Goal: Information Seeking & Learning: Get advice/opinions

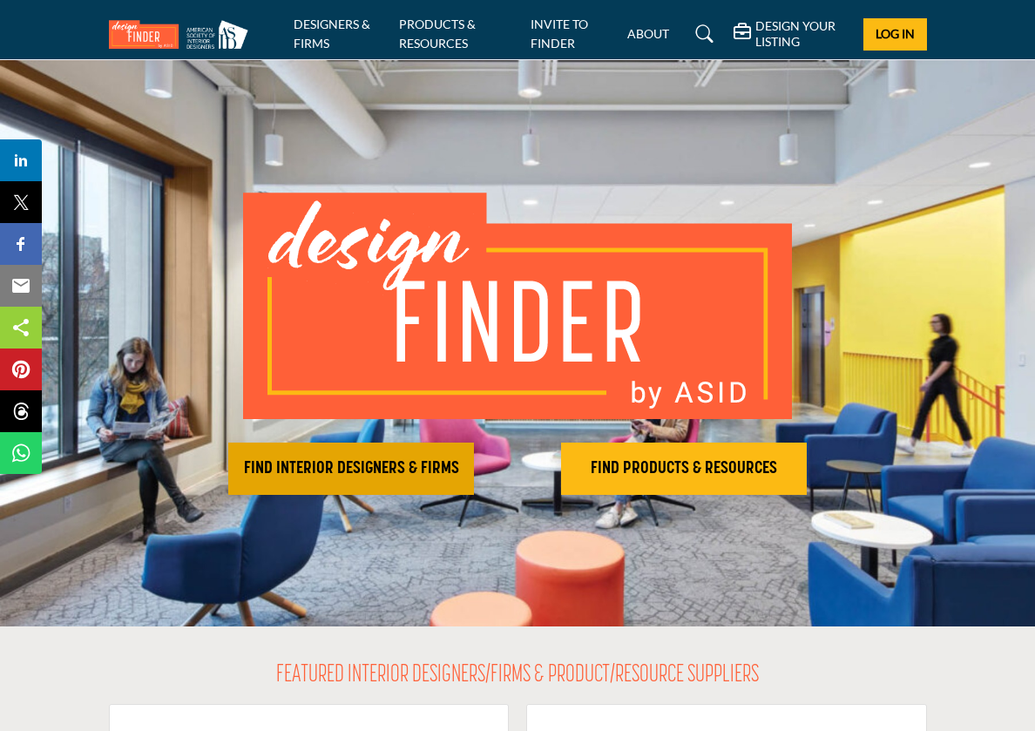
click at [364, 472] on h2 "FIND INTERIOR DESIGNERS & FIRMS" at bounding box center [350, 468] width 235 height 21
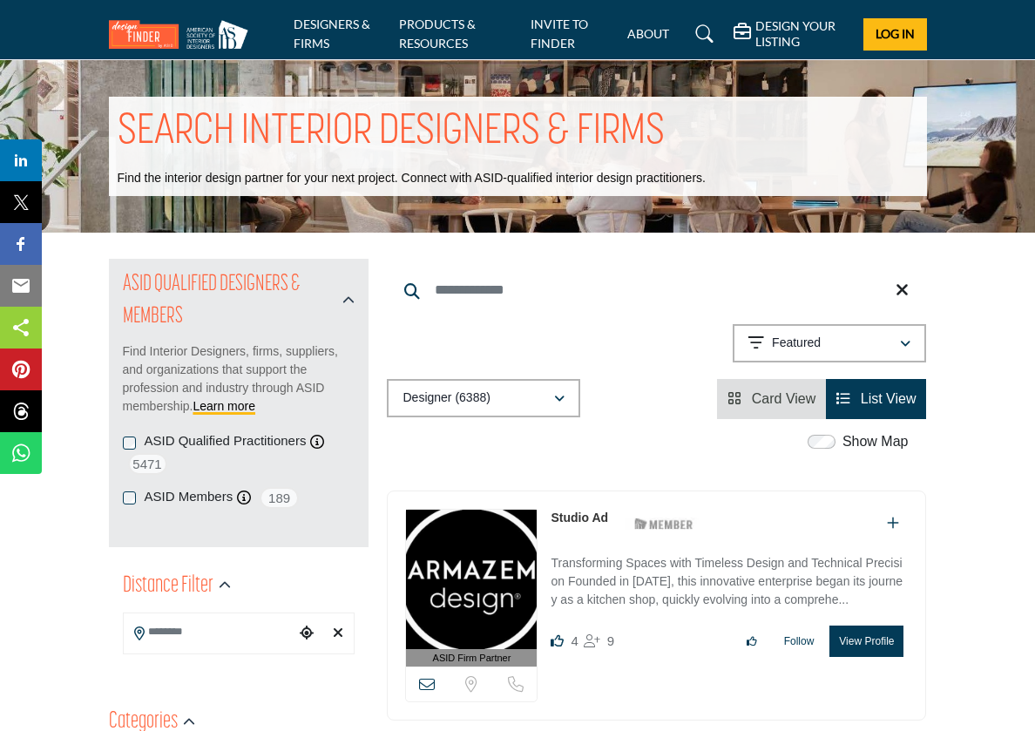
click at [556, 388] on button "Designer (6388)" at bounding box center [483, 398] width 193 height 38
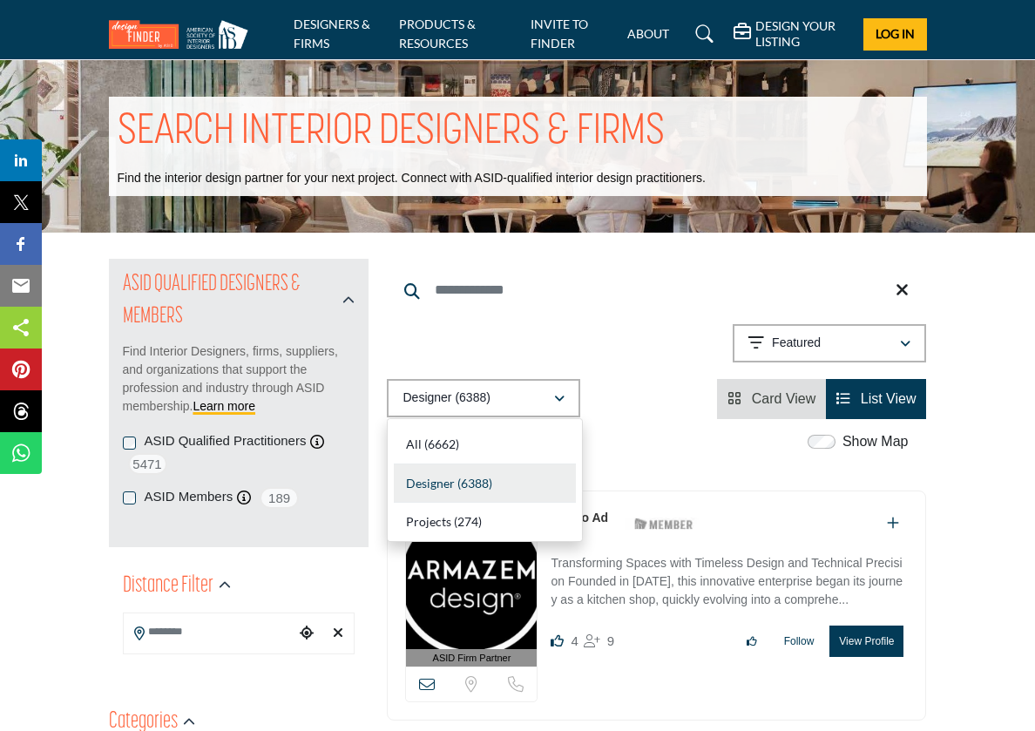
click at [441, 476] on span "Designer" at bounding box center [430, 483] width 49 height 15
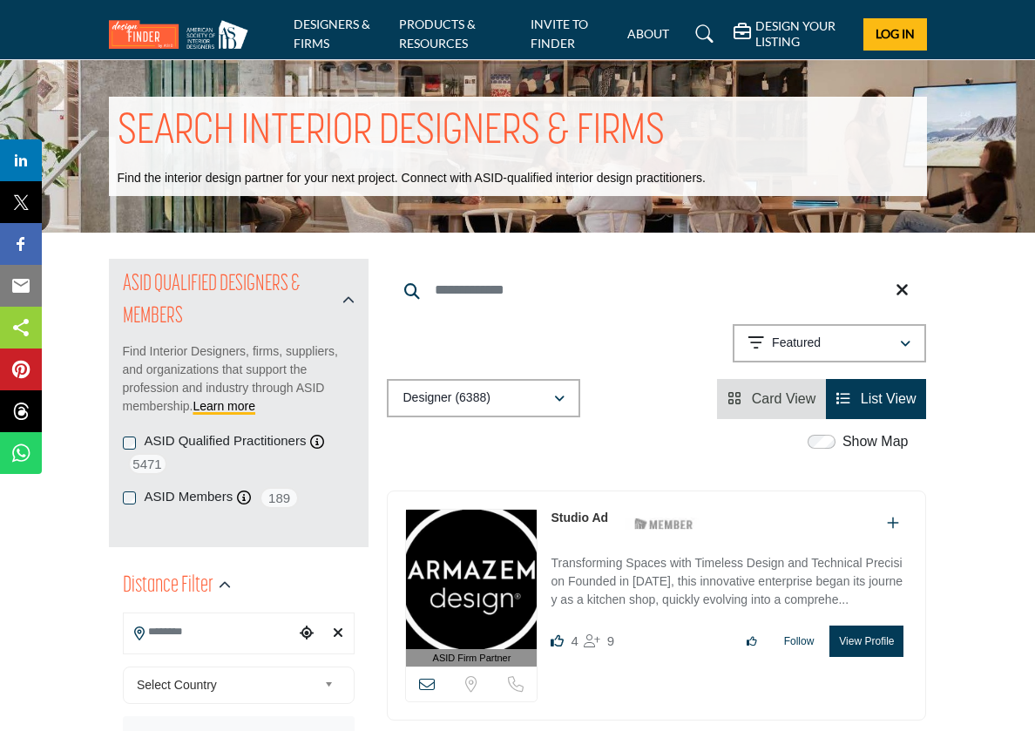
click at [148, 631] on input "Search Location" at bounding box center [210, 632] width 172 height 34
click at [325, 680] on b at bounding box center [332, 685] width 16 height 22
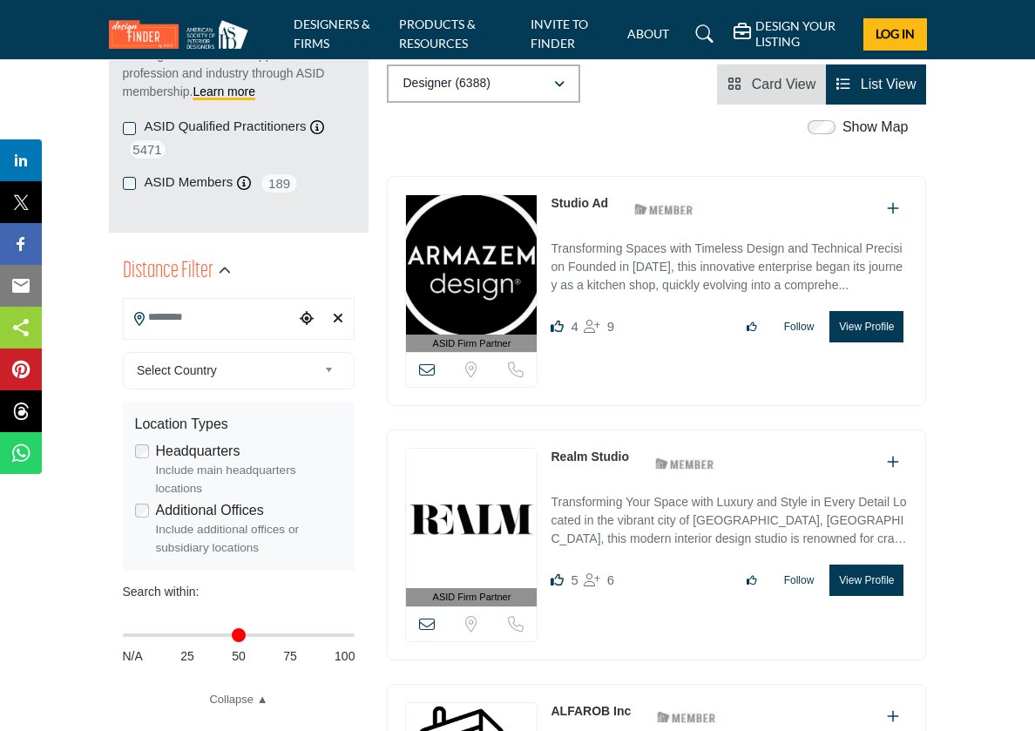
drag, startPoint x: 949, startPoint y: 712, endPoint x: 949, endPoint y: 727, distance: 15.7
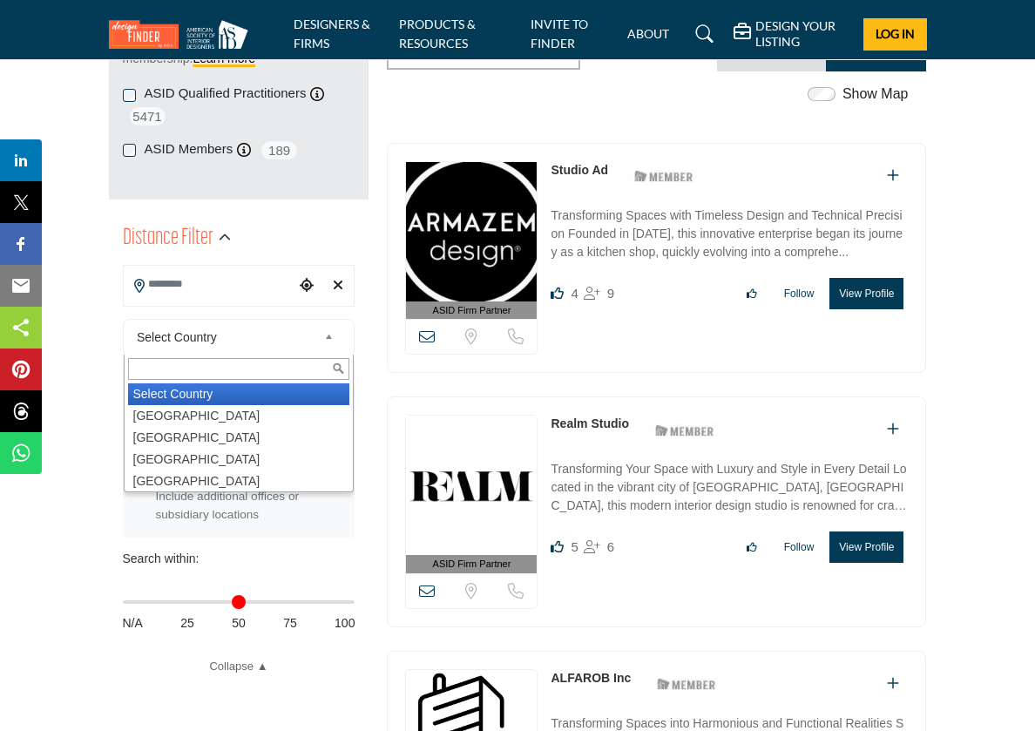
click at [323, 327] on link "Select Country" at bounding box center [235, 338] width 210 height 22
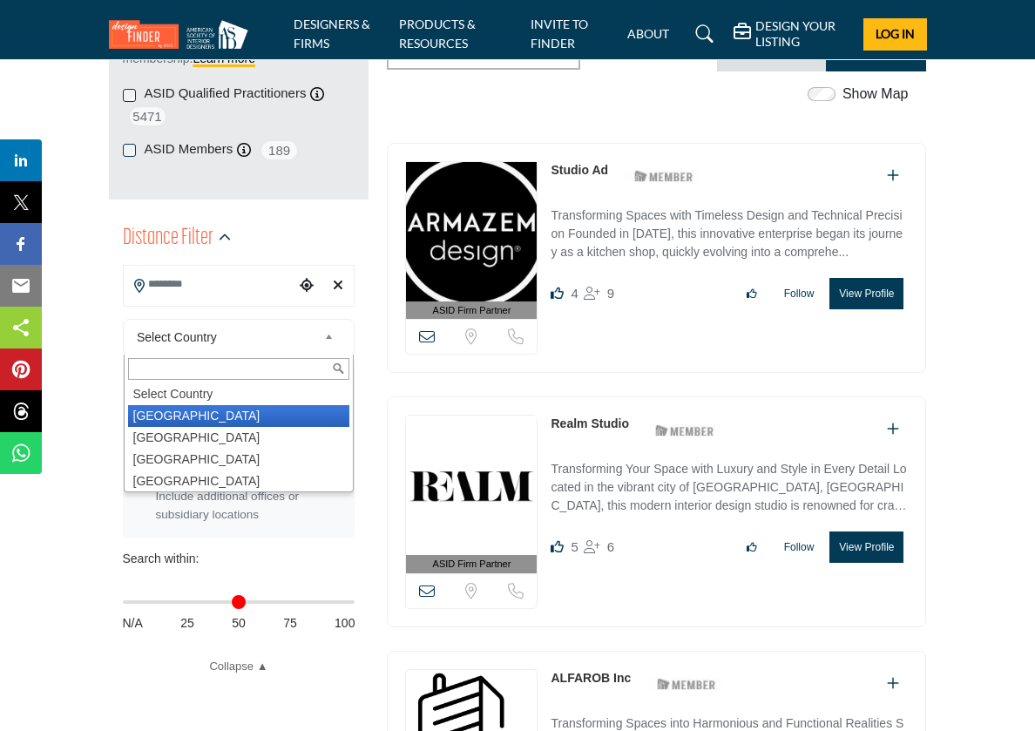
click at [192, 410] on li "[GEOGRAPHIC_DATA]" at bounding box center [239, 416] width 222 height 22
type input "***"
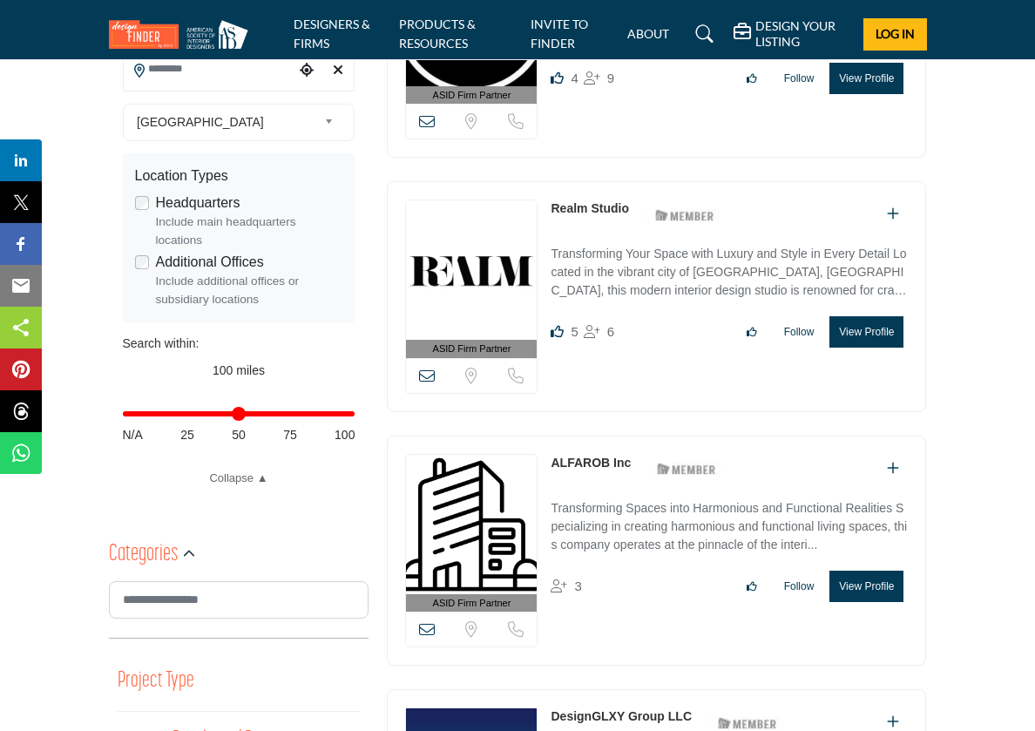
drag, startPoint x: 999, startPoint y: 679, endPoint x: 971, endPoint y: 730, distance: 57.7
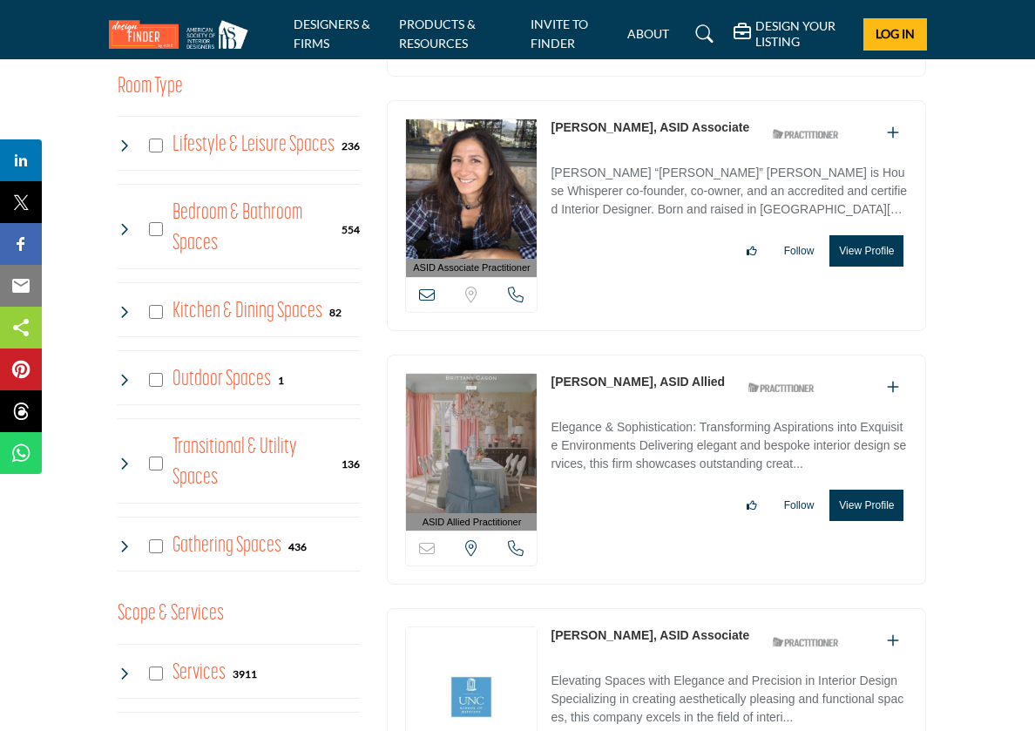
scroll to position [1392, 0]
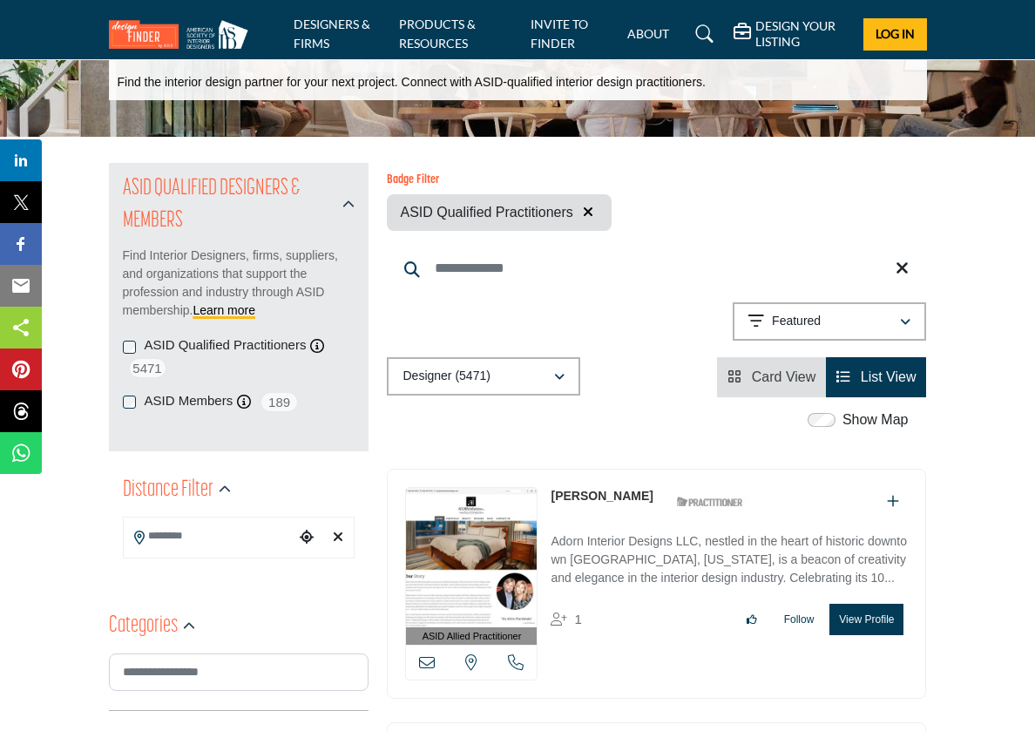
scroll to position [93, 0]
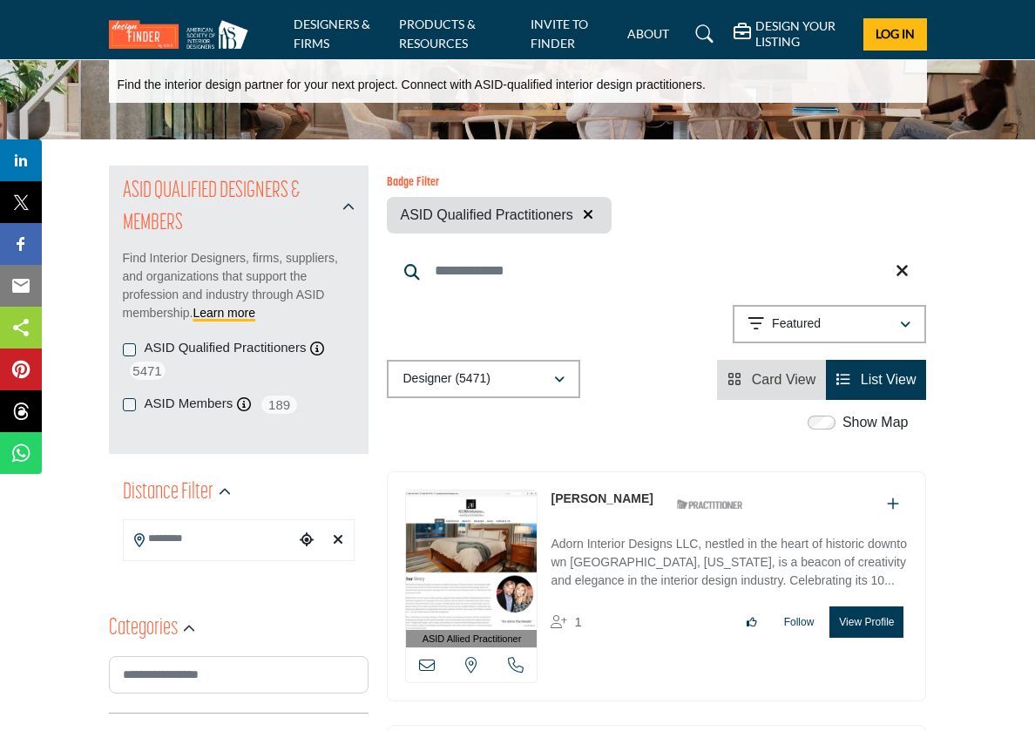
click at [903, 320] on icon "button" at bounding box center [905, 325] width 10 height 12
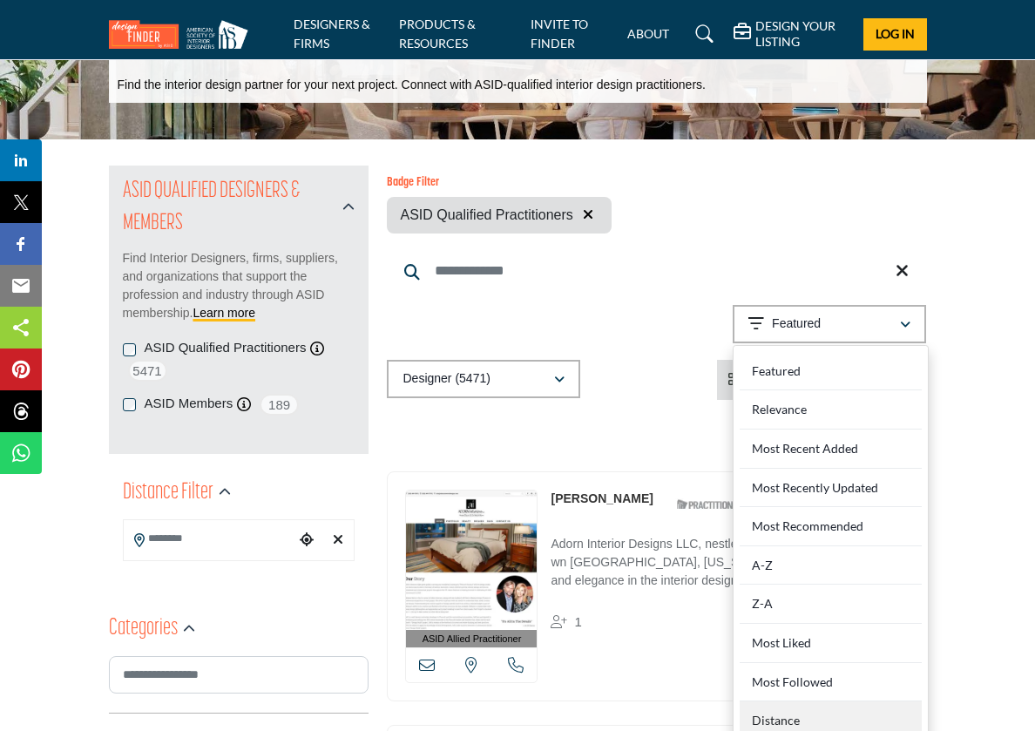
click at [787, 712] on div "Distance" at bounding box center [830, 720] width 182 height 39
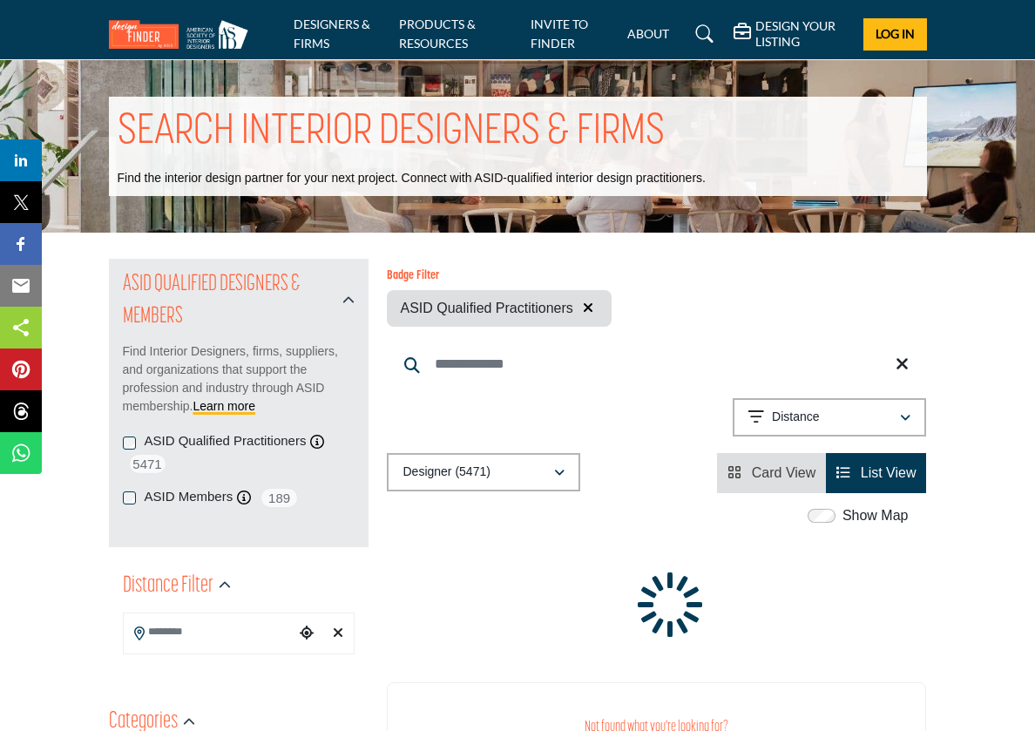
scroll to position [-1, 0]
click at [475, 367] on input "Search Keyword" at bounding box center [656, 364] width 539 height 42
click at [405, 364] on icon at bounding box center [412, 365] width 16 height 16
click at [407, 361] on icon at bounding box center [412, 365] width 16 height 16
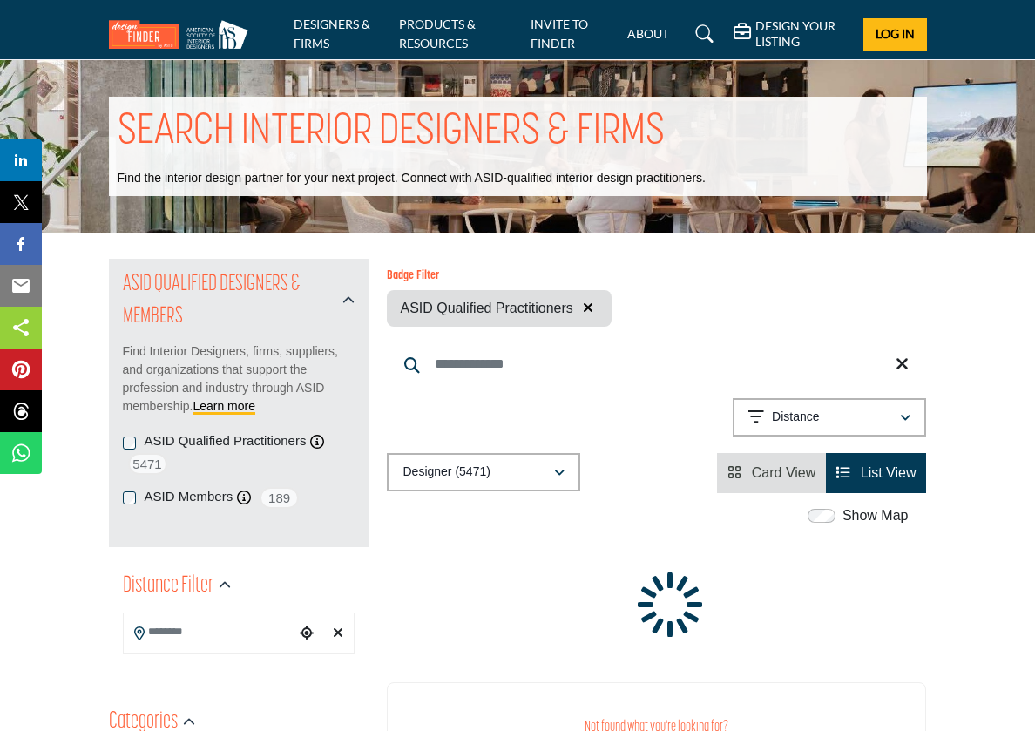
click at [407, 361] on icon at bounding box center [412, 365] width 16 height 16
click at [446, 408] on div "Showing 126 results out of 5471 Distance" at bounding box center [656, 420] width 539 height 44
click at [469, 370] on input "Search Keyword" at bounding box center [656, 364] width 539 height 42
type input "**********"
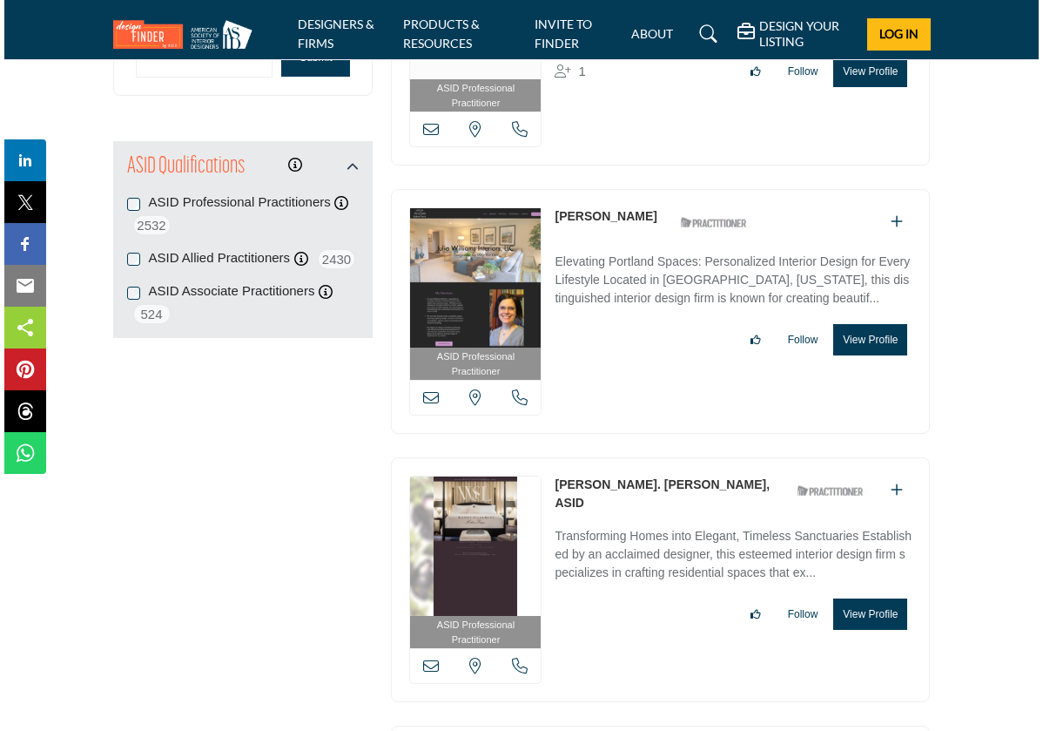
scroll to position [1971, 0]
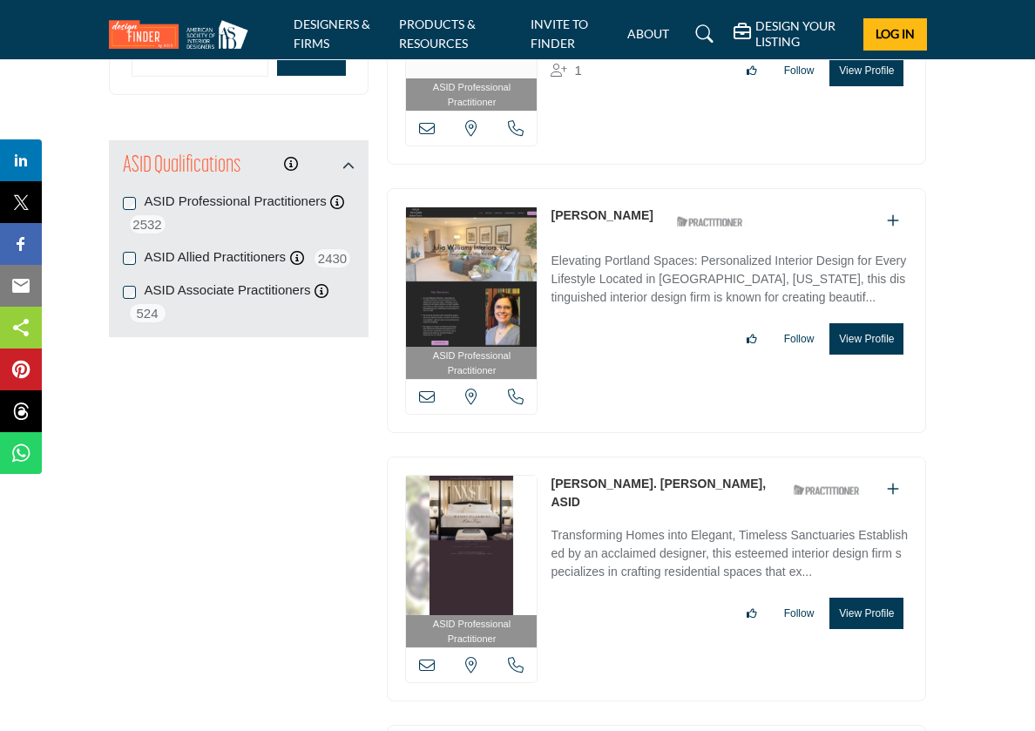
click at [872, 354] on button "View Profile" at bounding box center [866, 338] width 74 height 31
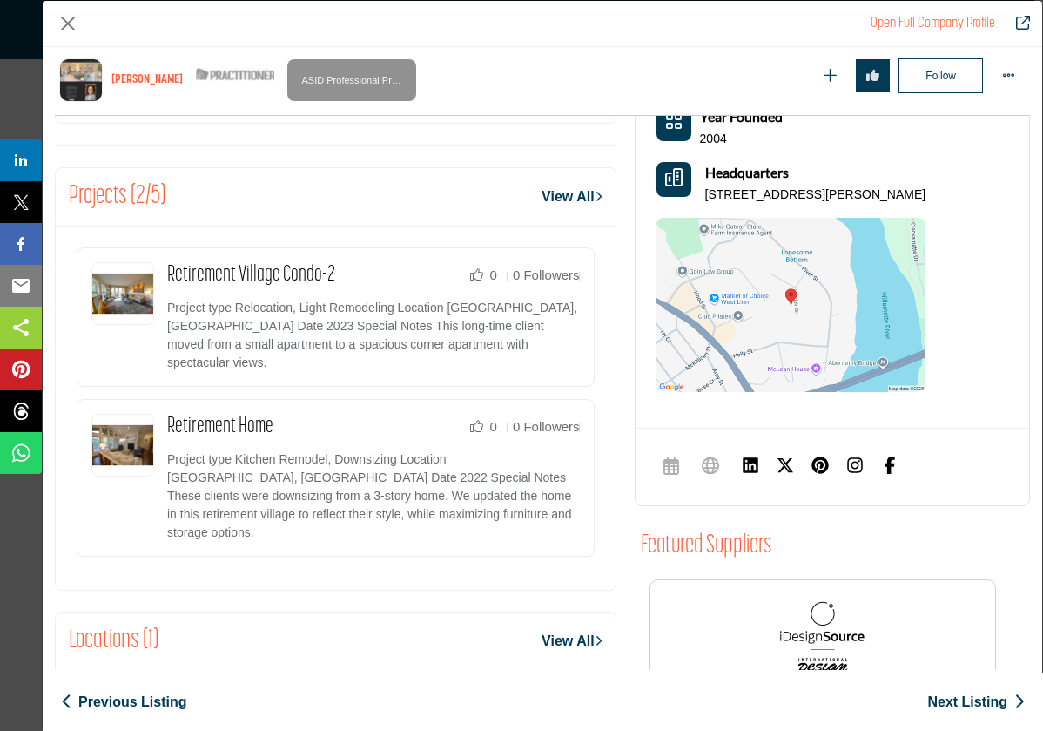
scroll to position [671, 0]
click at [295, 267] on link "Retirement Village Condo-2" at bounding box center [251, 276] width 168 height 22
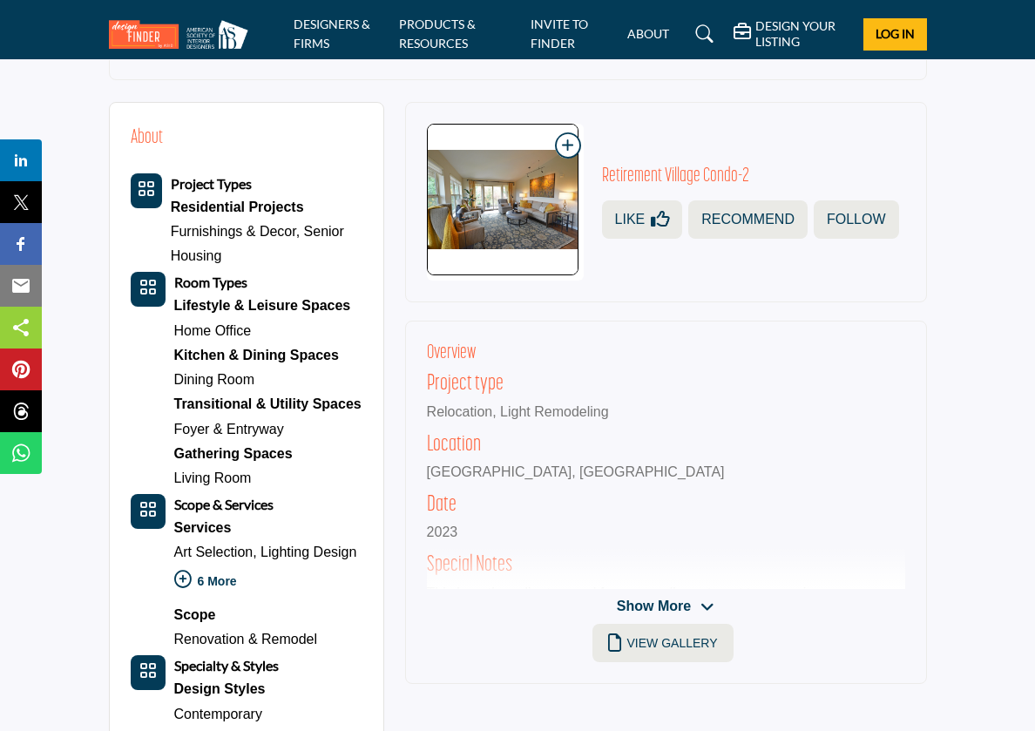
scroll to position [750, 0]
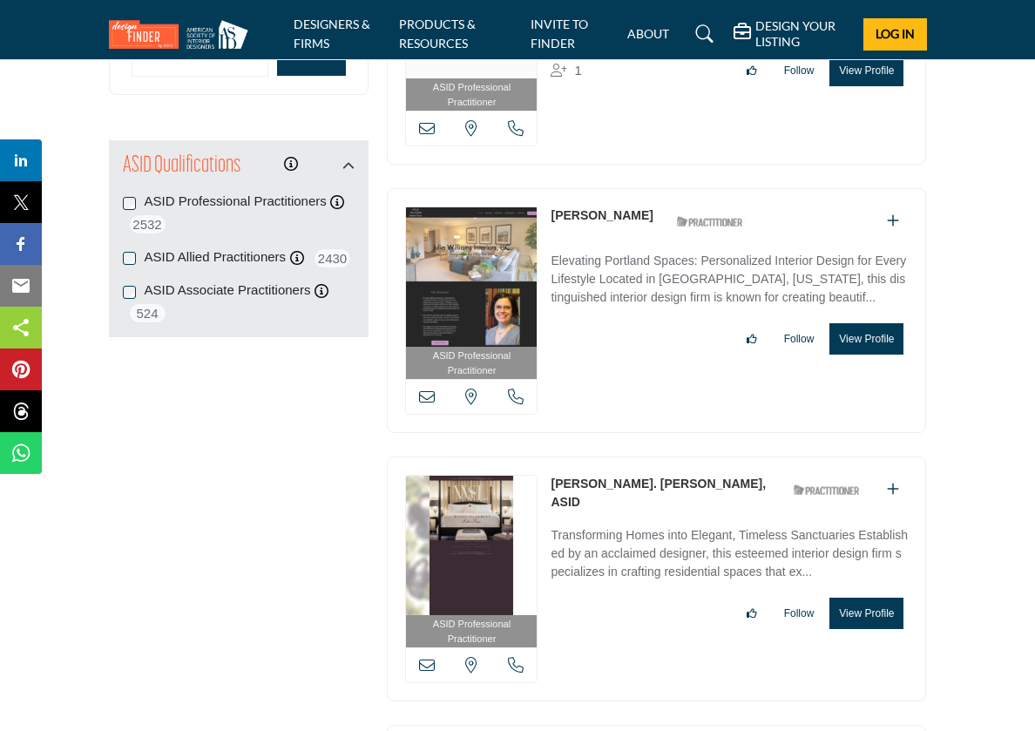
scroll to position [1971, 0]
click at [494, 251] on img at bounding box center [471, 276] width 131 height 139
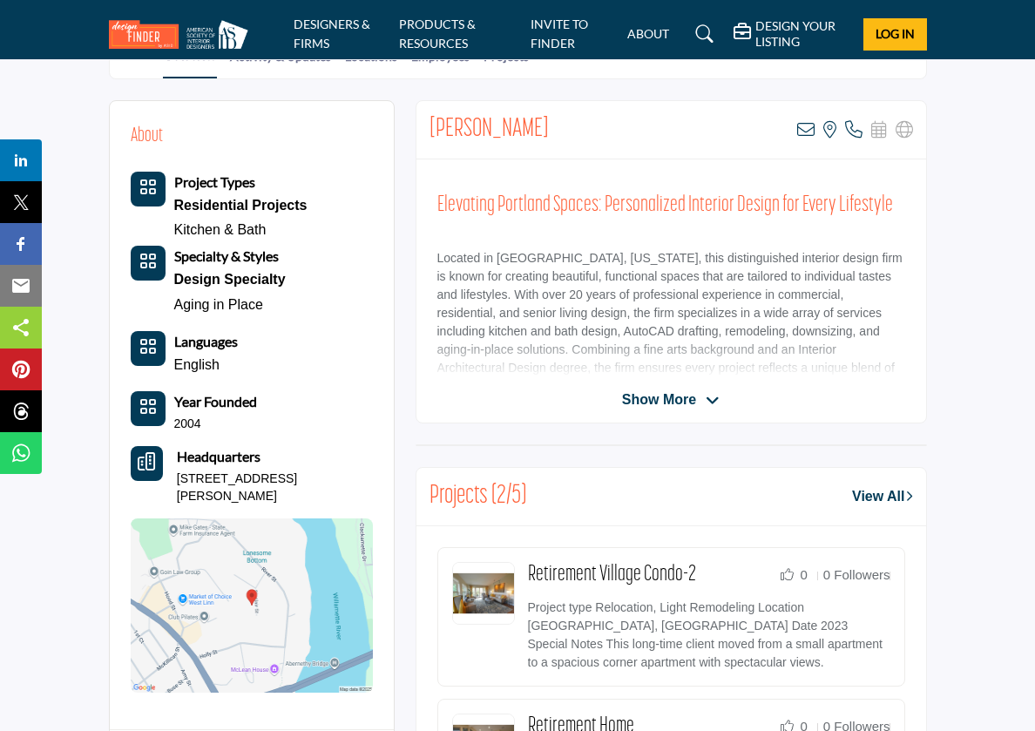
click at [211, 210] on div "Residential Projects" at bounding box center [240, 205] width 133 height 24
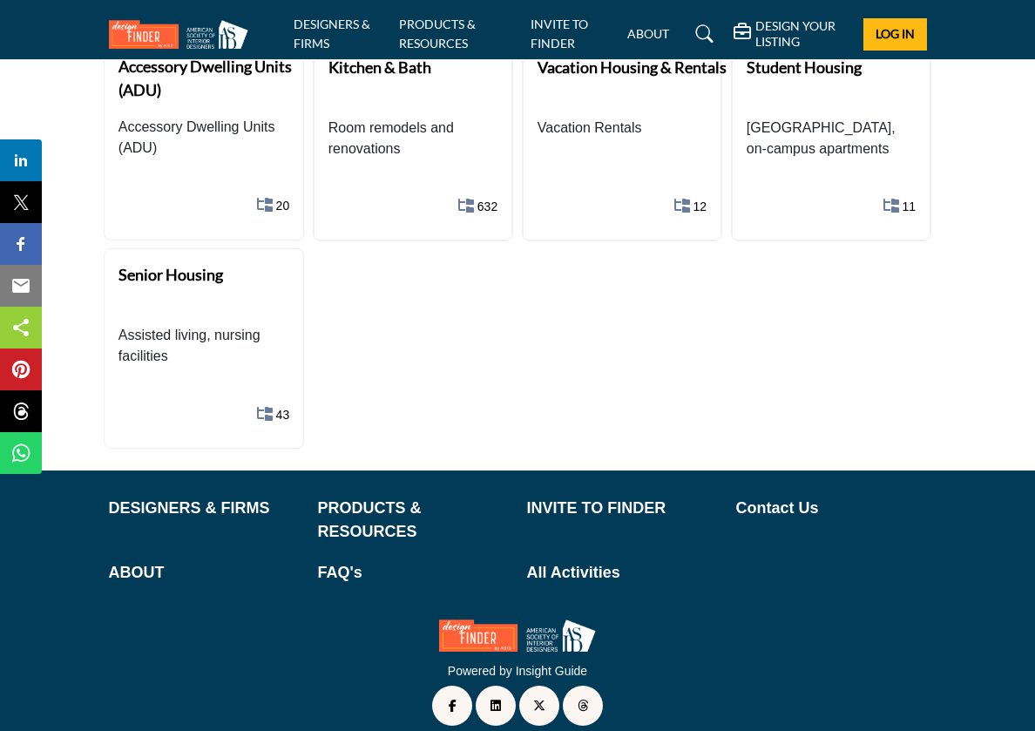
scroll to position [689, 0]
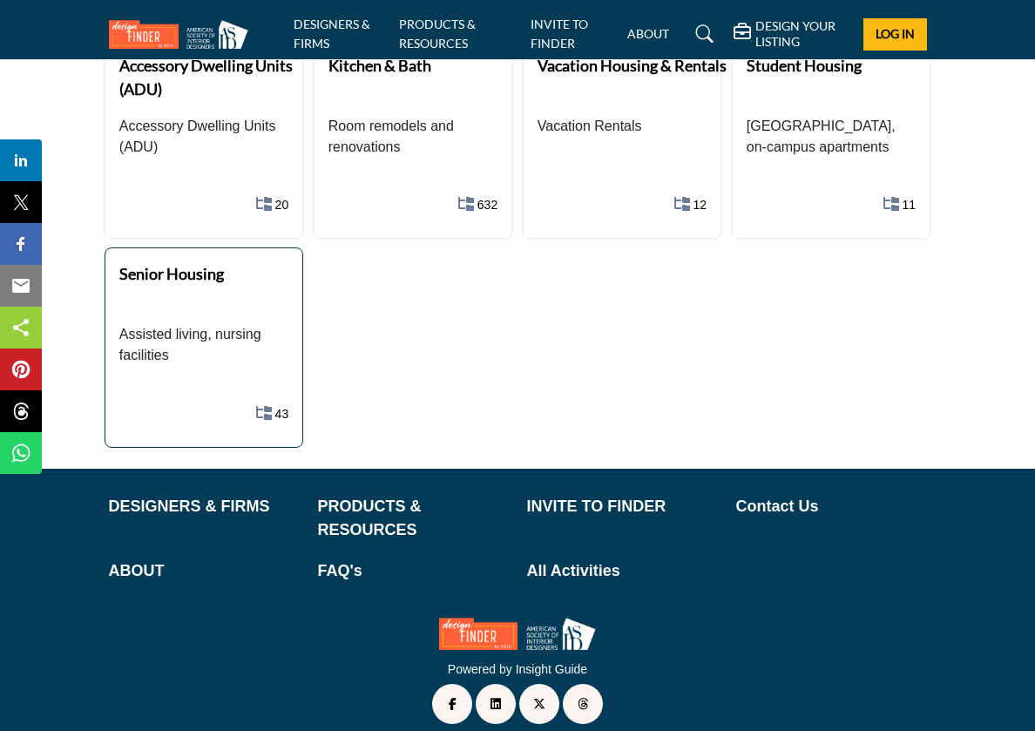
click at [200, 268] on b "Senior Housing" at bounding box center [171, 273] width 105 height 19
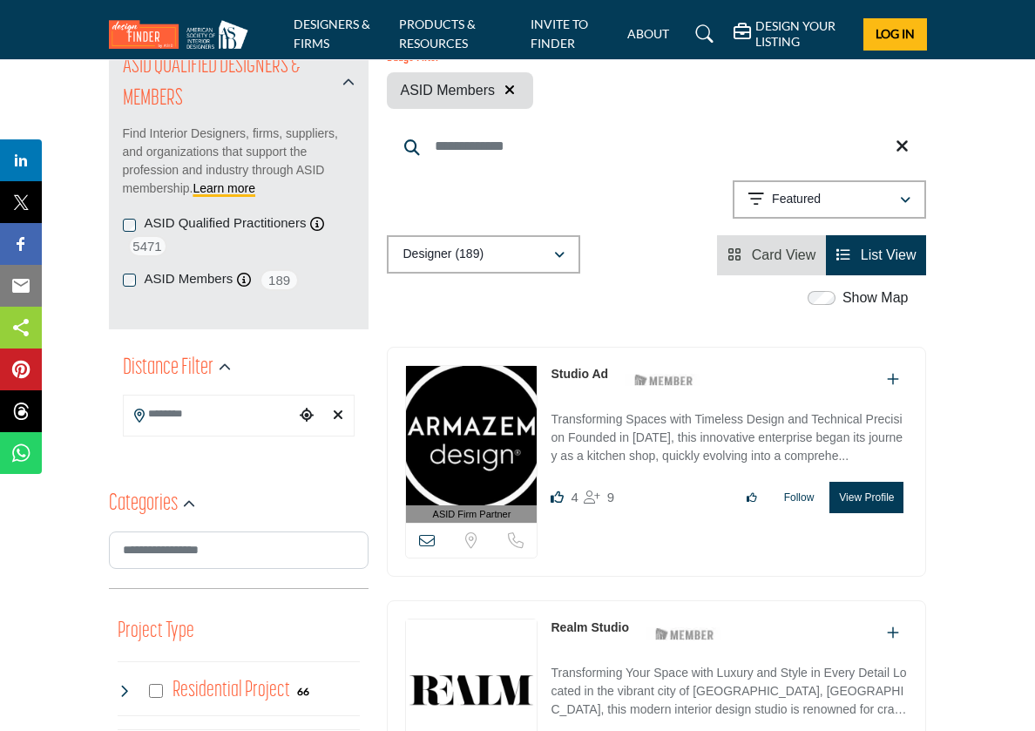
scroll to position [219, 0]
click at [136, 417] on icon at bounding box center [139, 415] width 10 height 14
click at [140, 413] on icon at bounding box center [139, 415] width 10 height 14
click at [181, 403] on input "Search Location" at bounding box center [210, 413] width 172 height 34
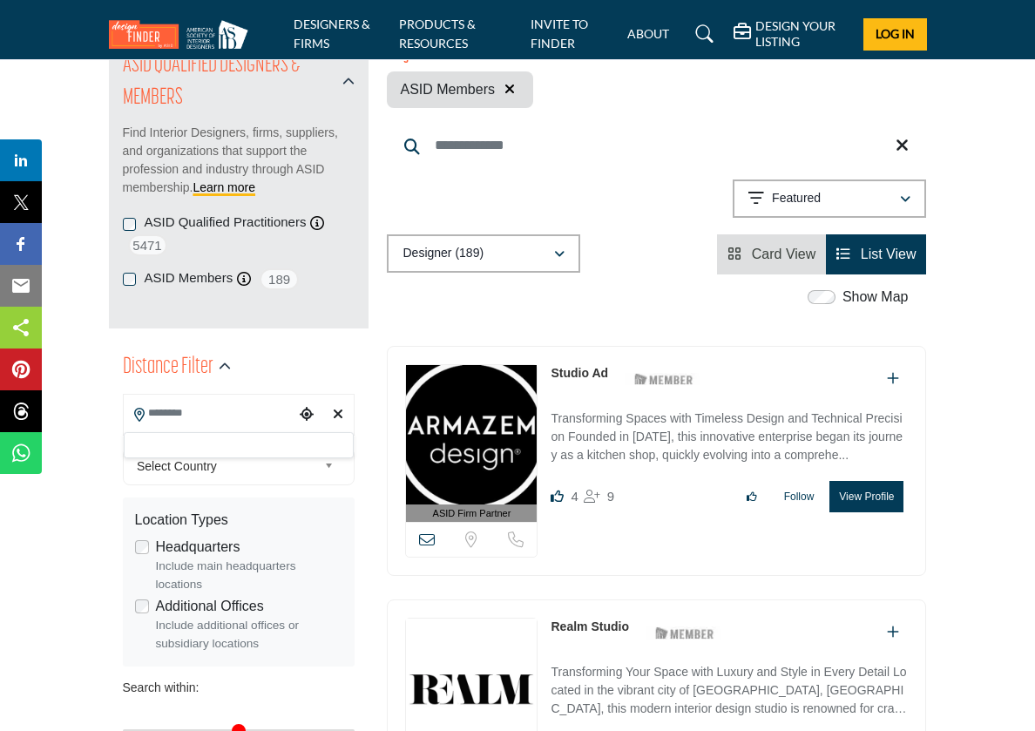
click at [181, 403] on input "Search Location" at bounding box center [210, 413] width 172 height 34
click at [324, 462] on b at bounding box center [332, 466] width 16 height 22
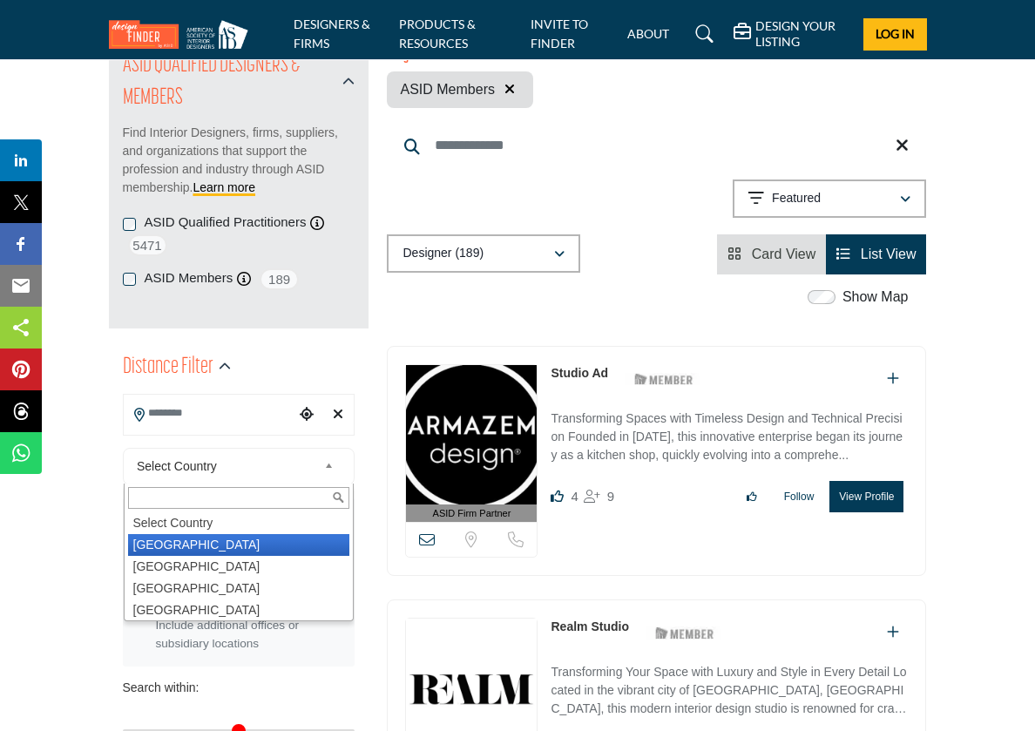
click at [241, 543] on li "United States" at bounding box center [239, 545] width 222 height 22
type input "***"
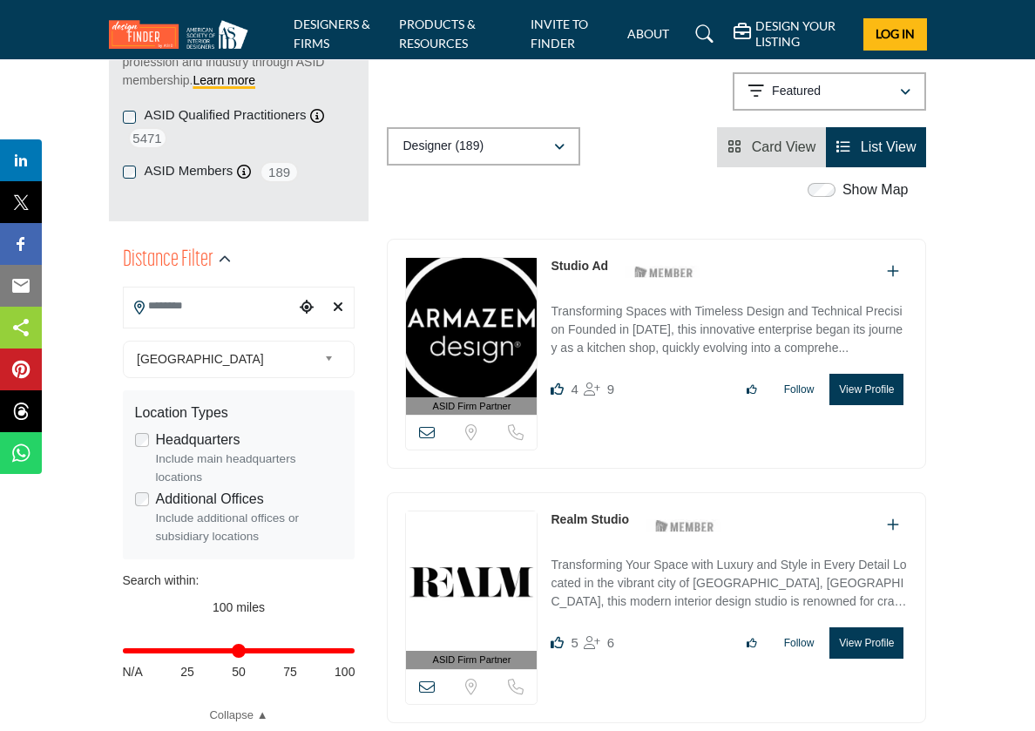
scroll to position [326, 0]
click at [303, 297] on div "Choose your current location" at bounding box center [306, 307] width 24 height 37
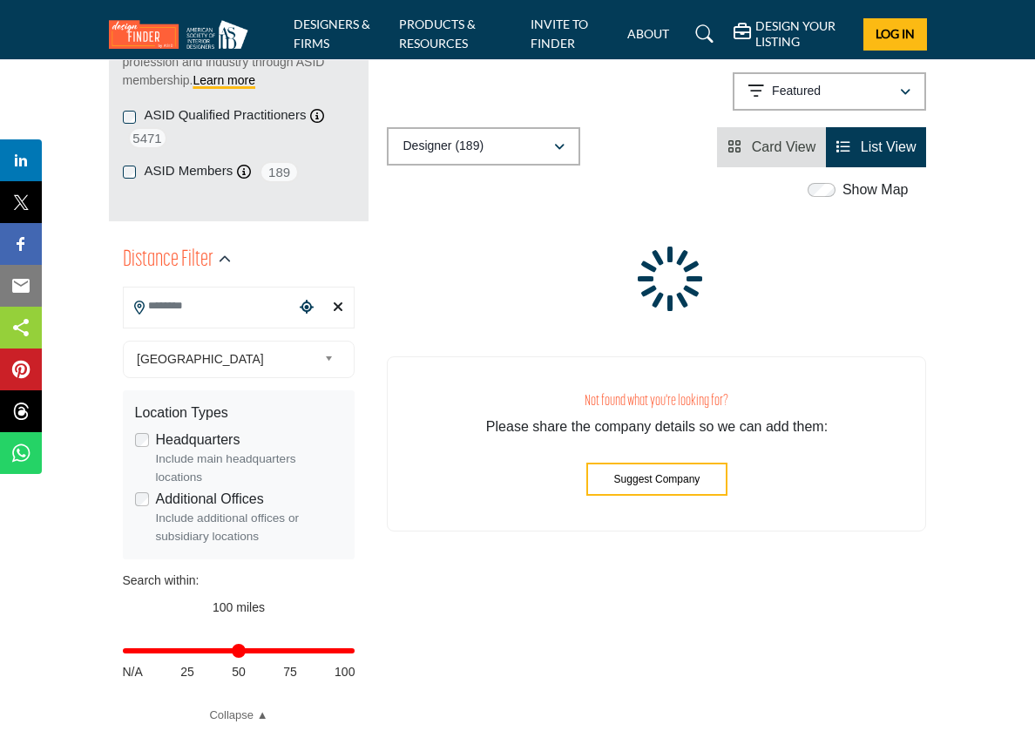
type input "**********"
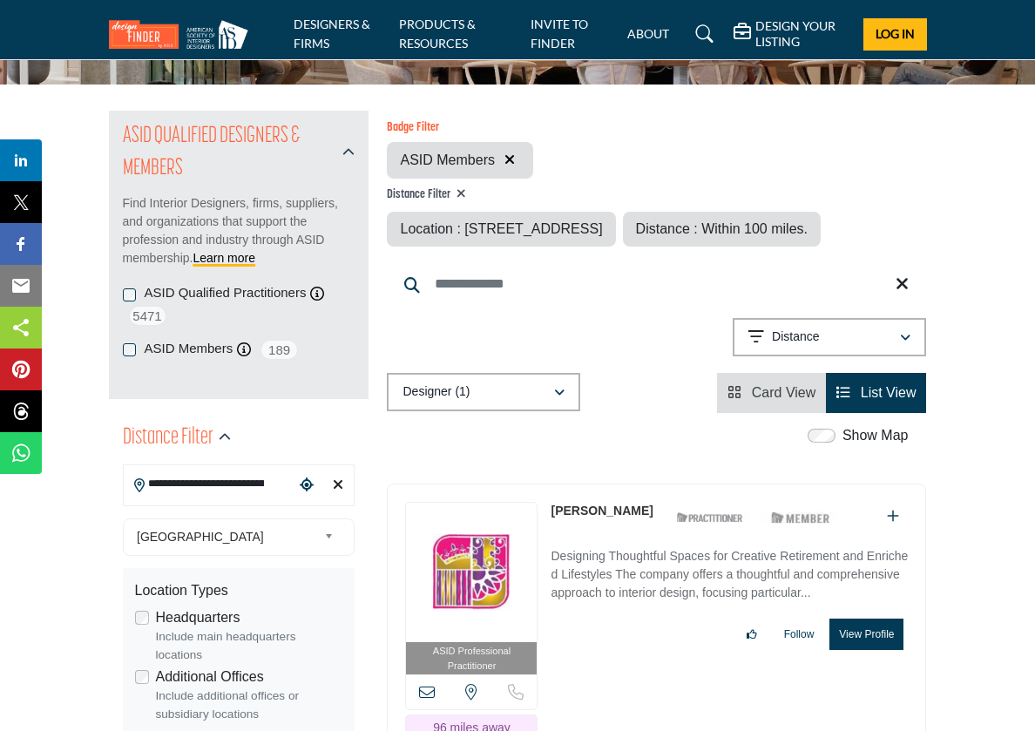
scroll to position [147, 0]
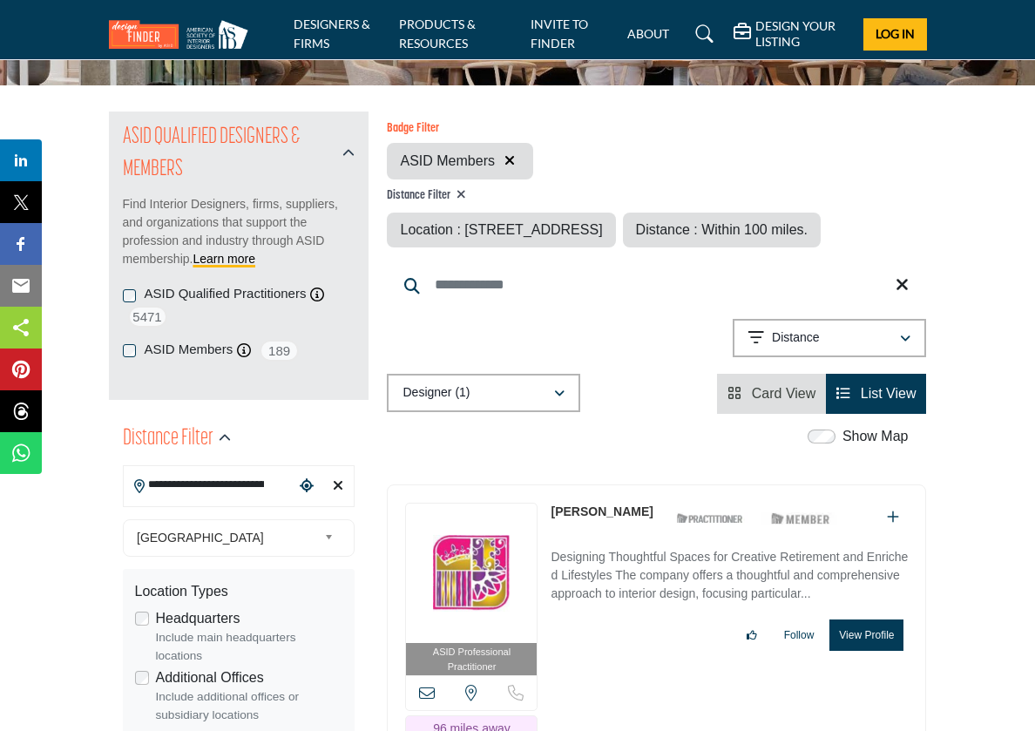
click at [905, 345] on icon "button" at bounding box center [905, 339] width 10 height 12
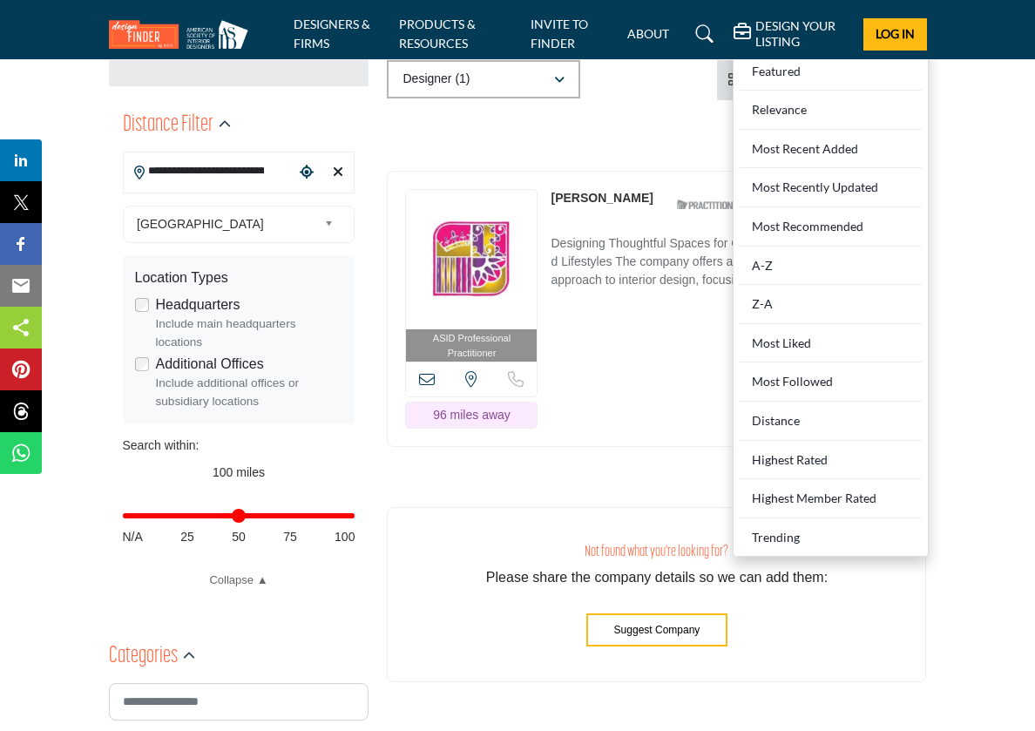
scroll to position [463, 0]
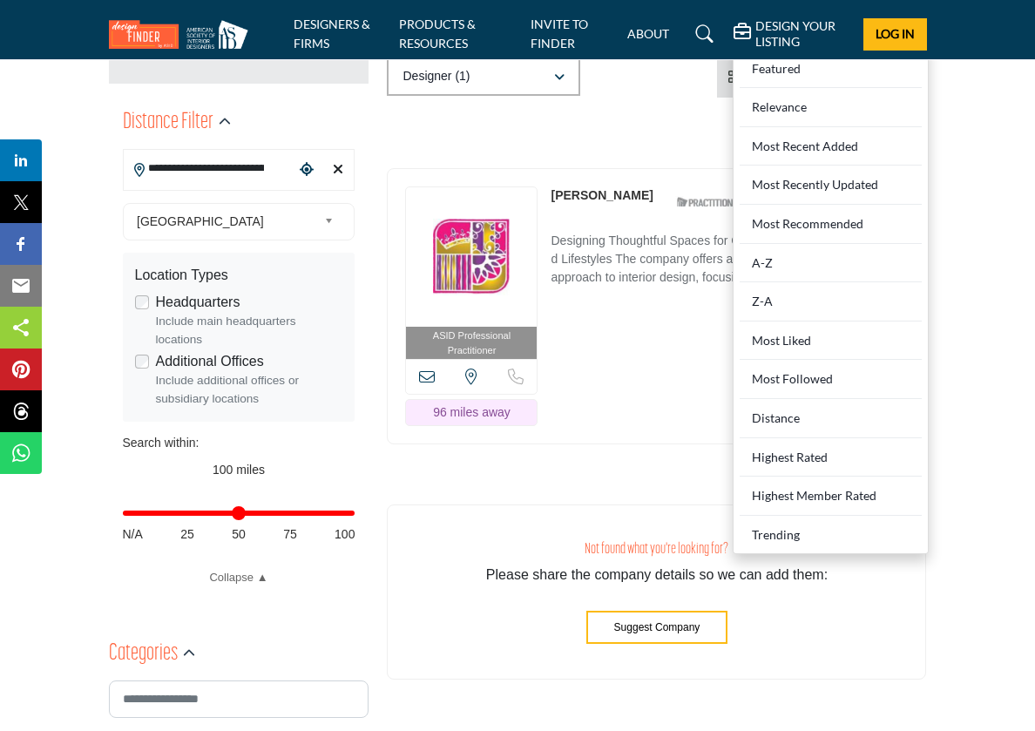
click at [182, 509] on div "Distance in miles N/A 25 50 75 100" at bounding box center [239, 522] width 233 height 68
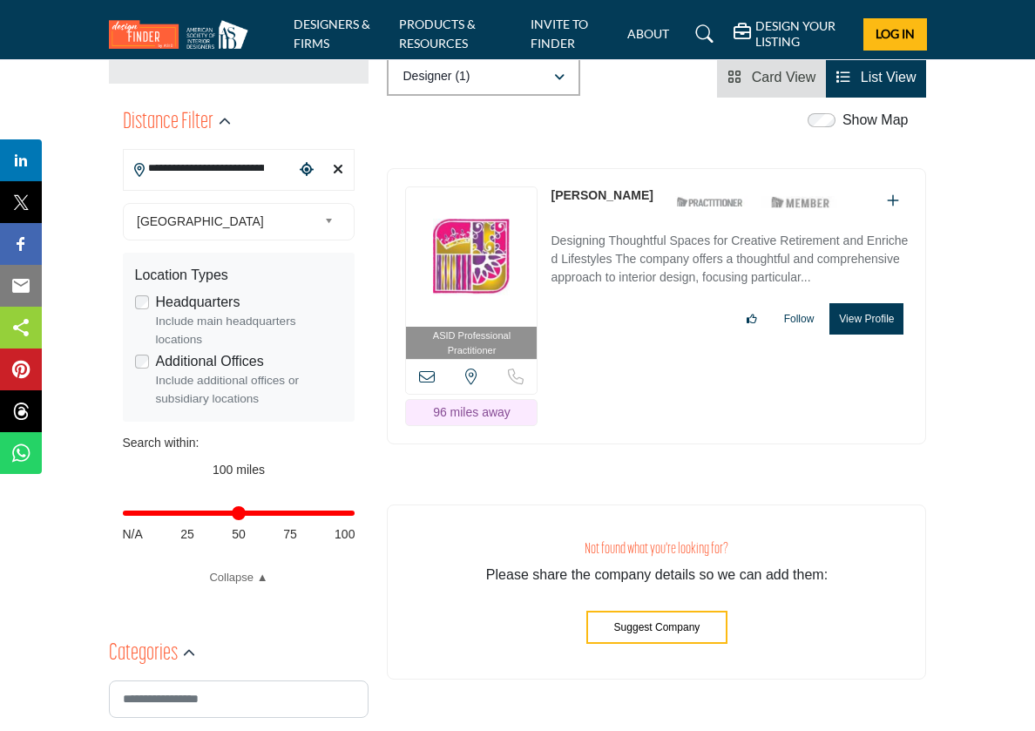
click at [188, 522] on div "Distance in miles N/A 25 50 75 100" at bounding box center [239, 522] width 233 height 68
drag, startPoint x: 342, startPoint y: 506, endPoint x: 182, endPoint y: 507, distance: 160.3
click at [182, 506] on div "Distance in miles N/A 25 50 75 100" at bounding box center [239, 522] width 233 height 68
click at [353, 505] on div "Distance in miles N/A 25 50 75 100" at bounding box center [239, 522] width 233 height 68
click at [251, 576] on link "Collapse ▲" at bounding box center [239, 577] width 233 height 17
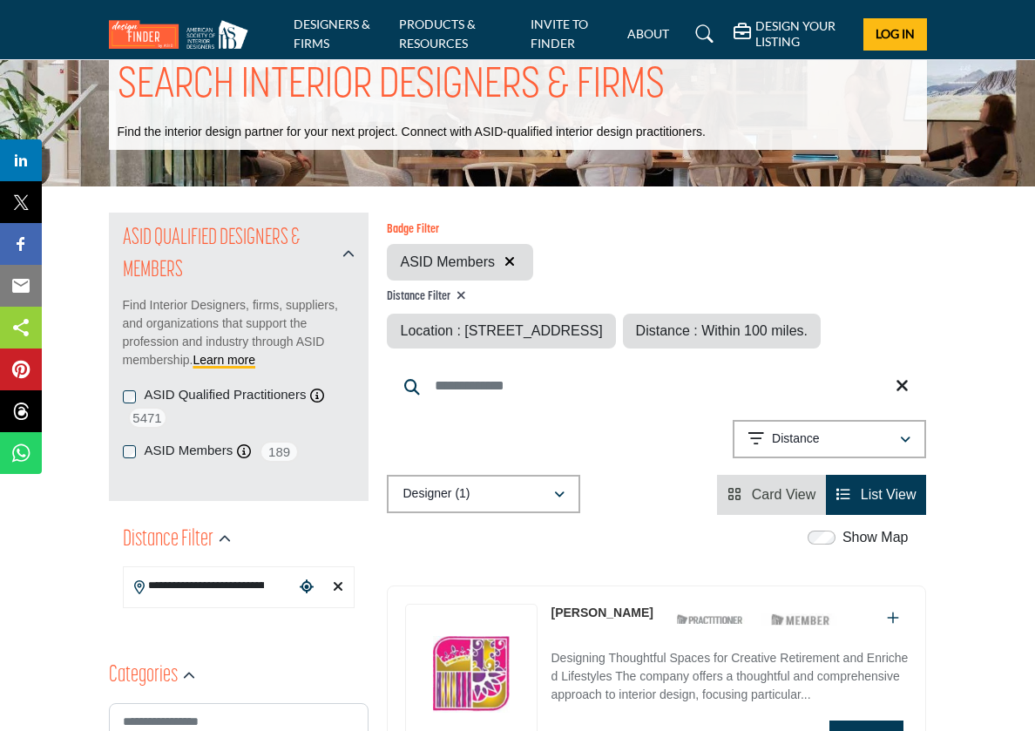
scroll to position [45, 0]
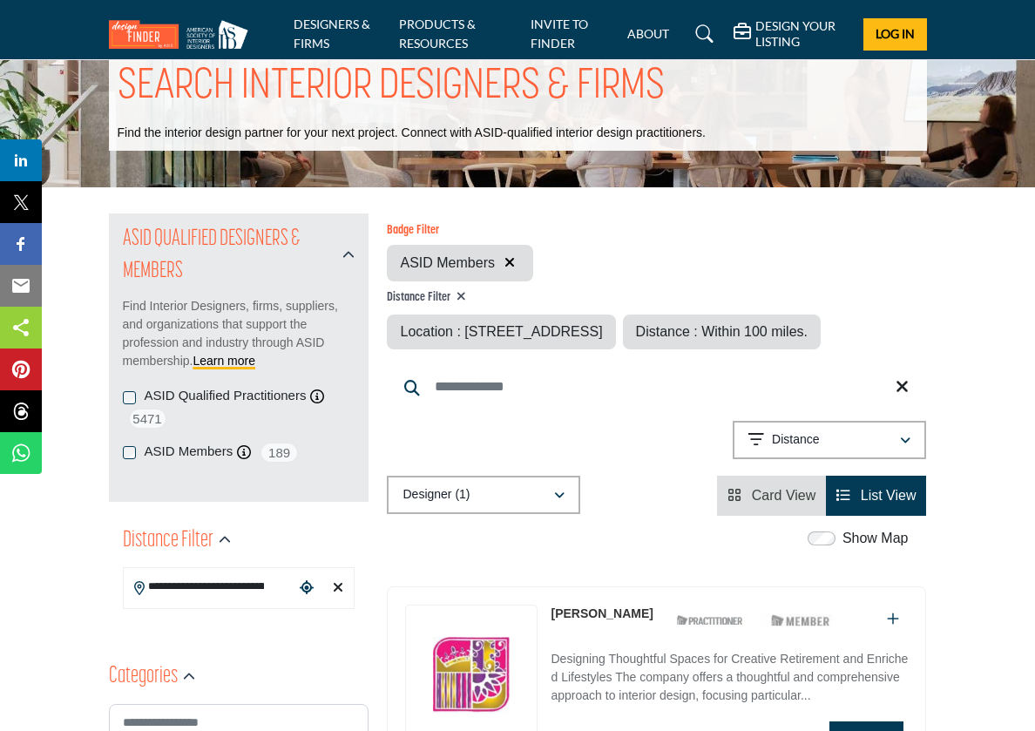
click at [301, 582] on icon "Choose your current location" at bounding box center [307, 587] width 14 height 14
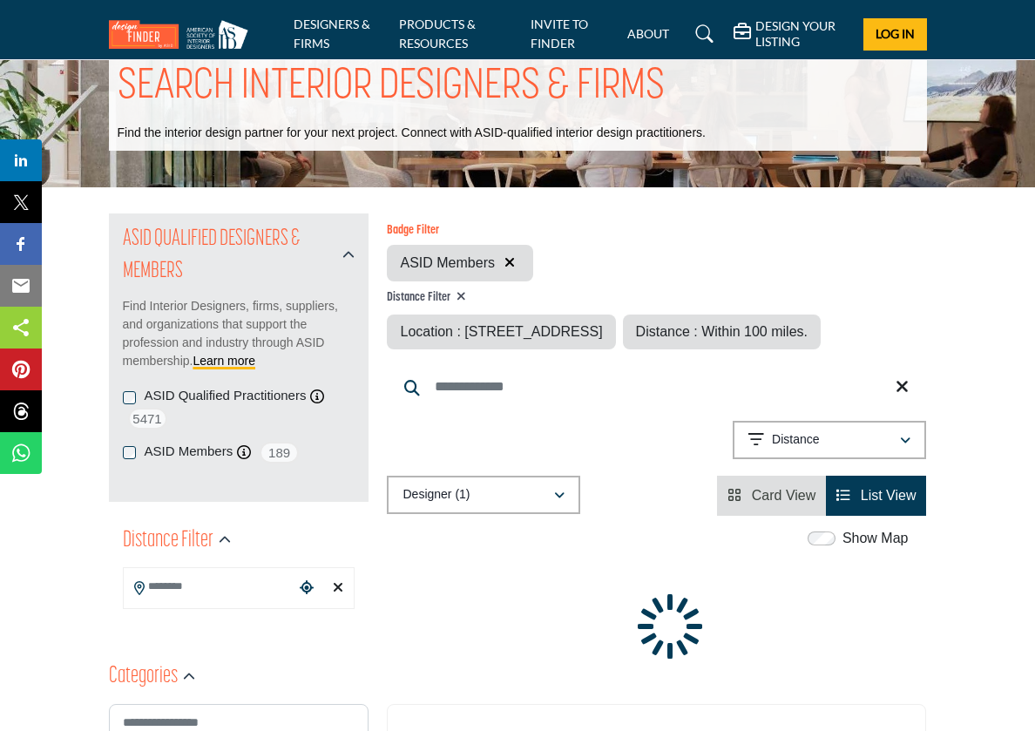
type input "**********"
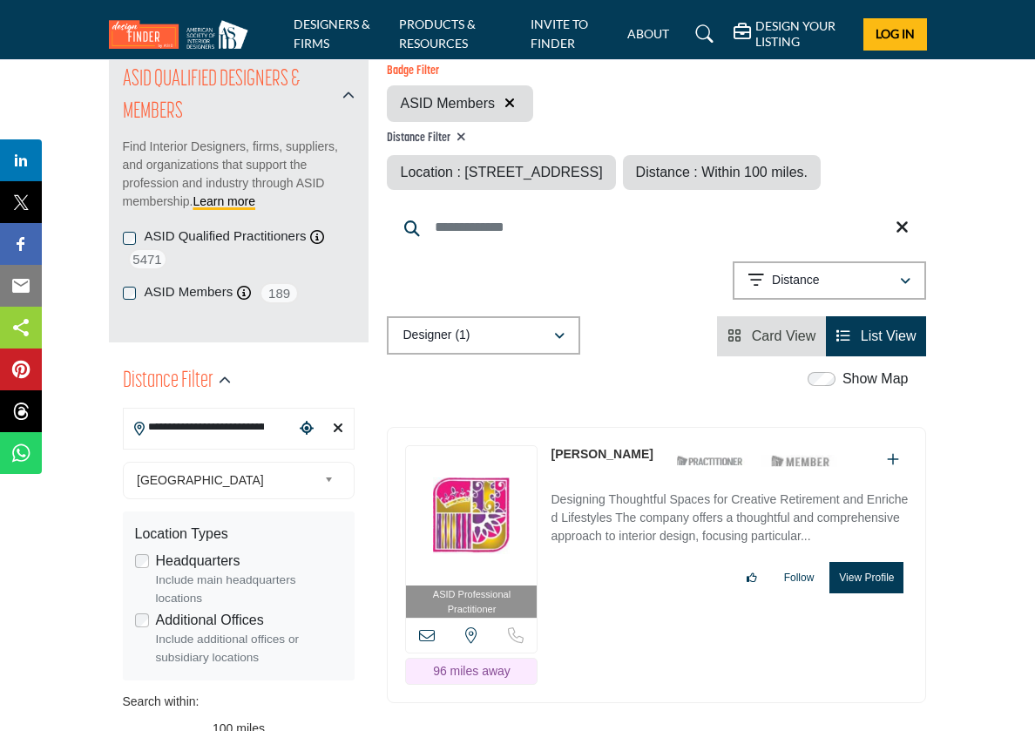
scroll to position [204, 0]
click at [900, 288] on icon "button" at bounding box center [905, 282] width 10 height 12
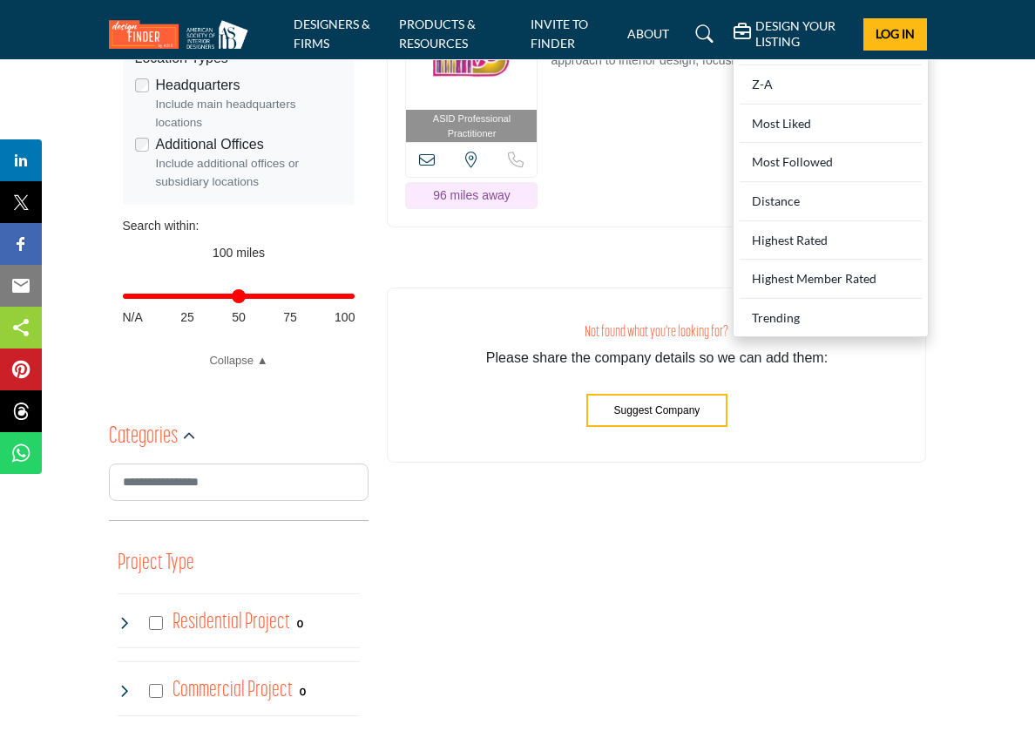
scroll to position [679, 0]
drag, startPoint x: 348, startPoint y: 293, endPoint x: 159, endPoint y: 290, distance: 189.9
click at [159, 295] on input "Distance in miles" at bounding box center [239, 296] width 233 height 3
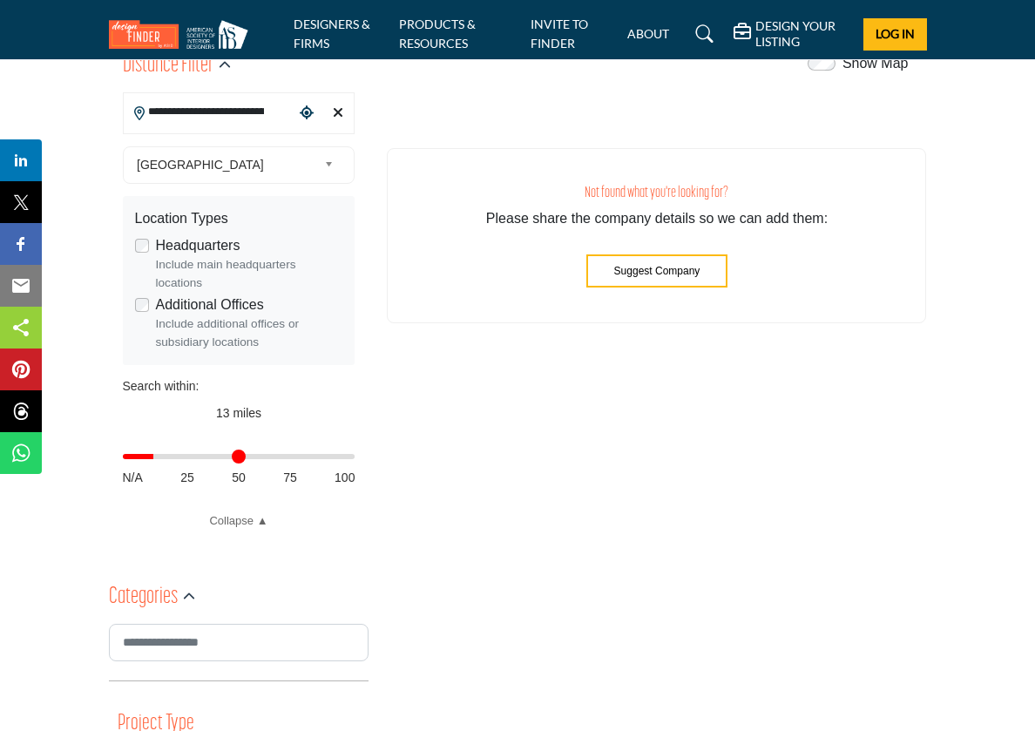
scroll to position [533, 0]
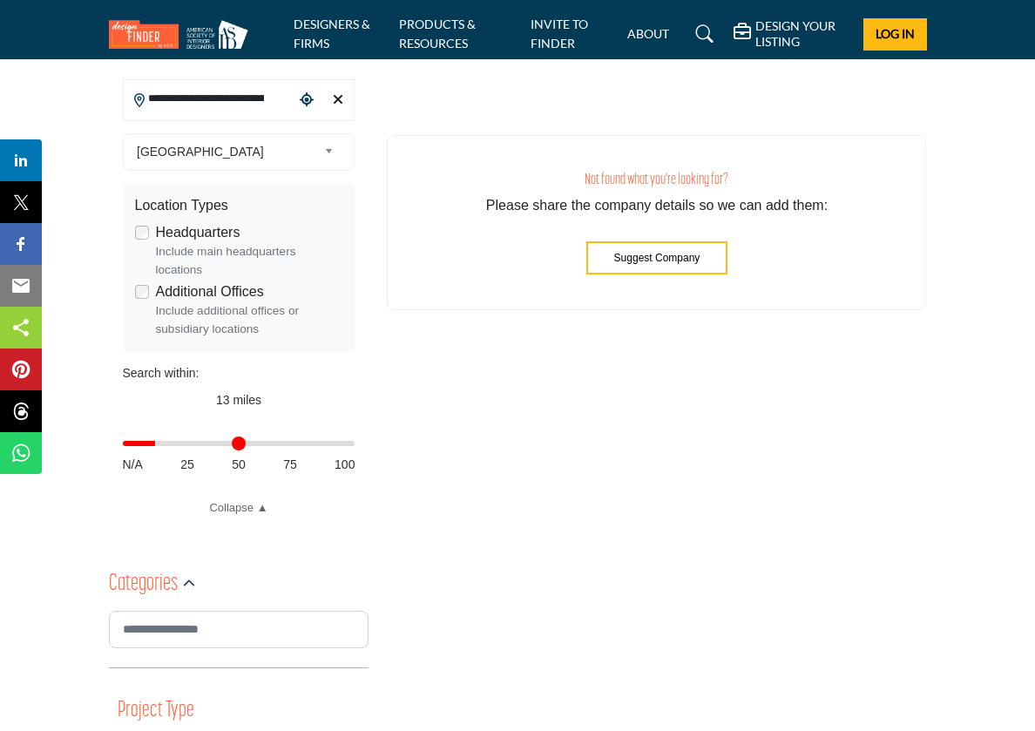
click at [159, 442] on input "Distance in miles" at bounding box center [239, 443] width 233 height 3
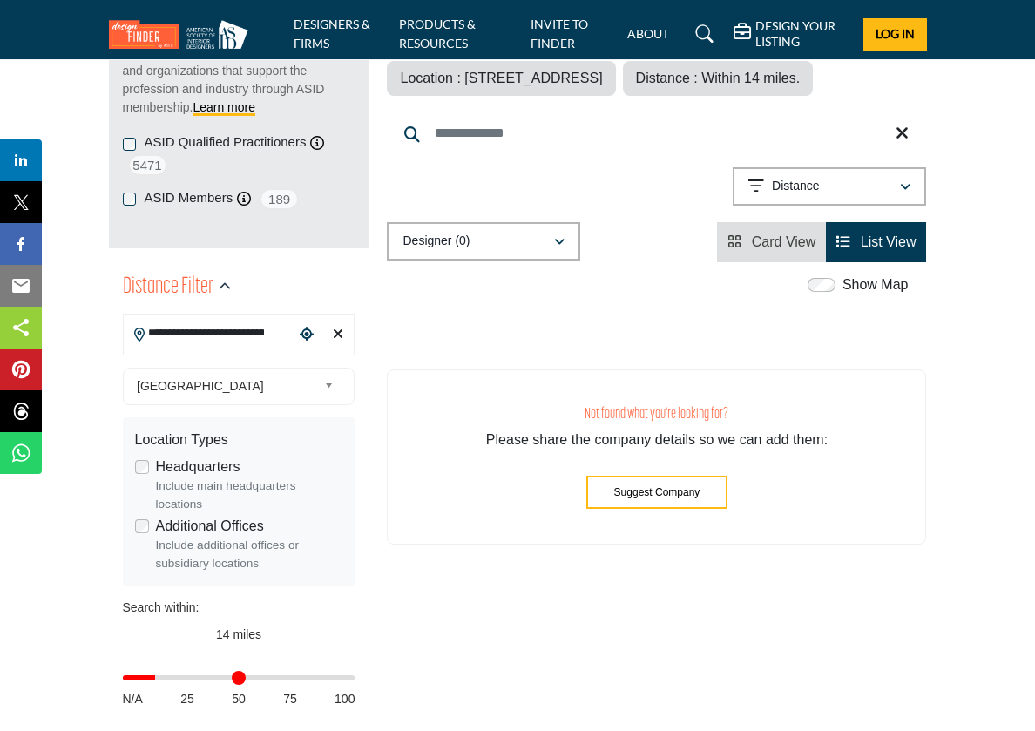
scroll to position [303, 0]
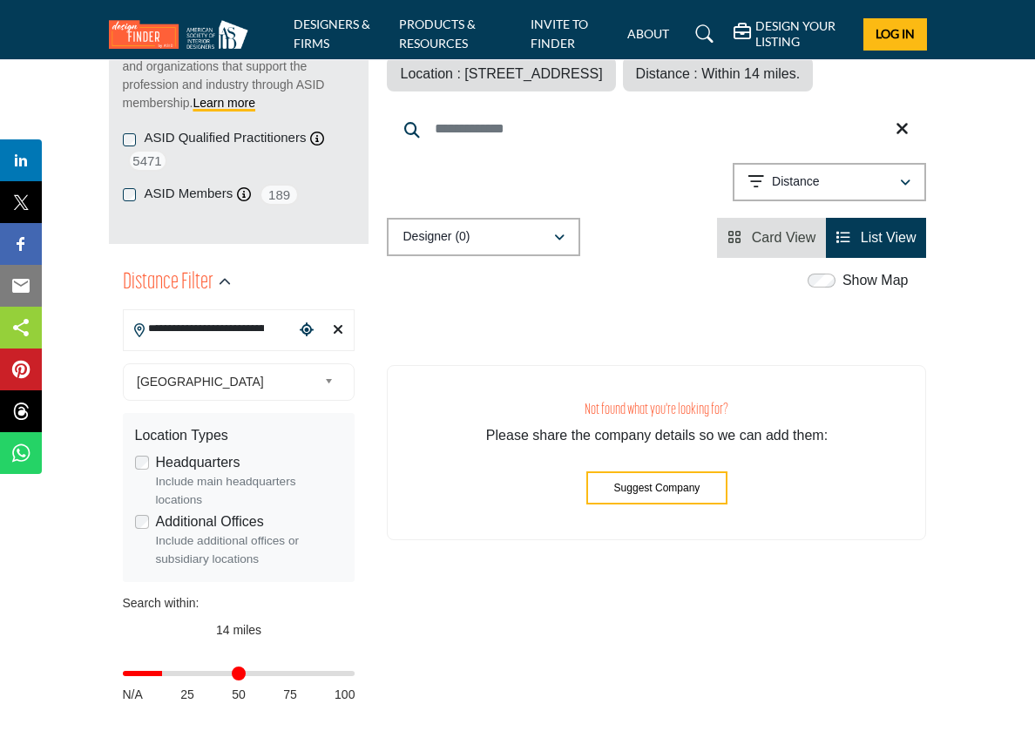
click at [166, 671] on input "Distance in miles" at bounding box center [239, 672] width 233 height 3
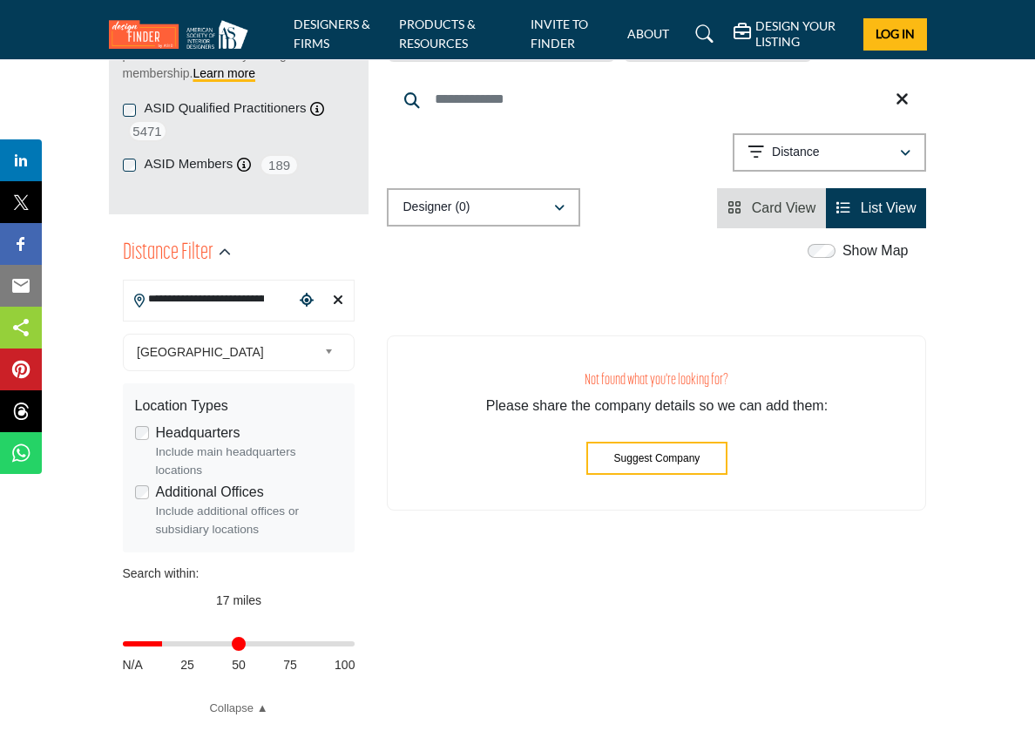
scroll to position [328, 0]
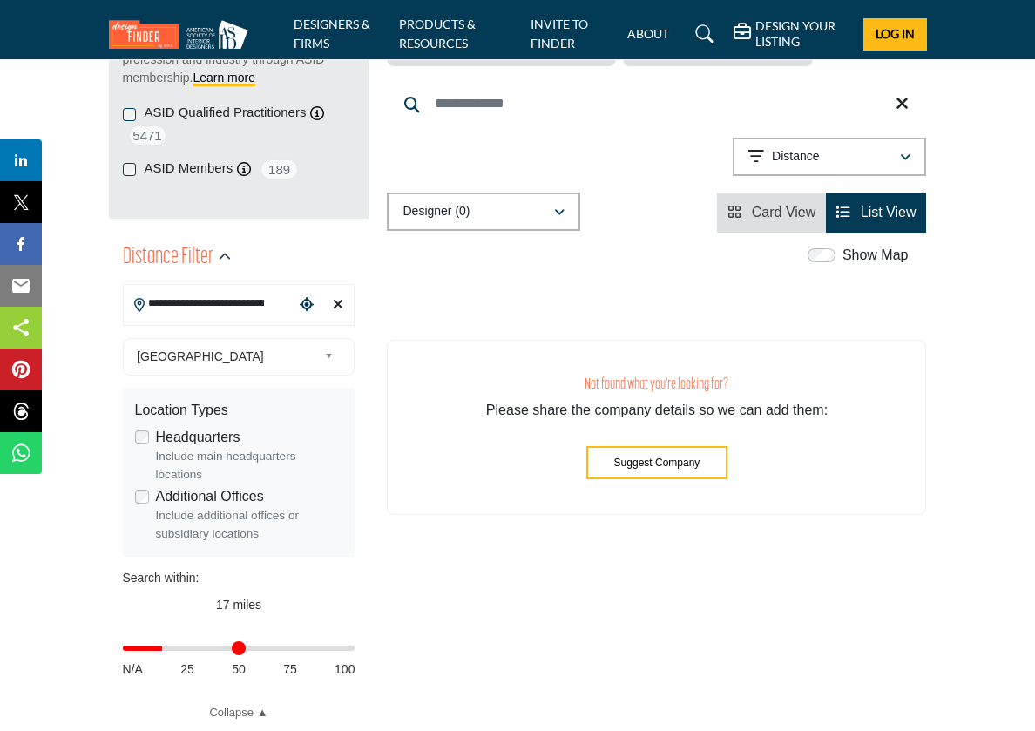
click at [167, 646] on input "Distance in miles" at bounding box center [239, 647] width 233 height 3
click at [170, 646] on input "Distance in miles" at bounding box center [239, 647] width 233 height 3
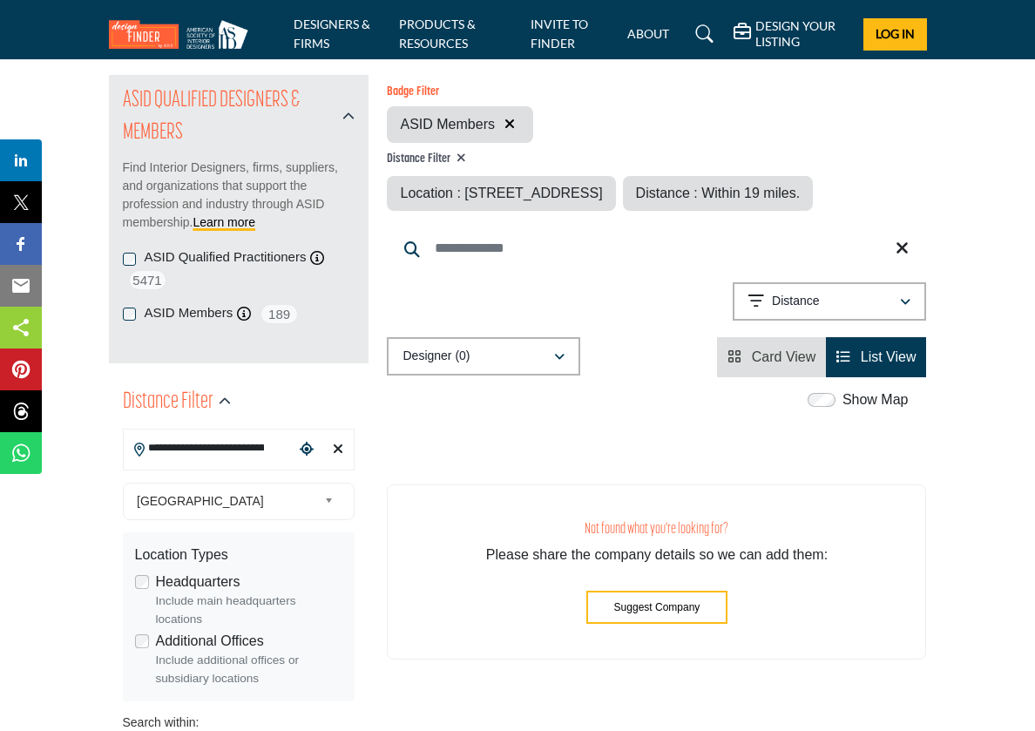
scroll to position [1, 0]
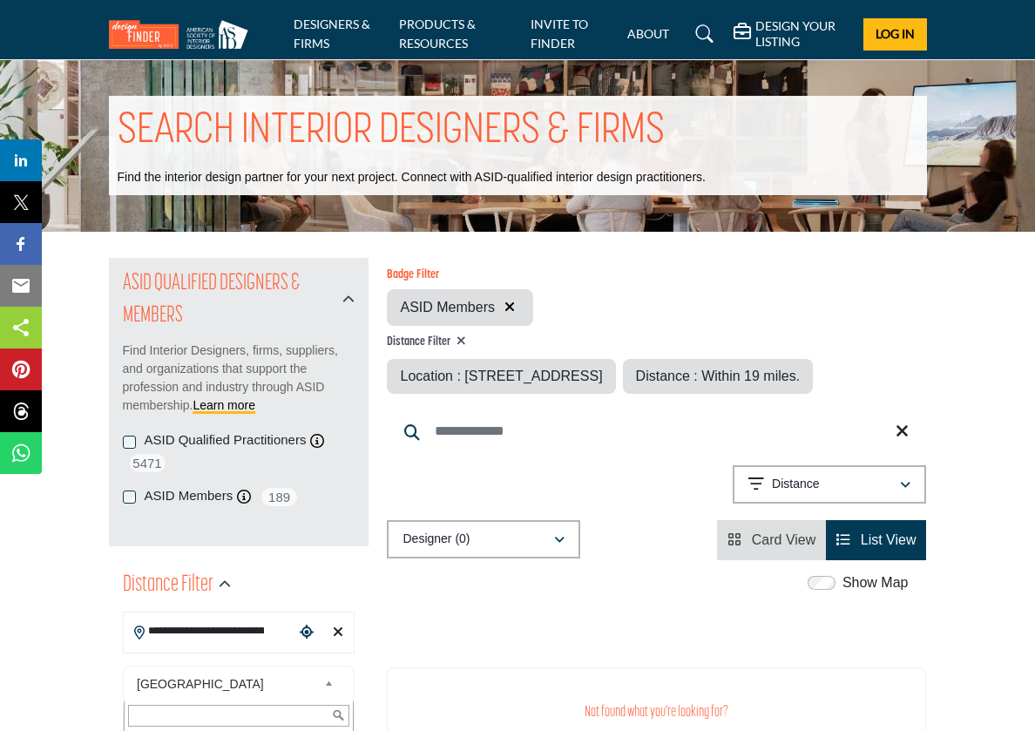
click at [307, 675] on span "United States" at bounding box center [227, 683] width 180 height 21
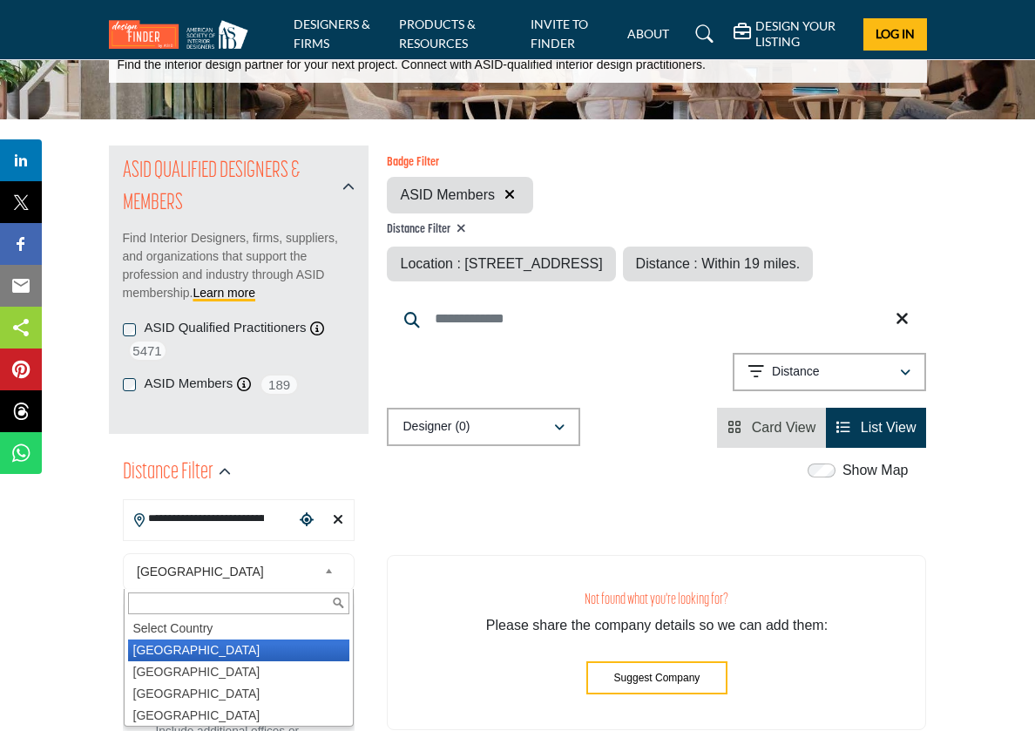
scroll to position [124, 0]
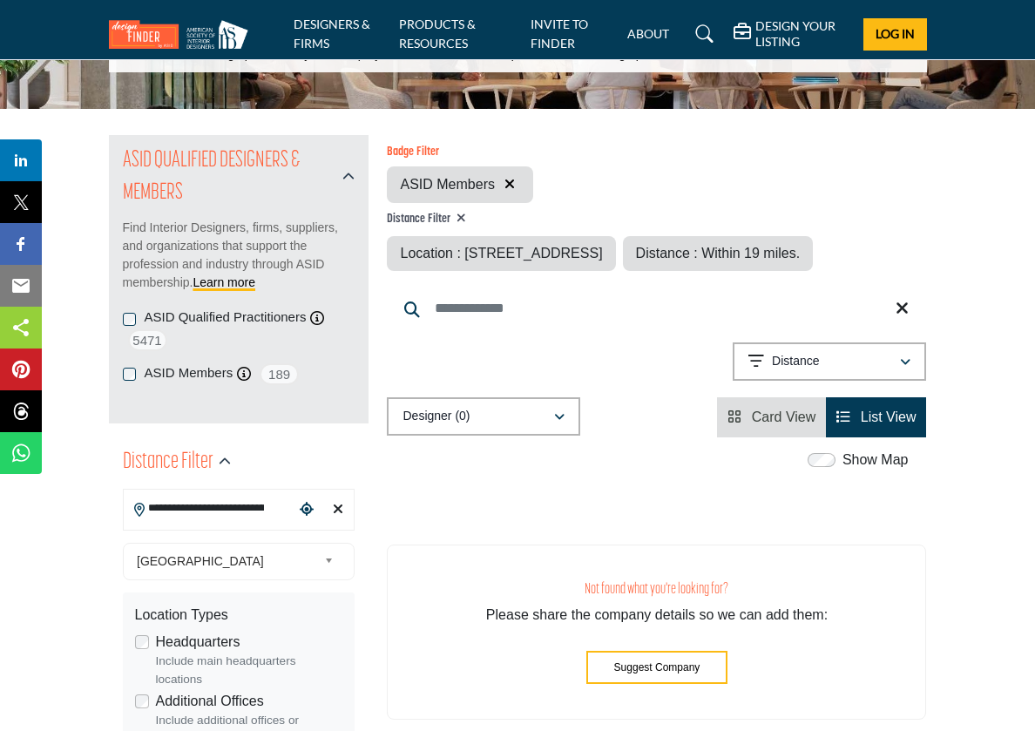
click at [889, 437] on li "List View" at bounding box center [876, 417] width 100 height 40
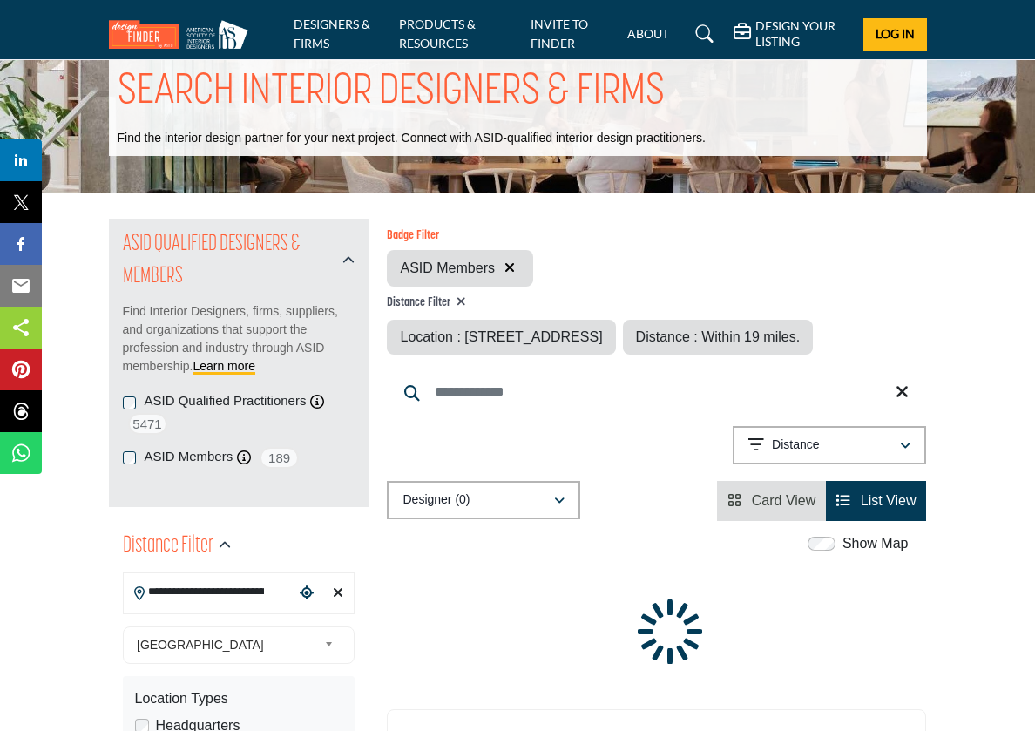
click at [888, 453] on div "Badge Filter ASID Members Distance Filter Location : 12705 SE River Rd, Portlan…" at bounding box center [656, 370] width 539 height 302
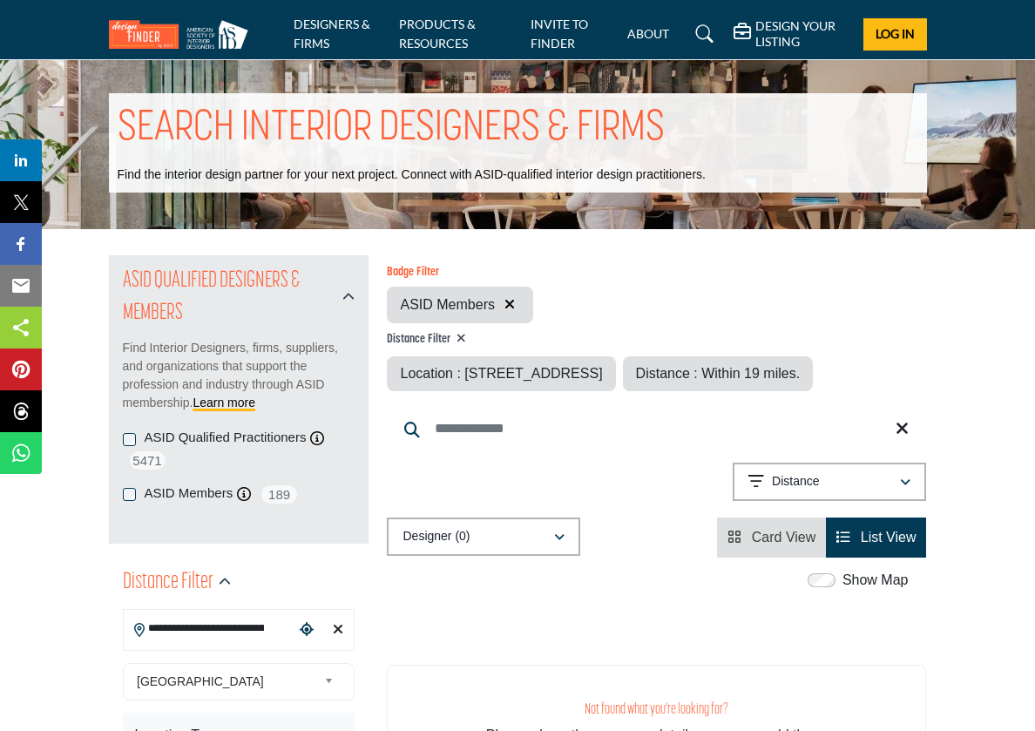
scroll to position [0, 0]
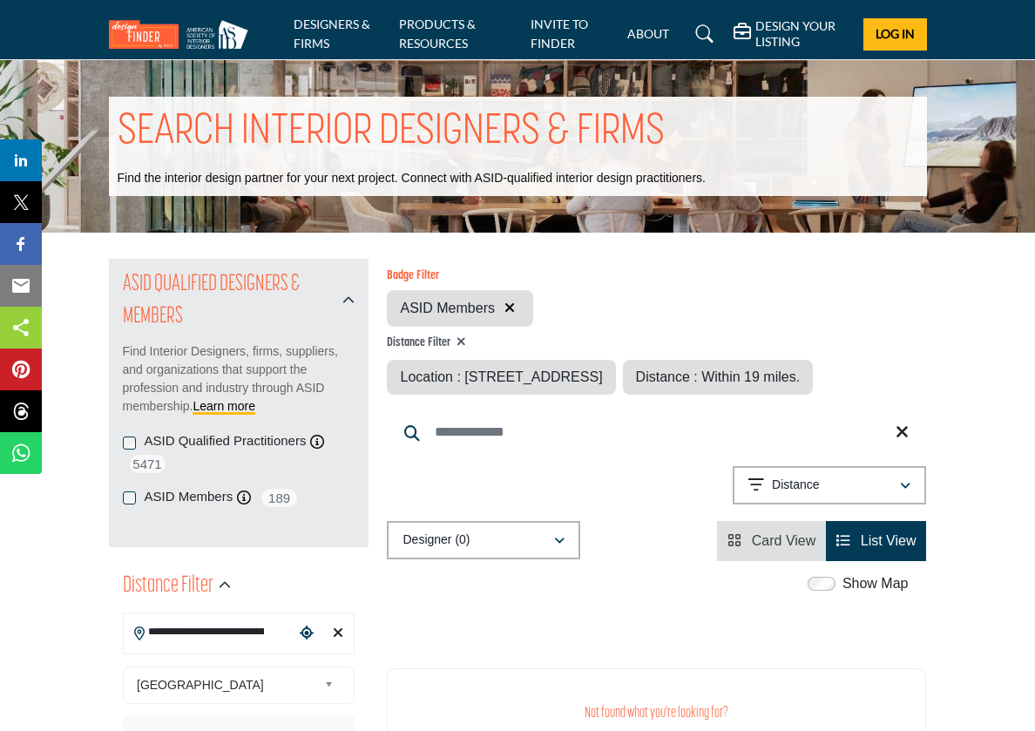
click at [880, 548] on span "List View" at bounding box center [888, 540] width 56 height 15
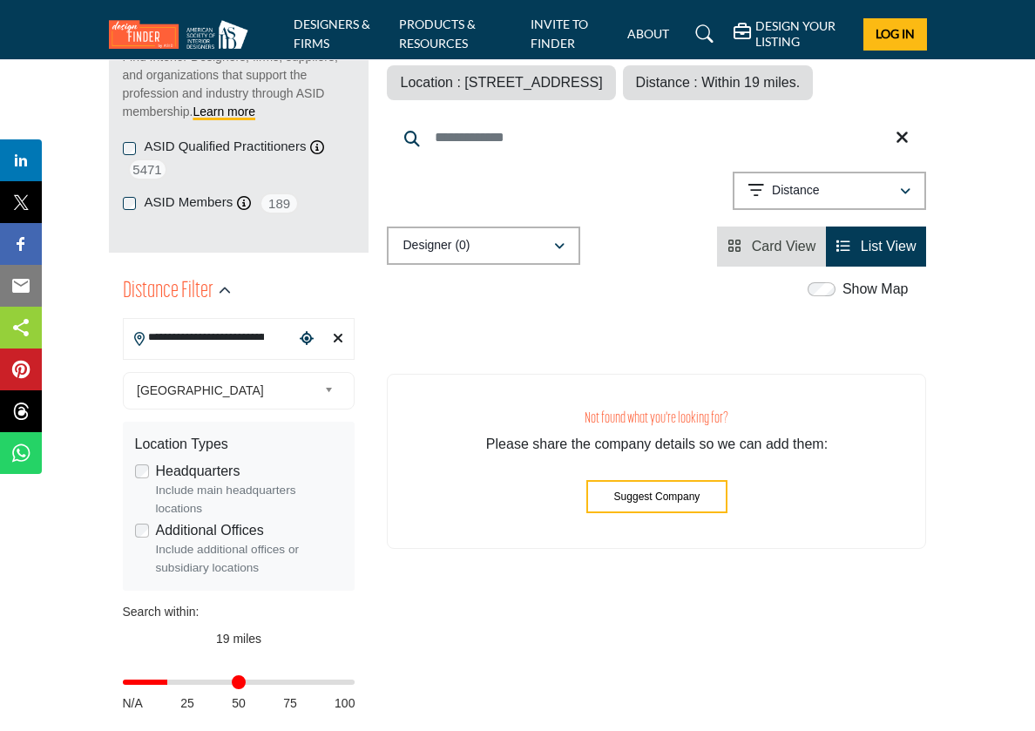
scroll to position [296, 0]
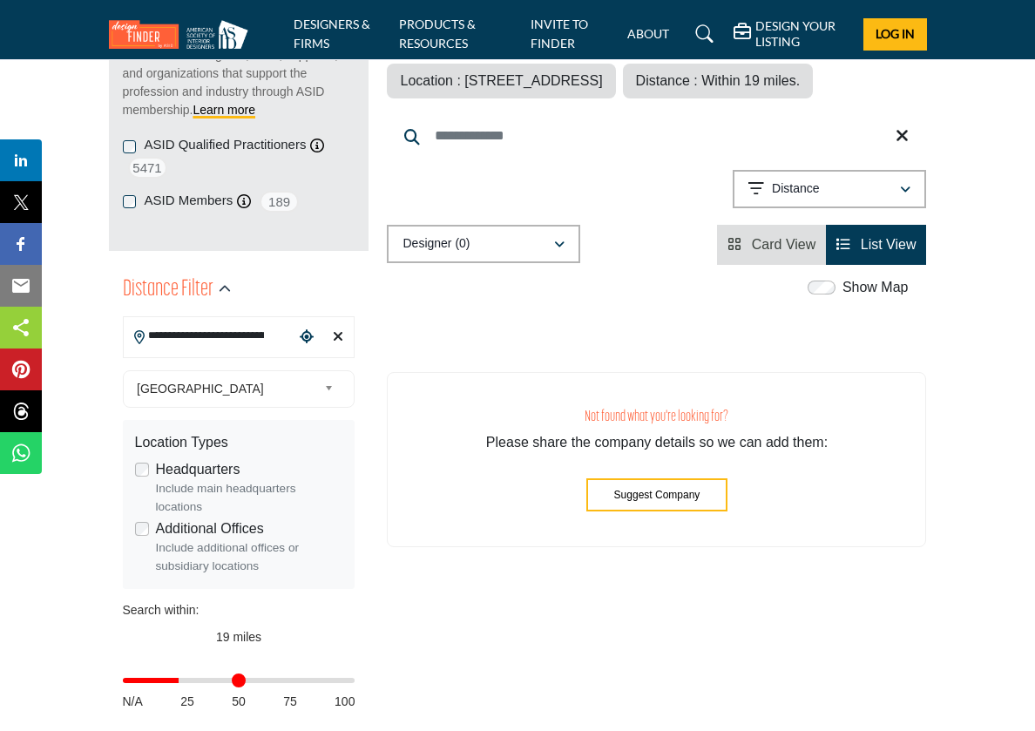
drag, startPoint x: 169, startPoint y: 679, endPoint x: 181, endPoint y: 680, distance: 12.2
type input "**"
click at [181, 680] on input "Distance in miles" at bounding box center [239, 679] width 233 height 3
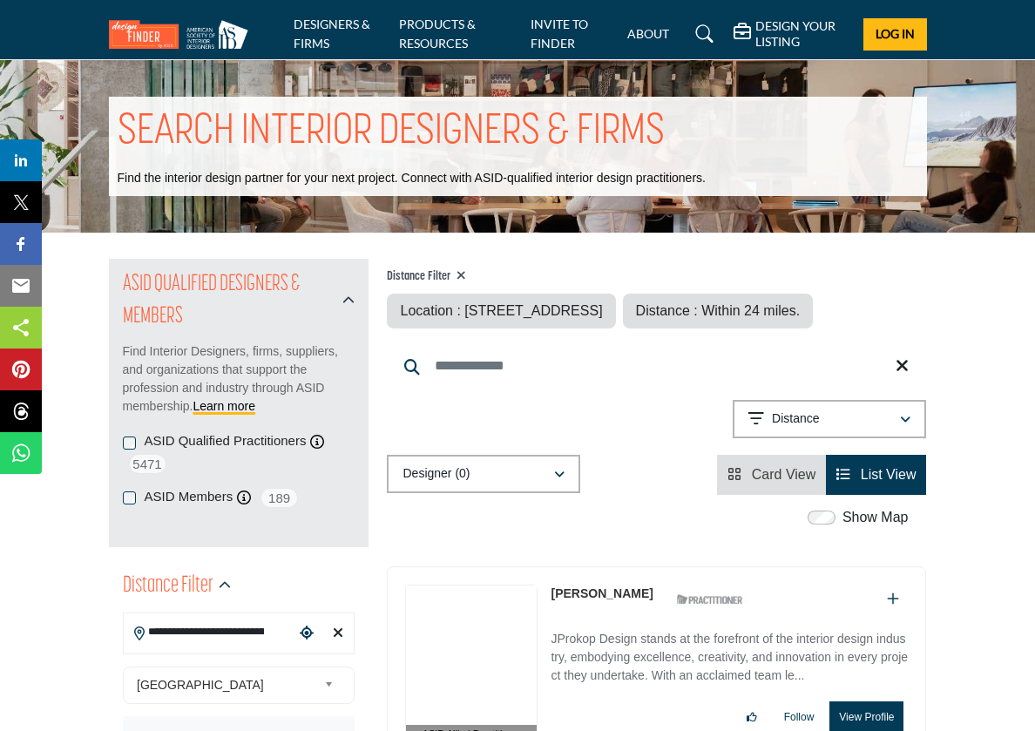
click at [121, 441] on div "ASID QUALIFIED DESIGNERS & MEMBERS Find Interior Designers, firms, suppliers, a…" at bounding box center [239, 403] width 260 height 288
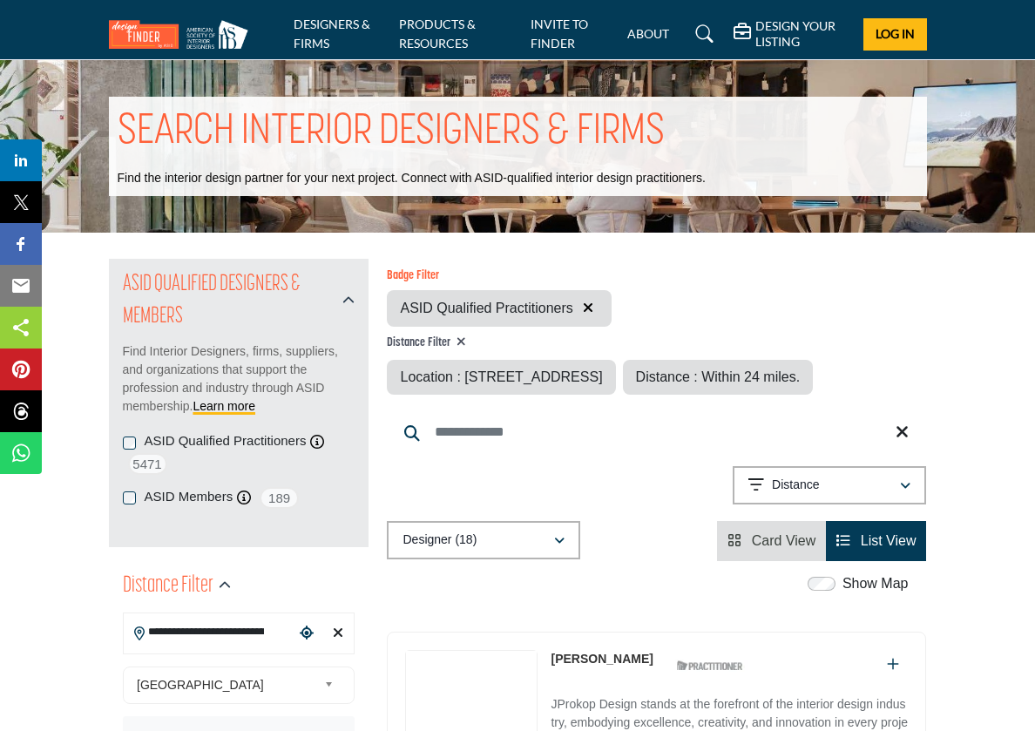
click at [132, 666] on div "United States Select Country United States Canada Afghanistan land Islands Alba…" at bounding box center [239, 684] width 233 height 37
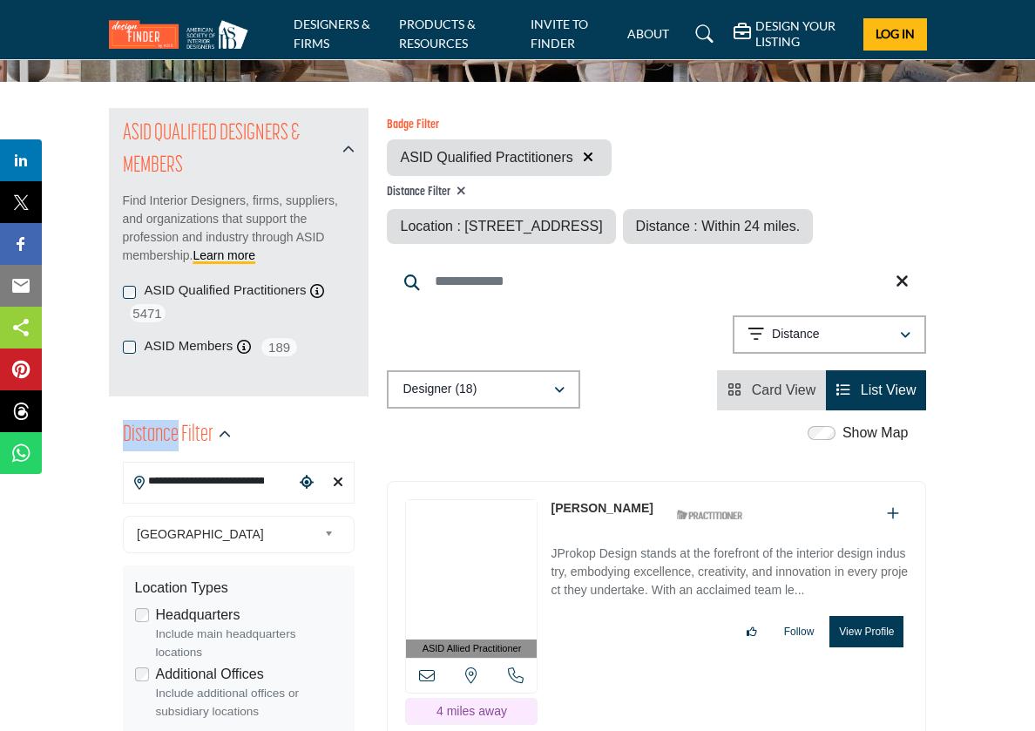
click at [132, 441] on h2 "Distance Filter" at bounding box center [168, 435] width 91 height 31
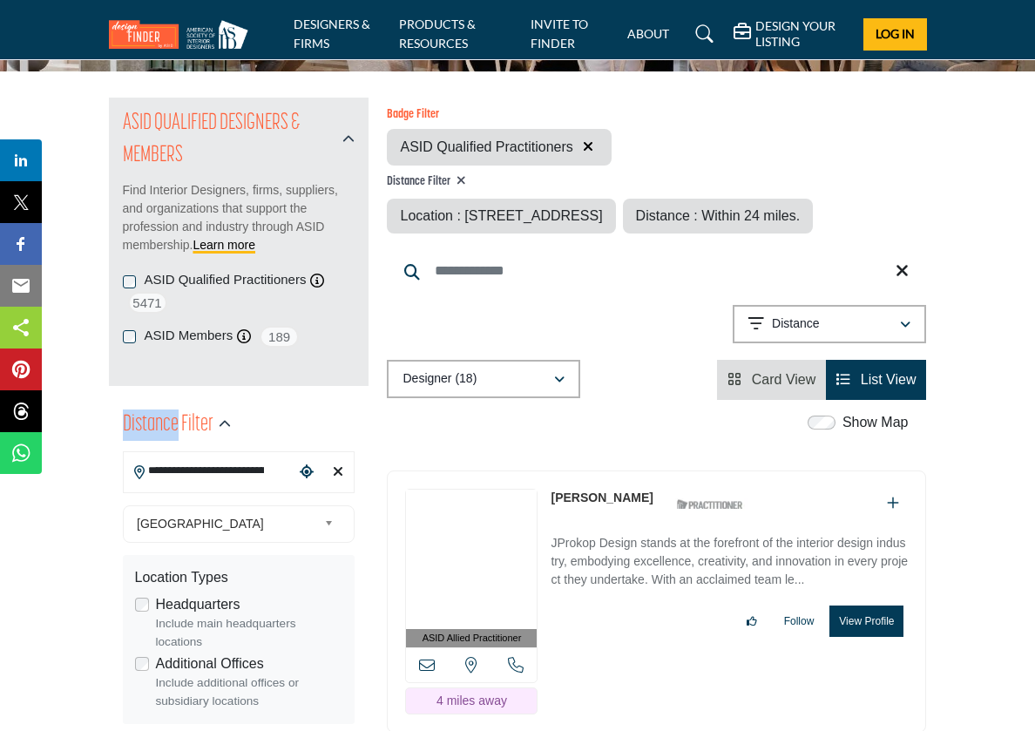
click at [132, 441] on h2 "Distance Filter" at bounding box center [168, 424] width 91 height 31
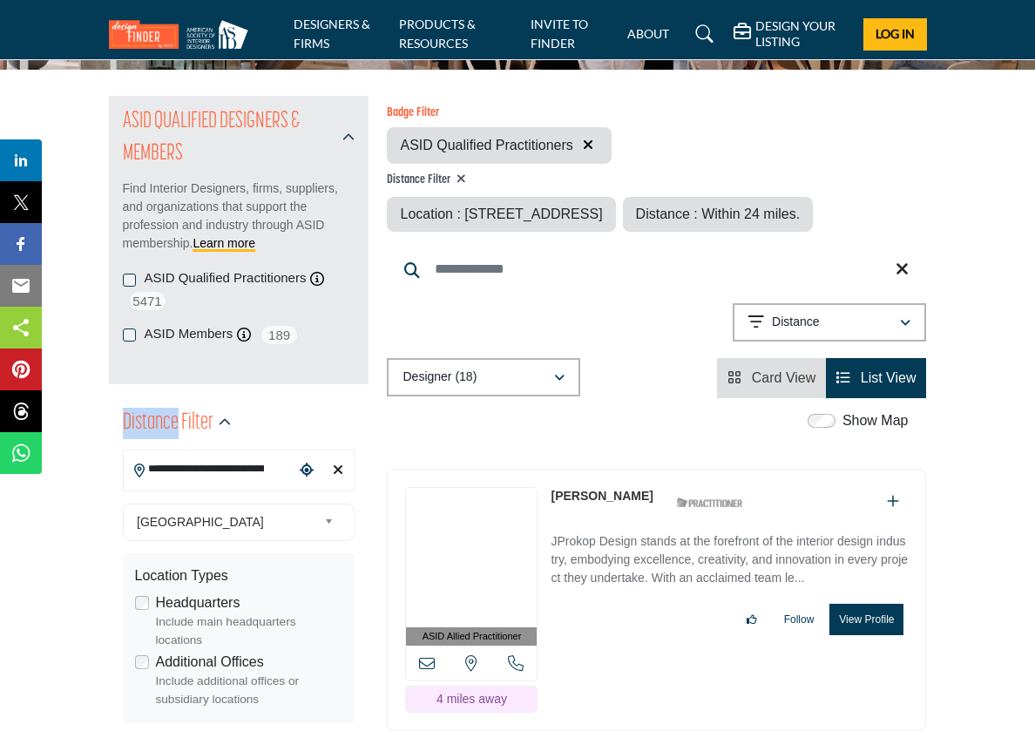
click at [132, 439] on h2 "Distance Filter" at bounding box center [168, 423] width 91 height 31
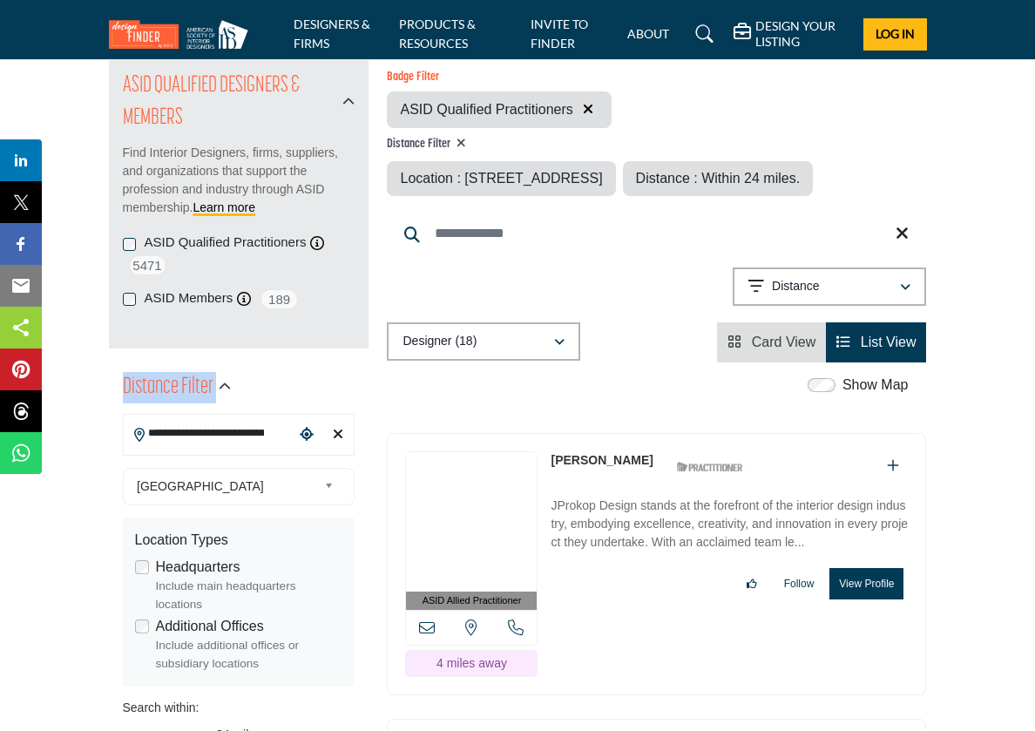
click at [132, 441] on div "**********" at bounding box center [239, 435] width 233 height 42
click at [132, 441] on input "**********" at bounding box center [210, 433] width 172 height 34
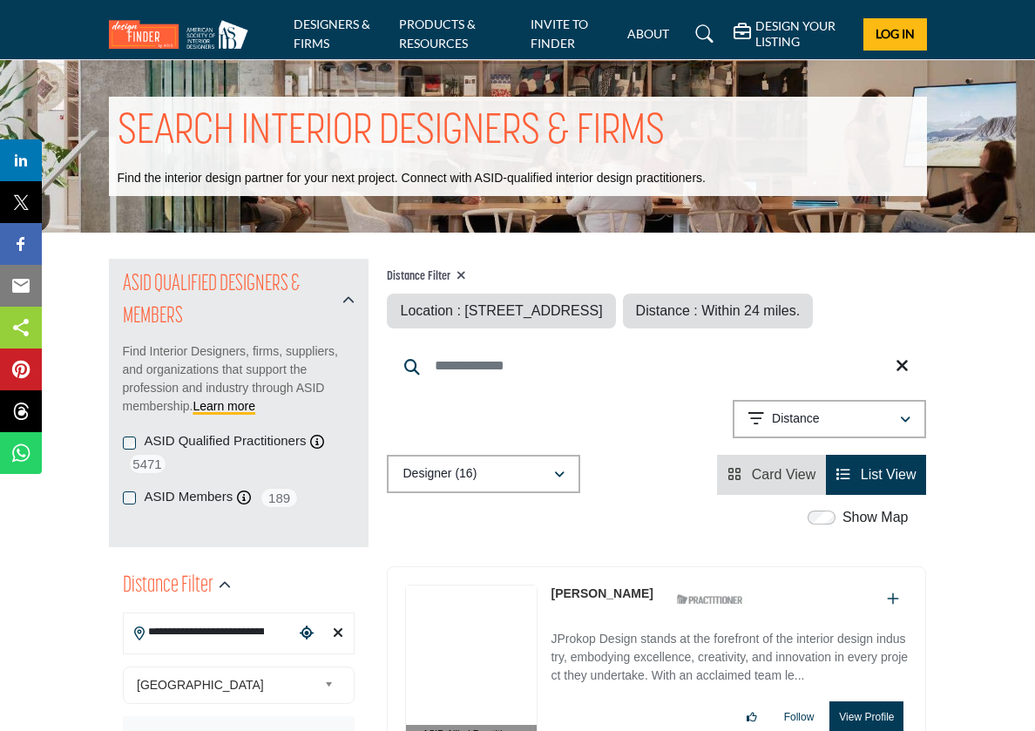
click at [171, 442] on label "ASID Qualified Practitioners" at bounding box center [226, 441] width 162 height 20
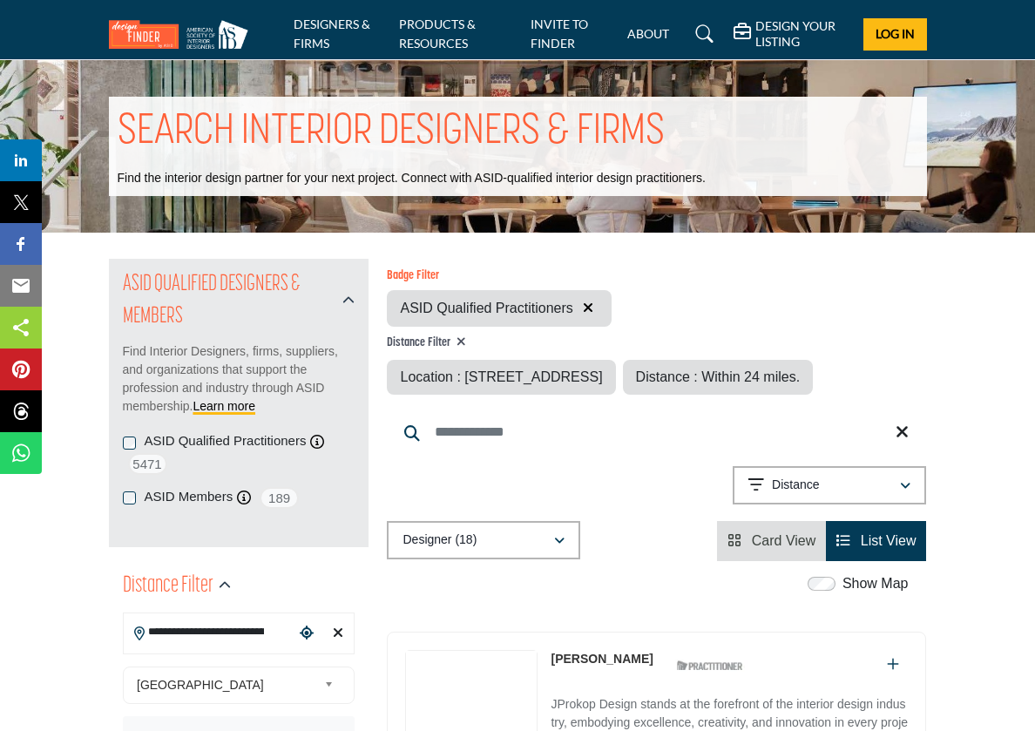
click at [171, 442] on label "ASID Qualified Practitioners" at bounding box center [226, 441] width 162 height 20
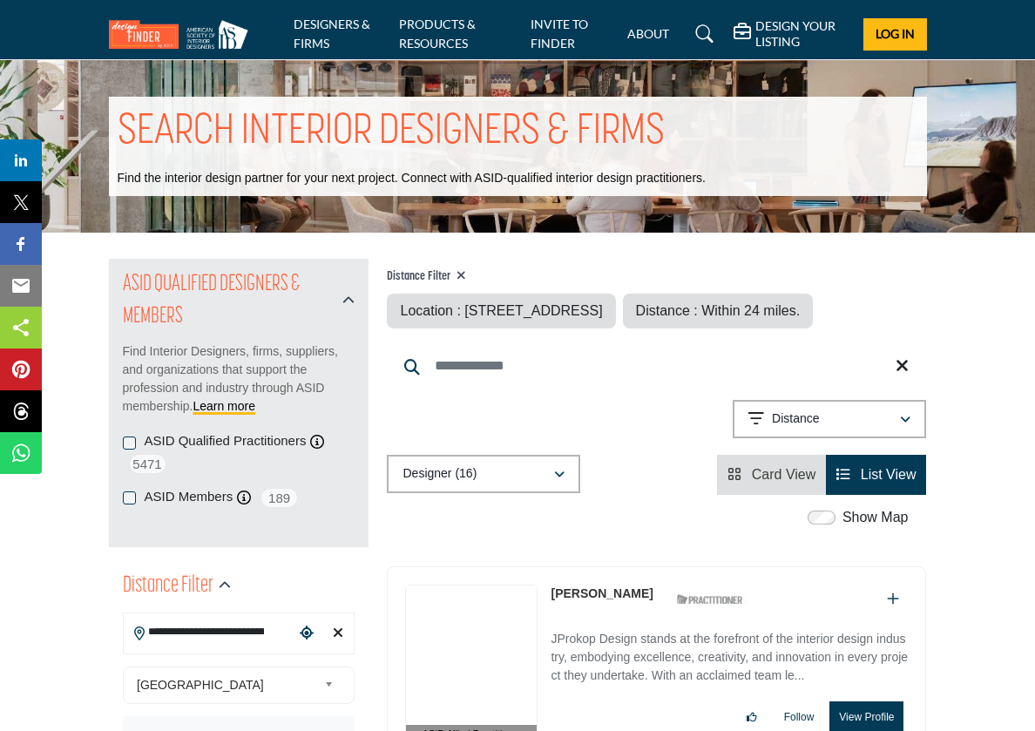
click at [172, 442] on label "ASID Qualified Practitioners" at bounding box center [226, 441] width 162 height 20
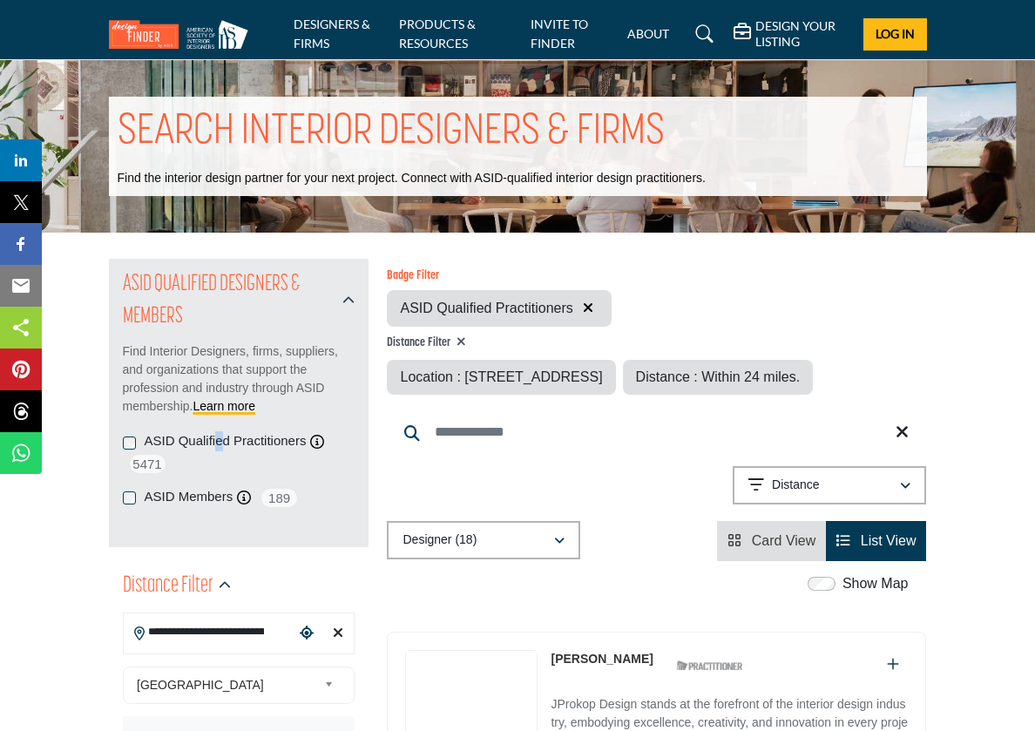
click at [128, 441] on div "ASID Qualified Practitioners ASID Qualified Practitioner who validates work and…" at bounding box center [239, 453] width 233 height 43
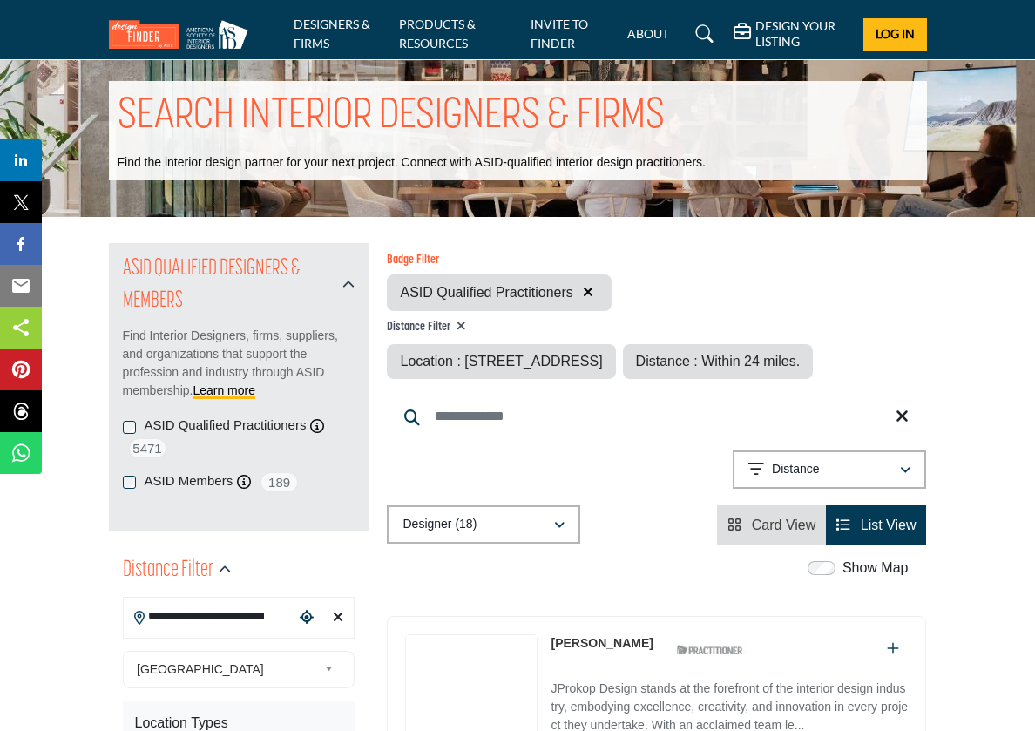
click at [128, 441] on div "ASID Qualified Practitioners ASID Qualified Practitioner who validates work and…" at bounding box center [239, 437] width 233 height 43
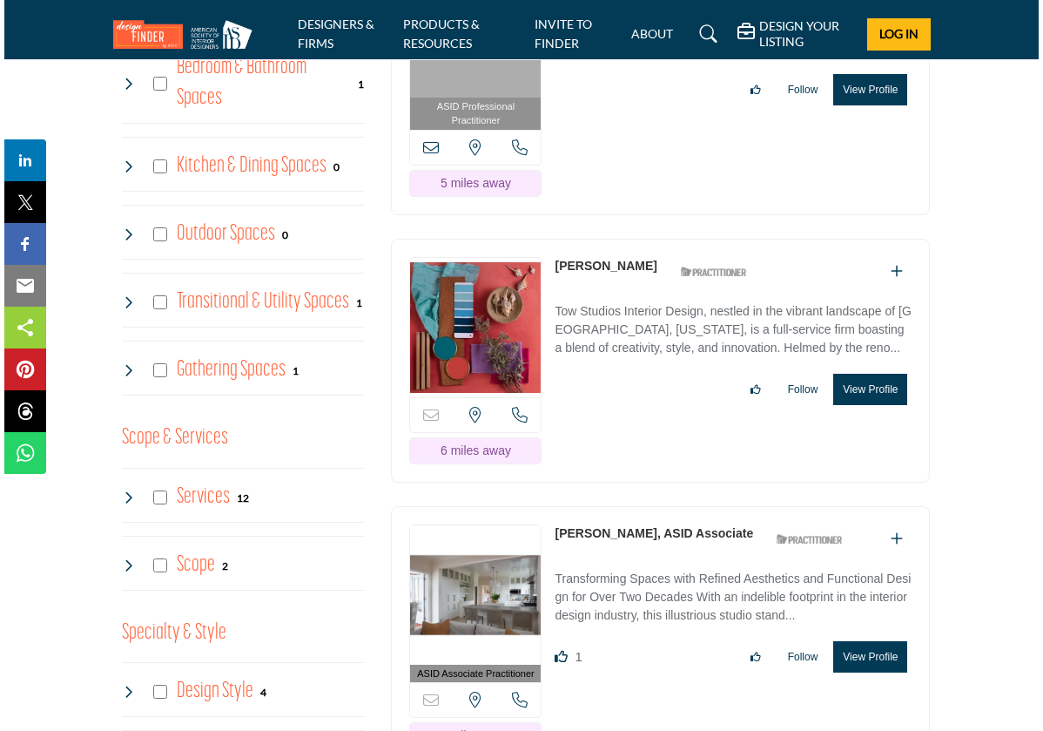
scroll to position [1495, 0]
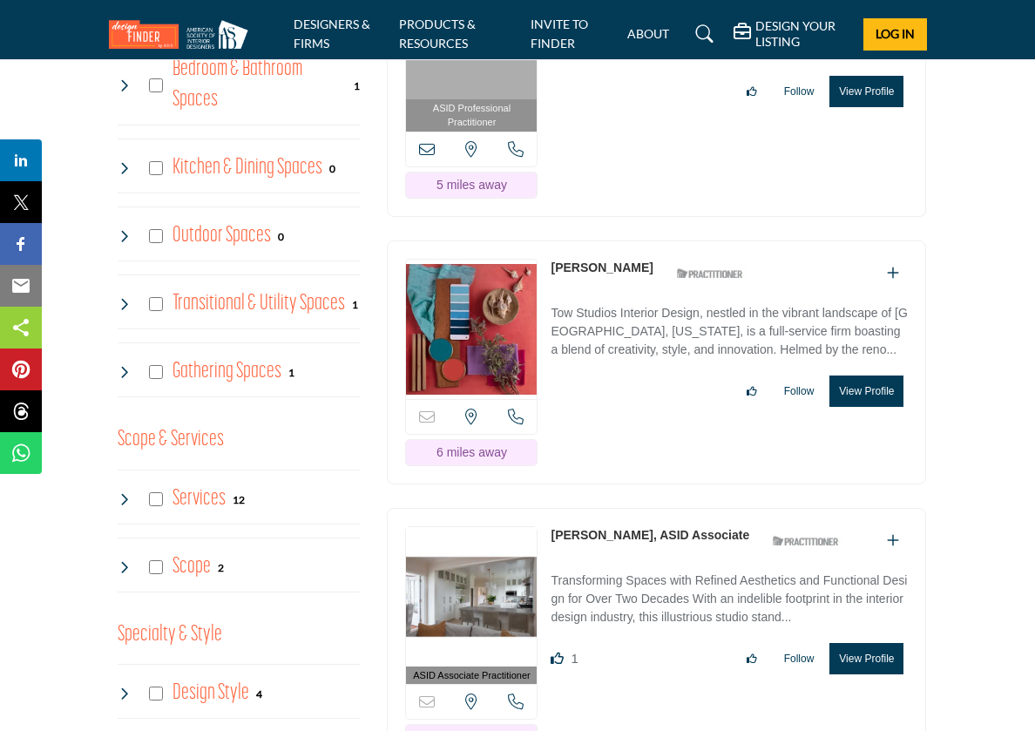
click at [859, 407] on button "View Profile" at bounding box center [866, 390] width 74 height 31
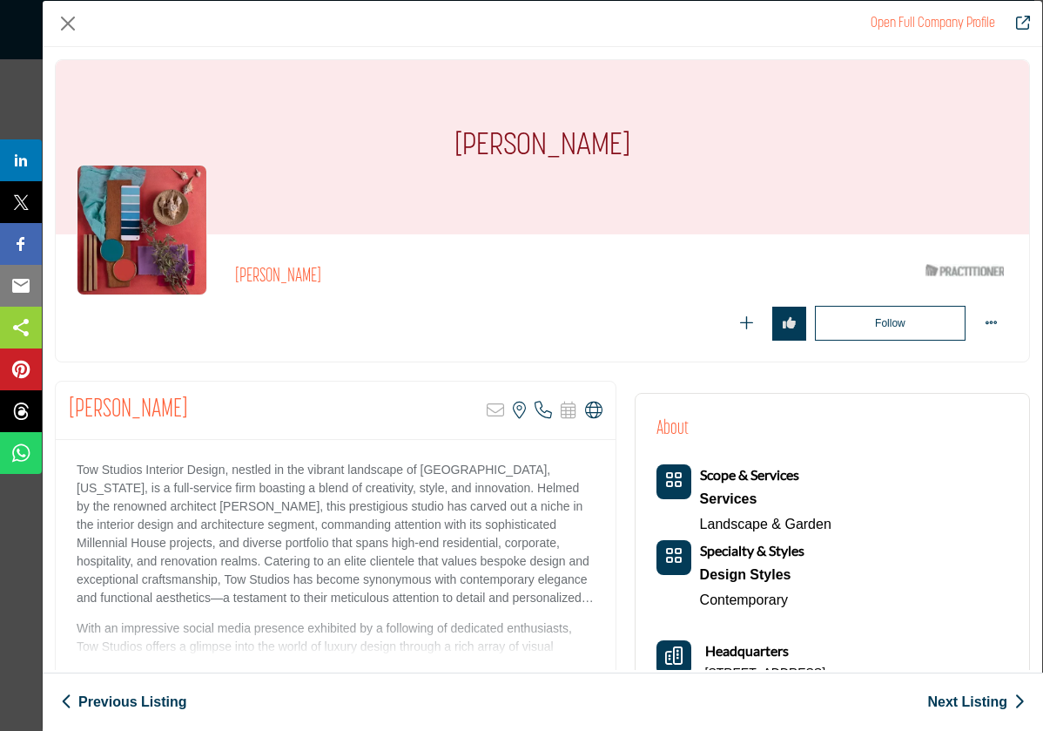
scroll to position [0, 0]
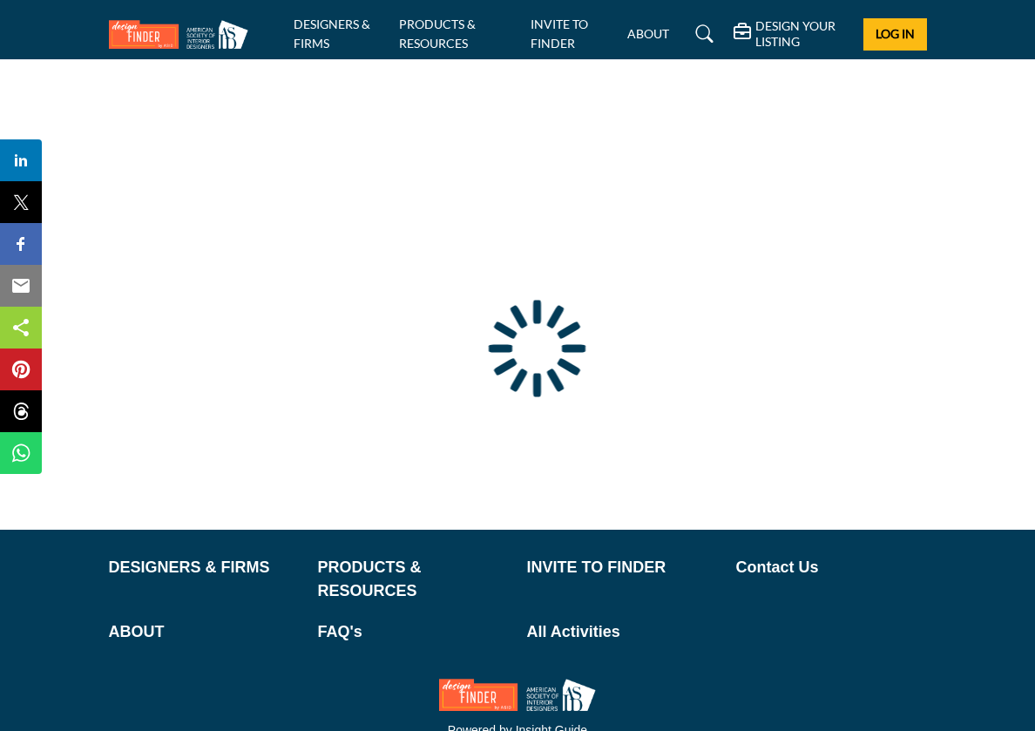
scroll to position [78, 0]
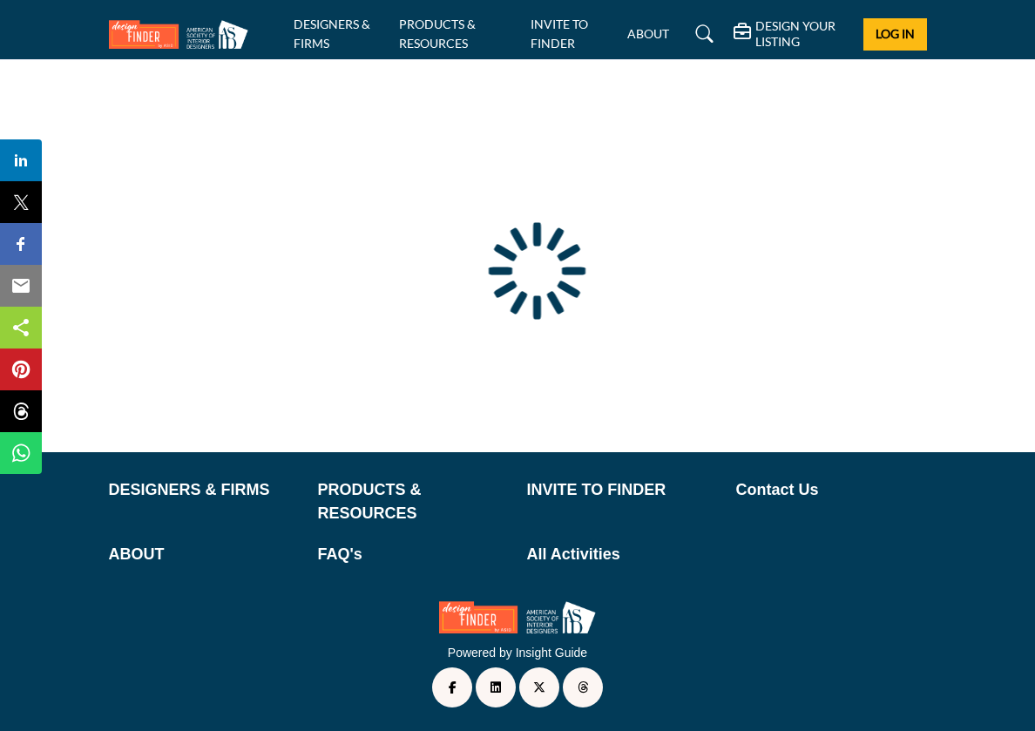
type input "**********"
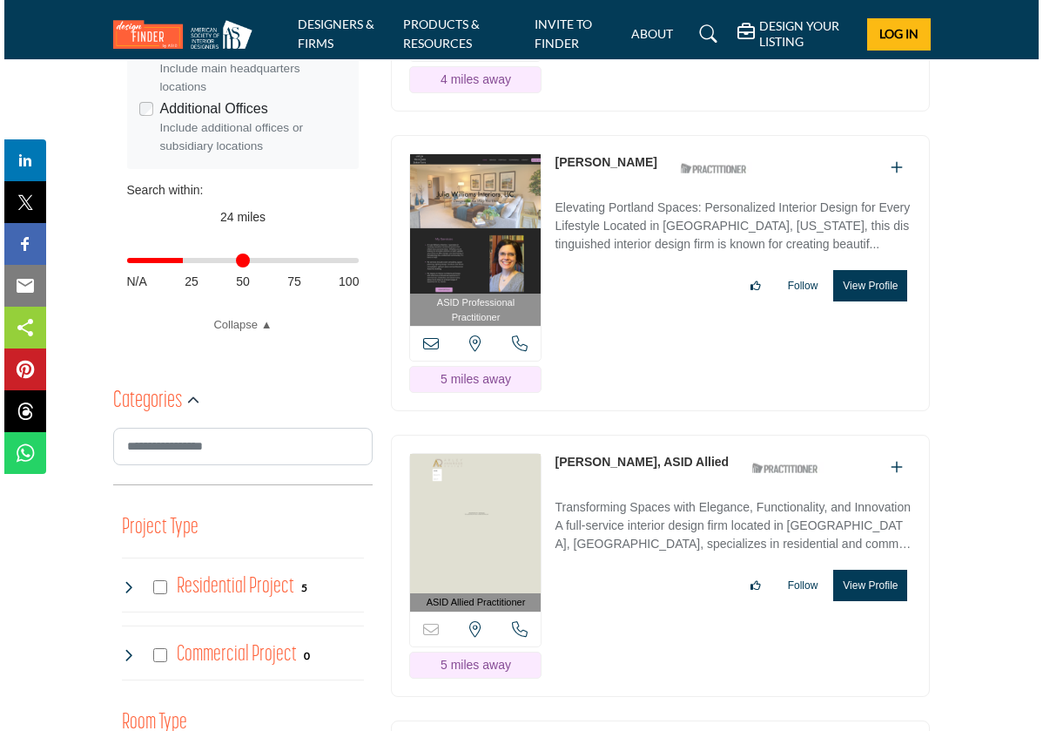
scroll to position [713, 0]
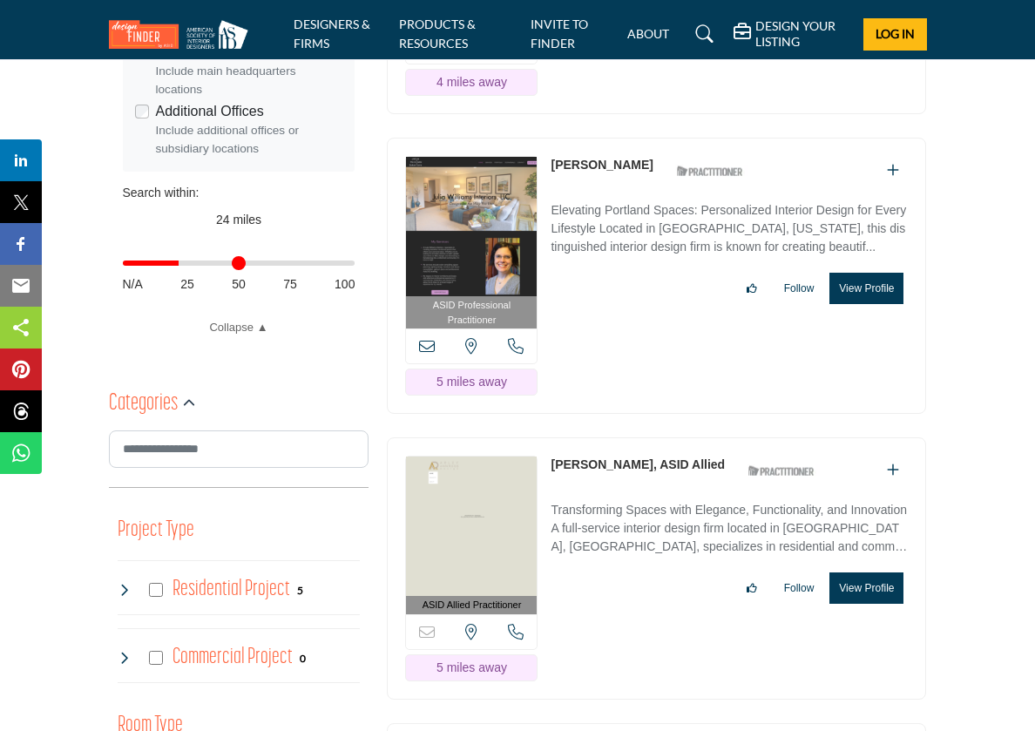
click at [868, 304] on button "View Profile" at bounding box center [866, 288] width 74 height 31
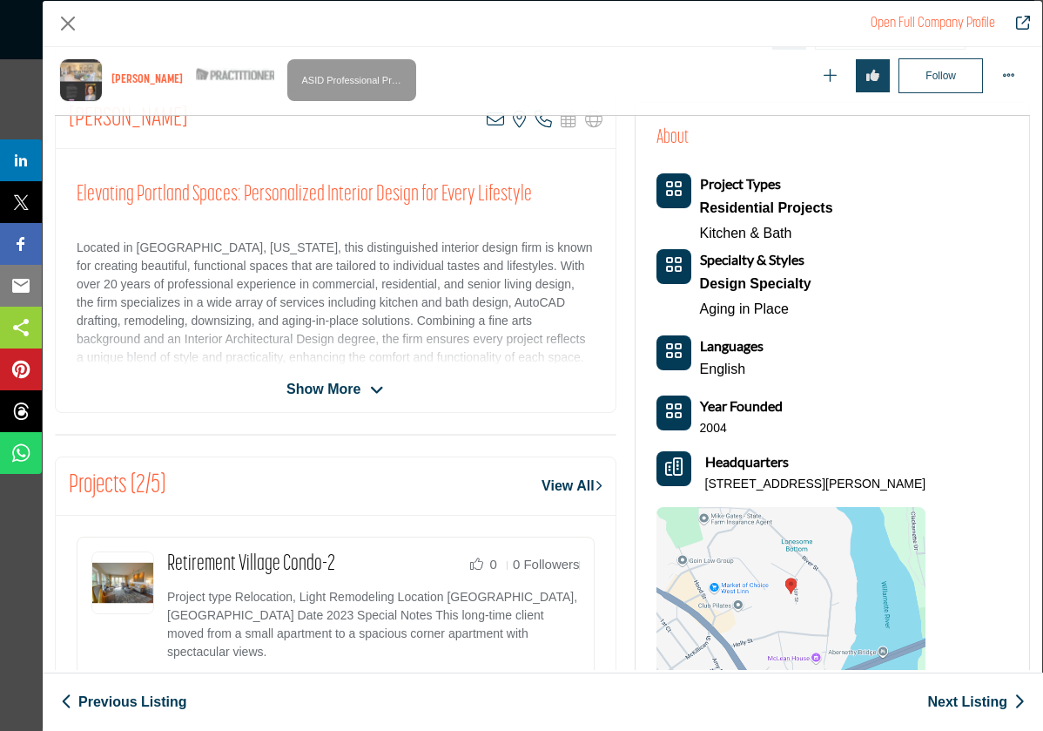
scroll to position [379, 0]
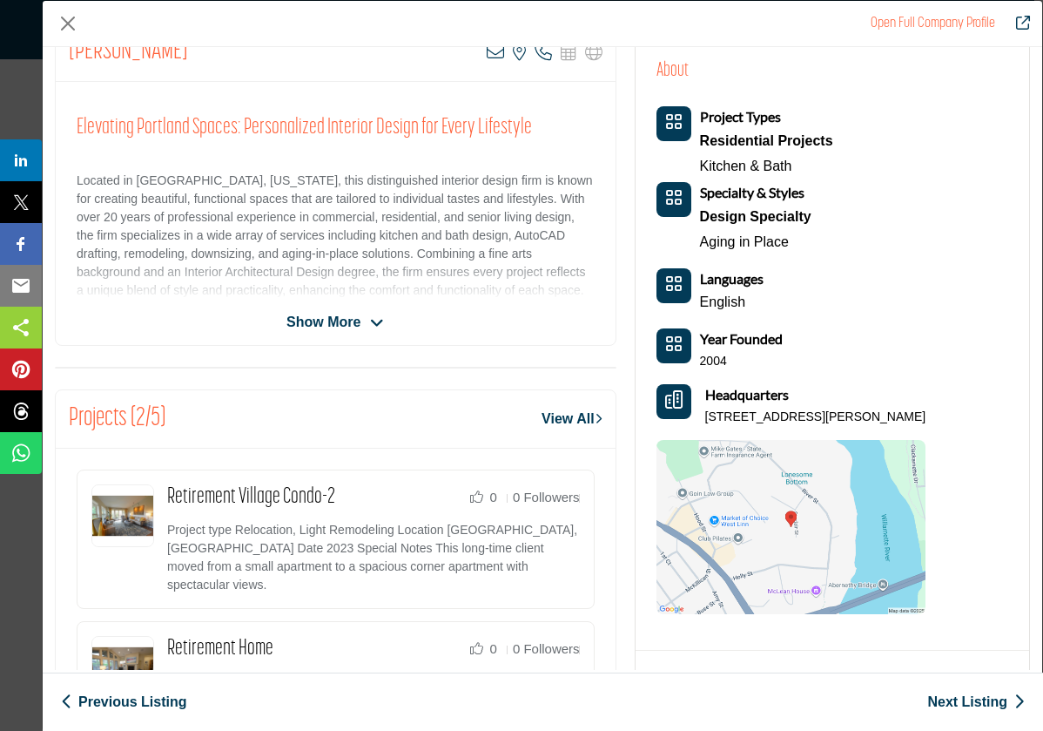
click at [671, 184] on button "Category Icon" at bounding box center [674, 199] width 35 height 35
click at [132, 518] on img "Company Data Modal" at bounding box center [122, 515] width 63 height 63
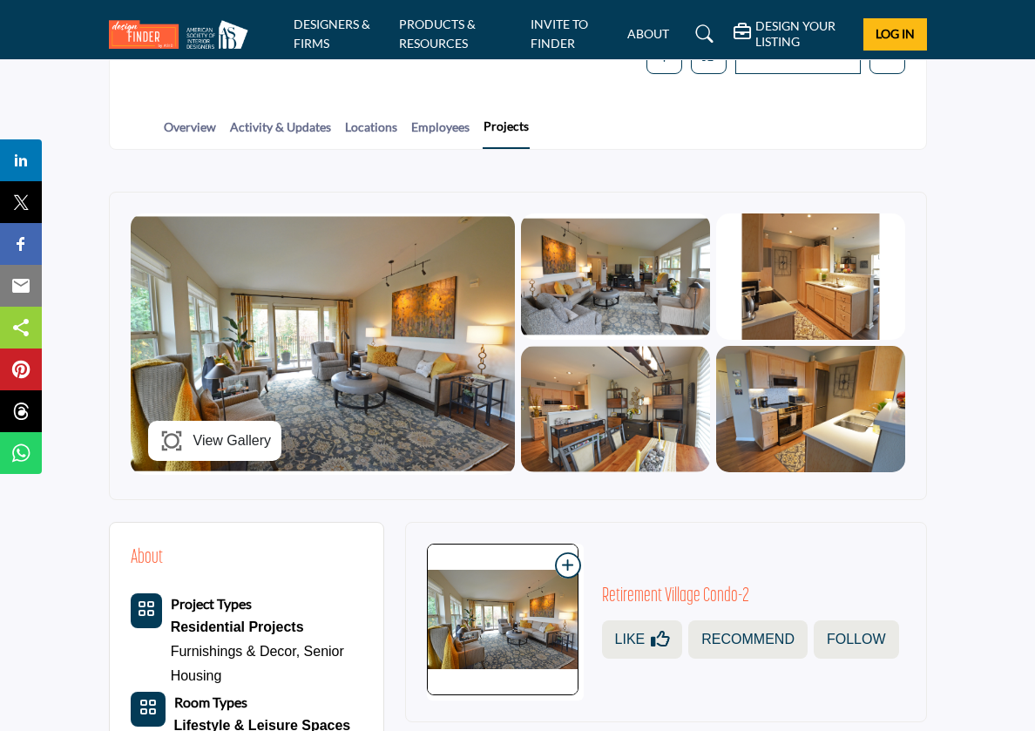
scroll to position [335, 0]
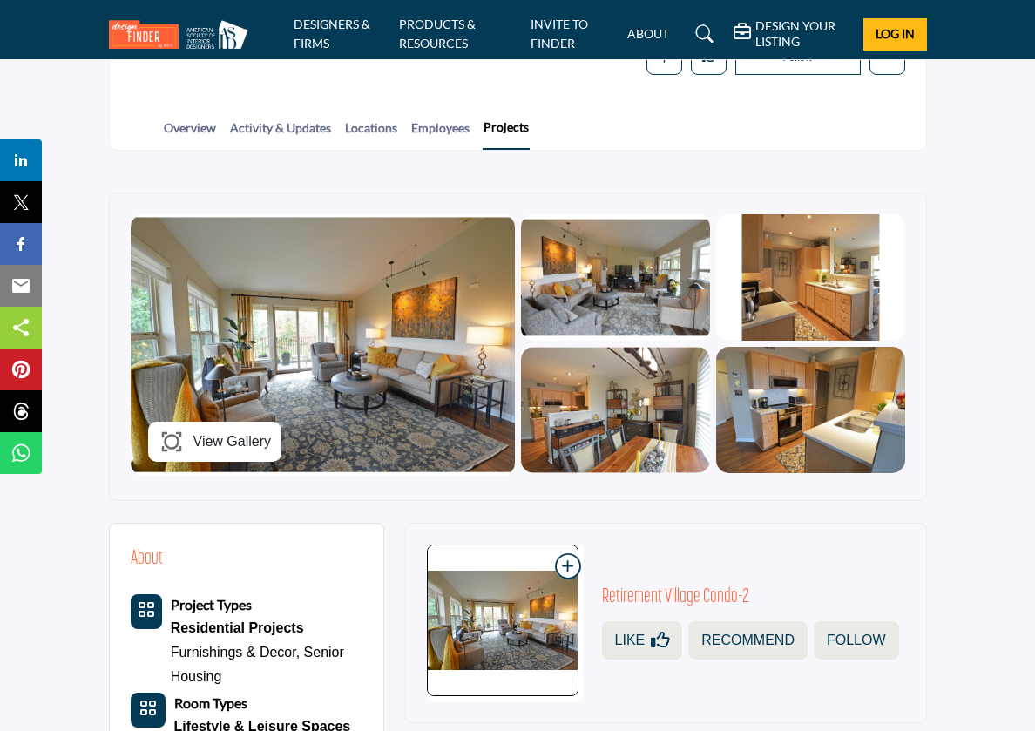
click at [634, 266] on img at bounding box center [615, 277] width 189 height 126
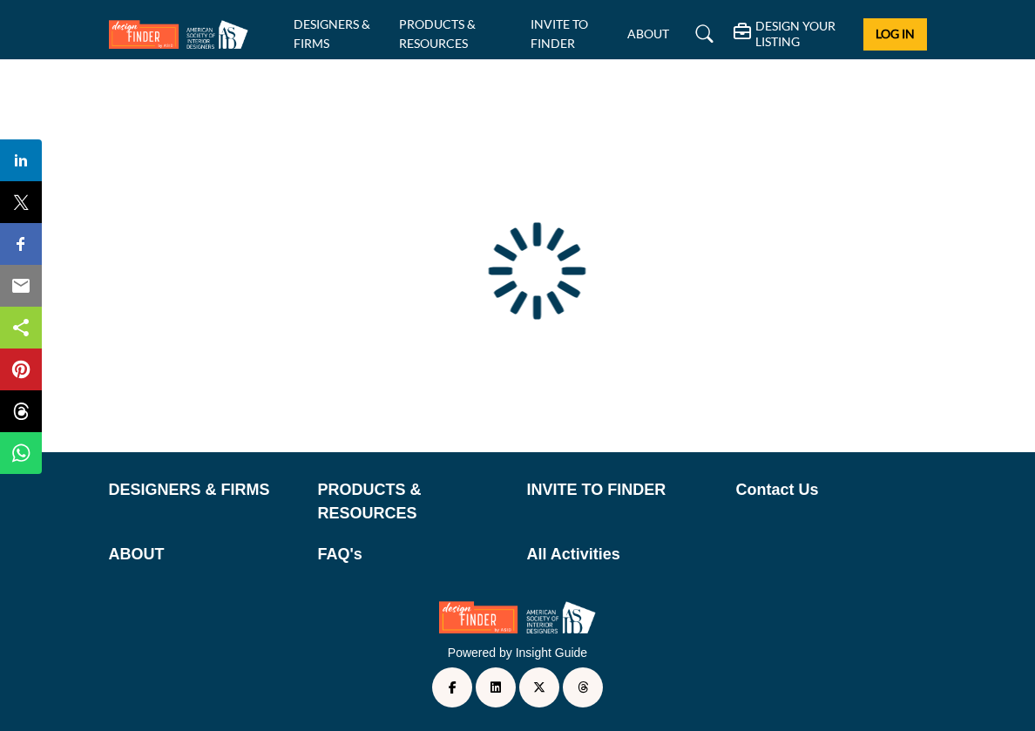
scroll to position [78, 0]
type input "**********"
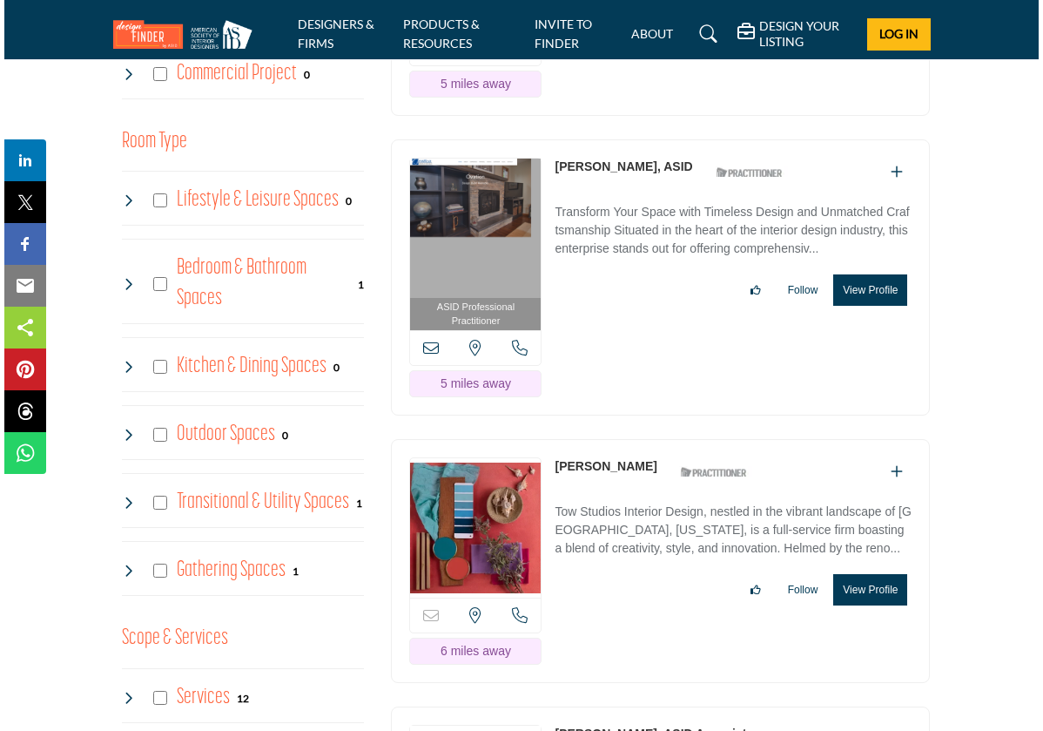
scroll to position [1296, 0]
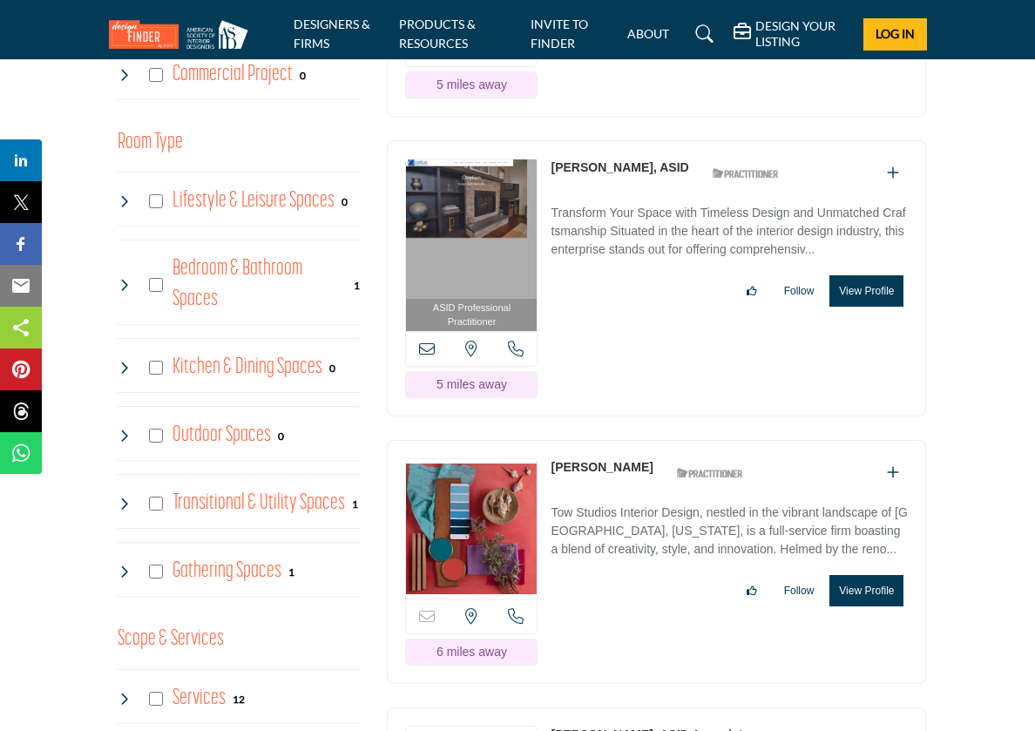
click at [868, 307] on button "View Profile" at bounding box center [866, 290] width 74 height 31
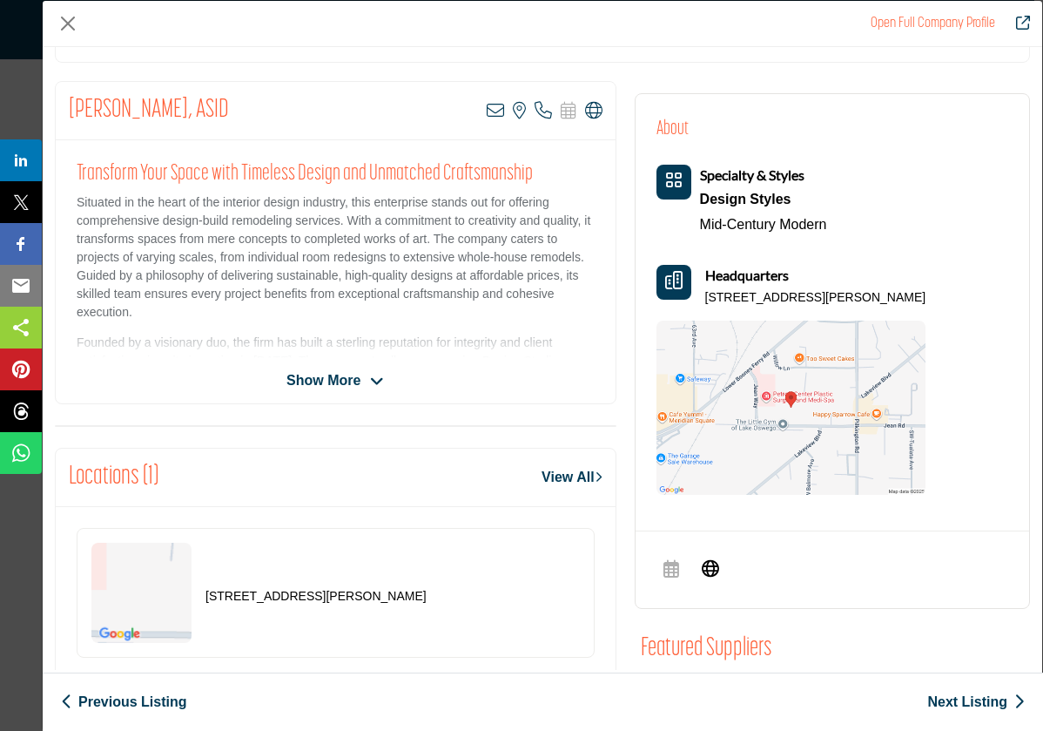
scroll to position [294, 0]
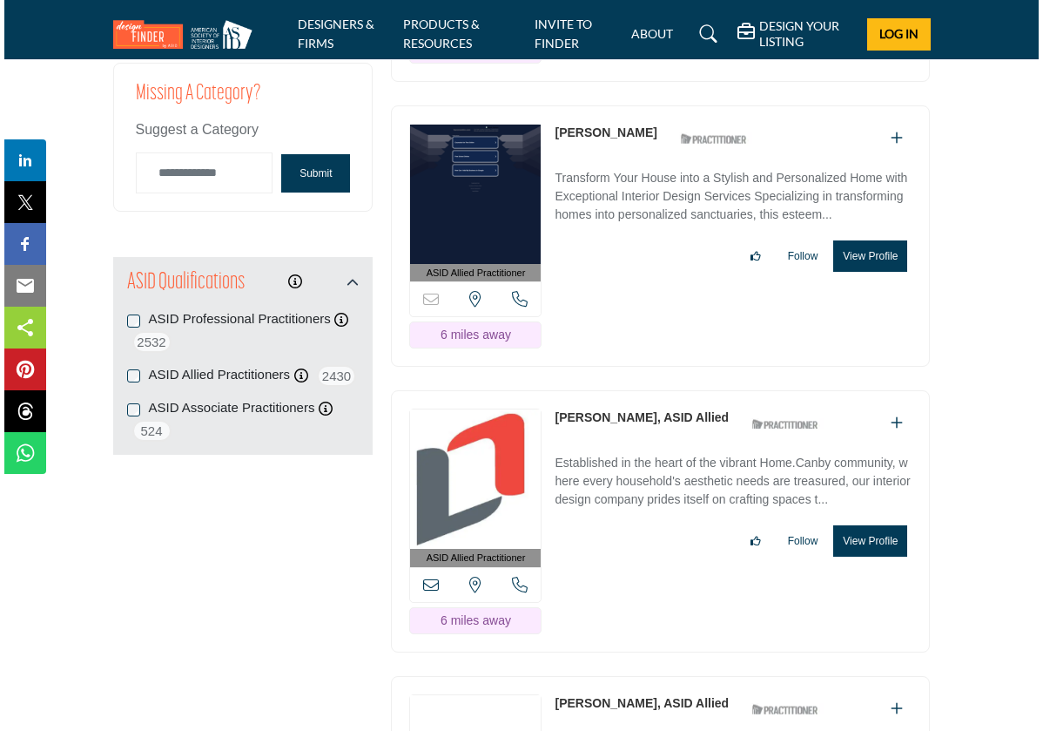
scroll to position [2247, 0]
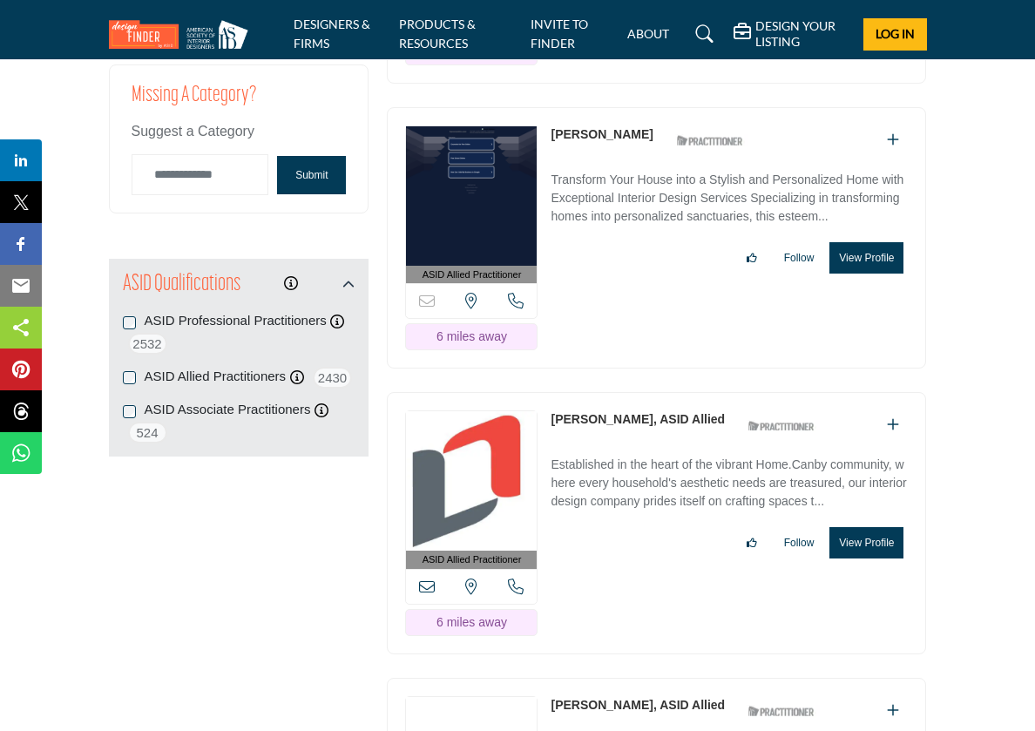
click at [887, 273] on button "View Profile" at bounding box center [866, 257] width 74 height 31
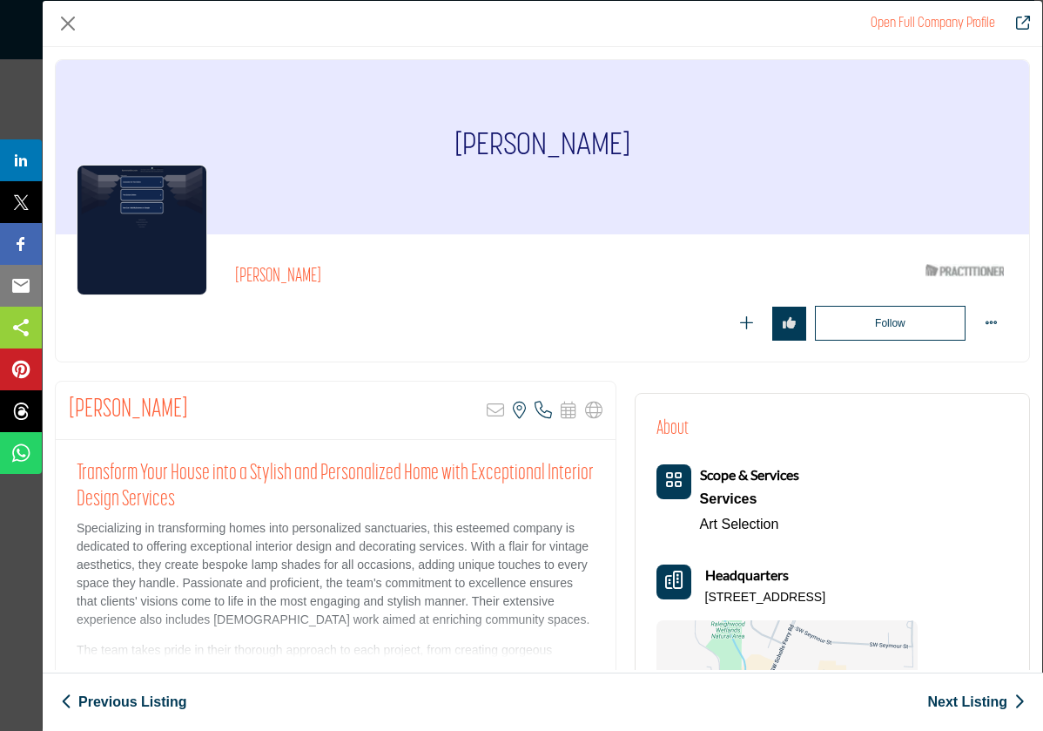
scroll to position [0, 0]
click at [681, 471] on button "Category Icon" at bounding box center [674, 481] width 35 height 35
click at [730, 466] on b "Scope & Services" at bounding box center [749, 474] width 99 height 17
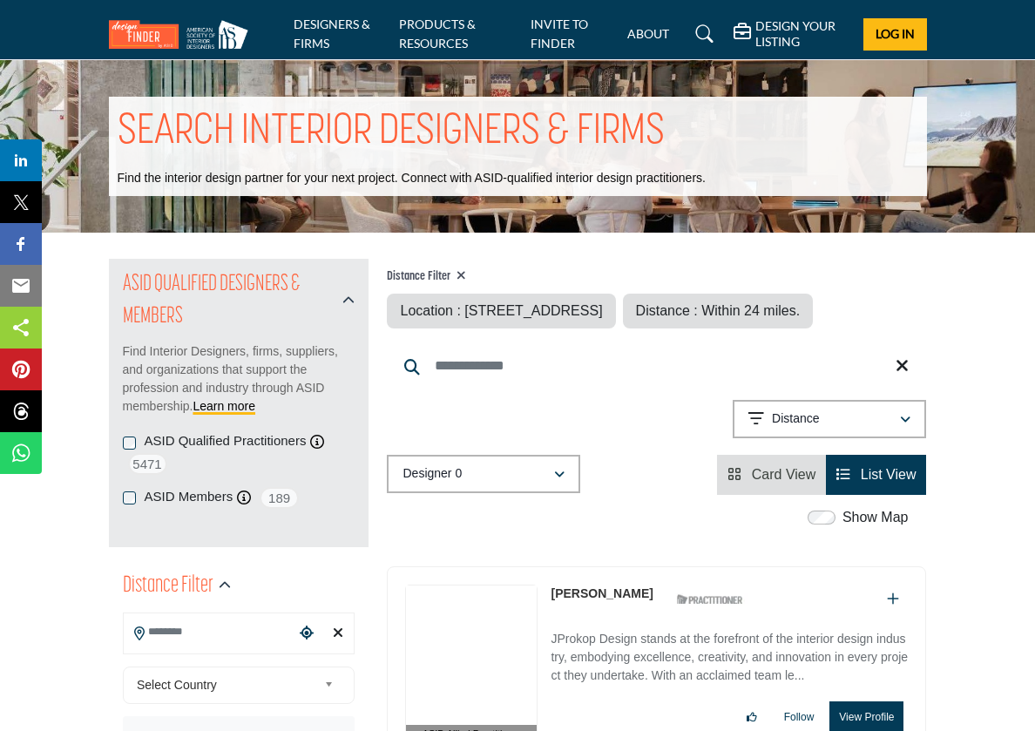
type input "**********"
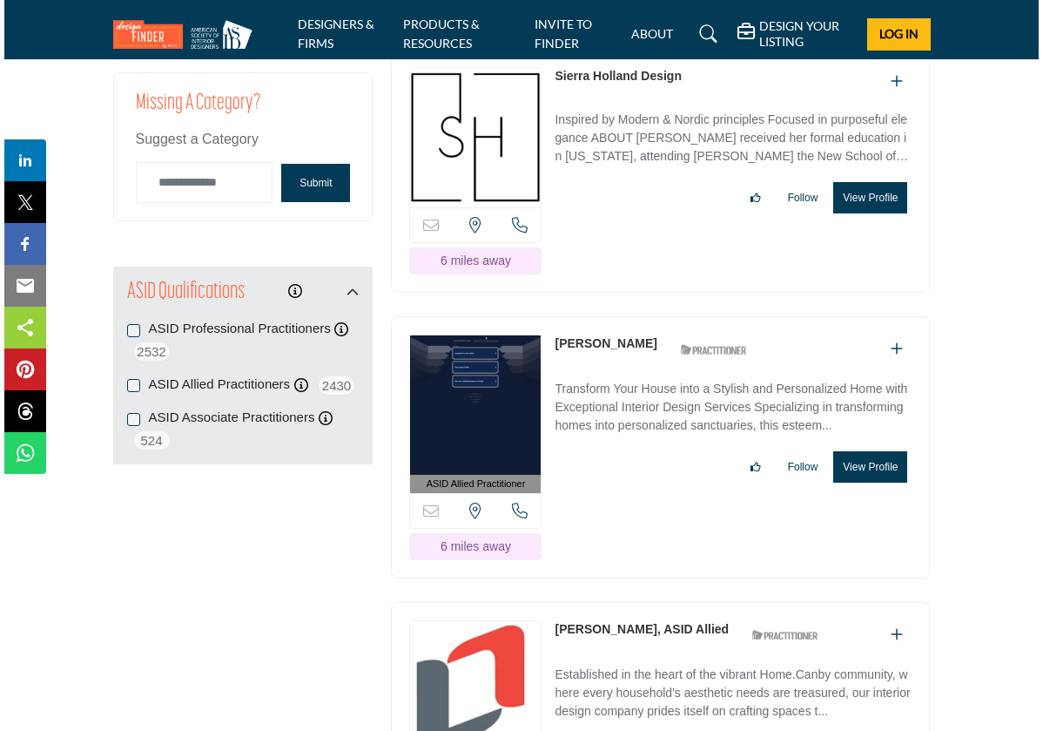
scroll to position [2244, 0]
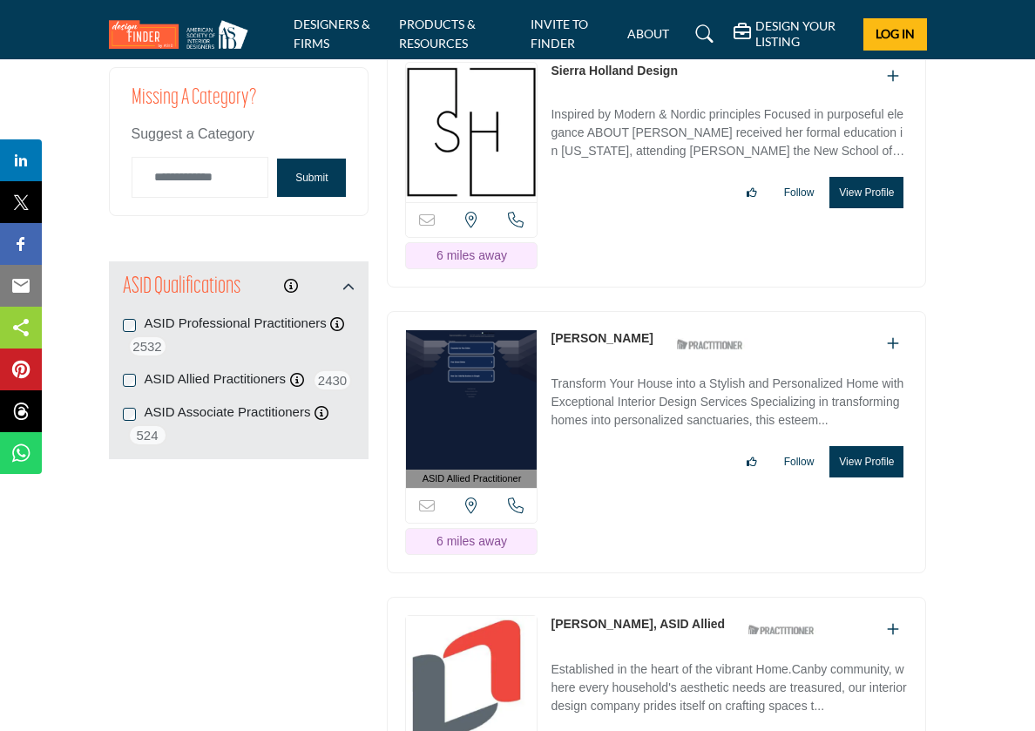
click at [873, 208] on button "View Profile" at bounding box center [866, 192] width 74 height 31
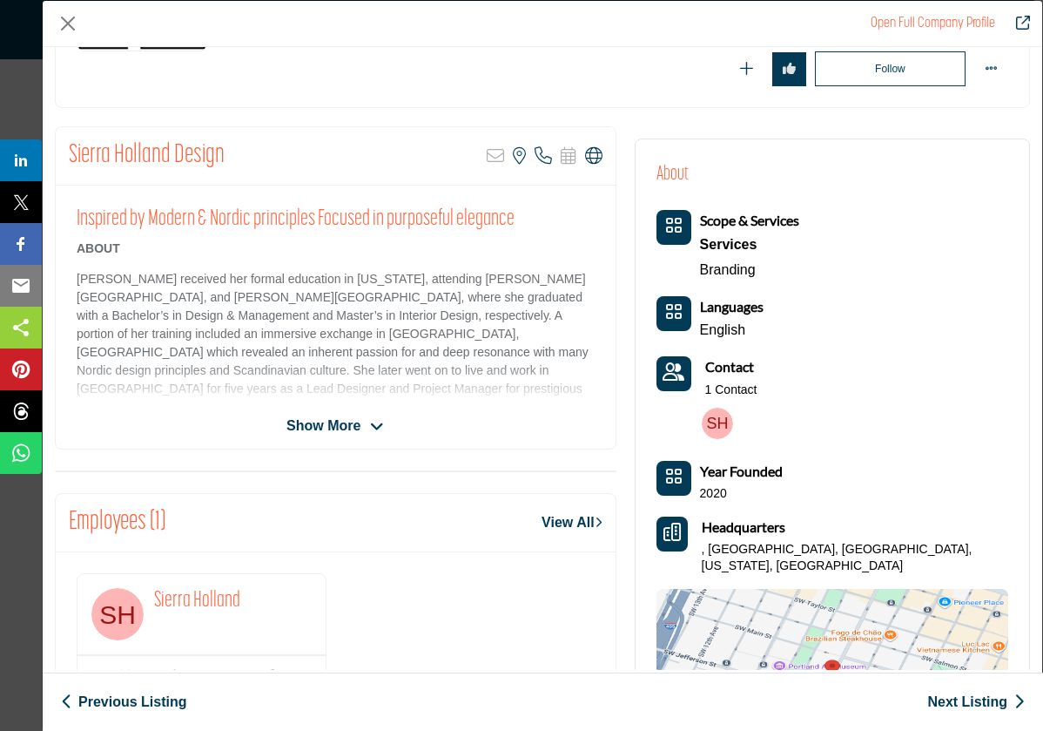
scroll to position [243, 0]
click at [371, 420] on icon "Company Data Modal" at bounding box center [377, 428] width 14 height 16
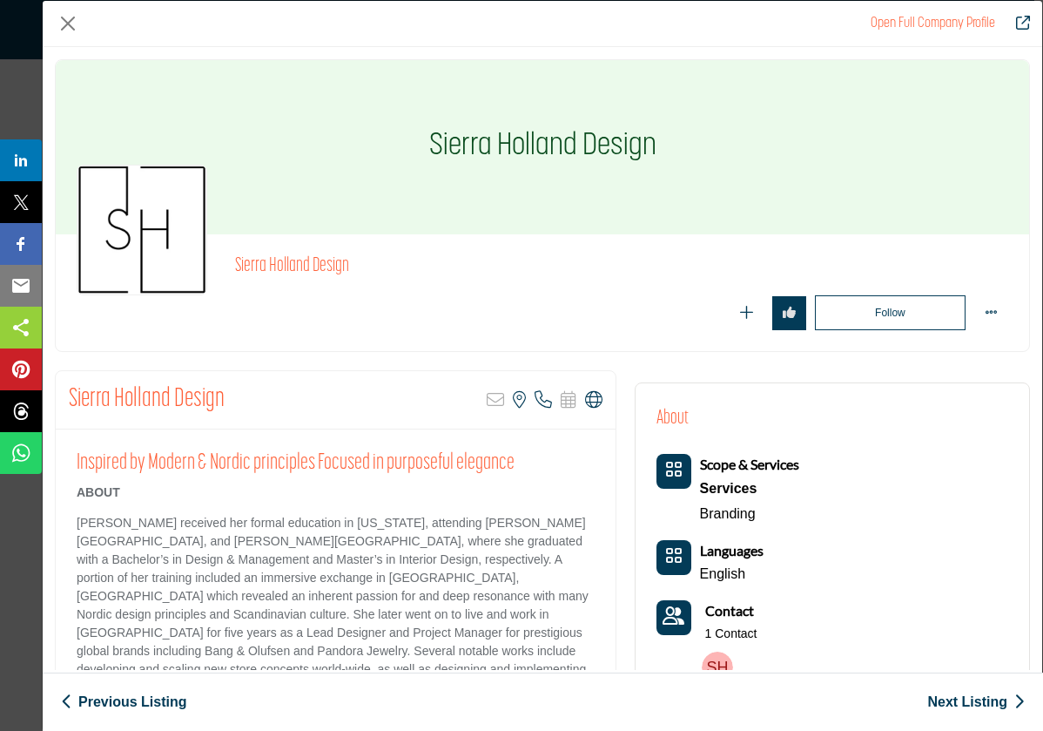
scroll to position [0, 0]
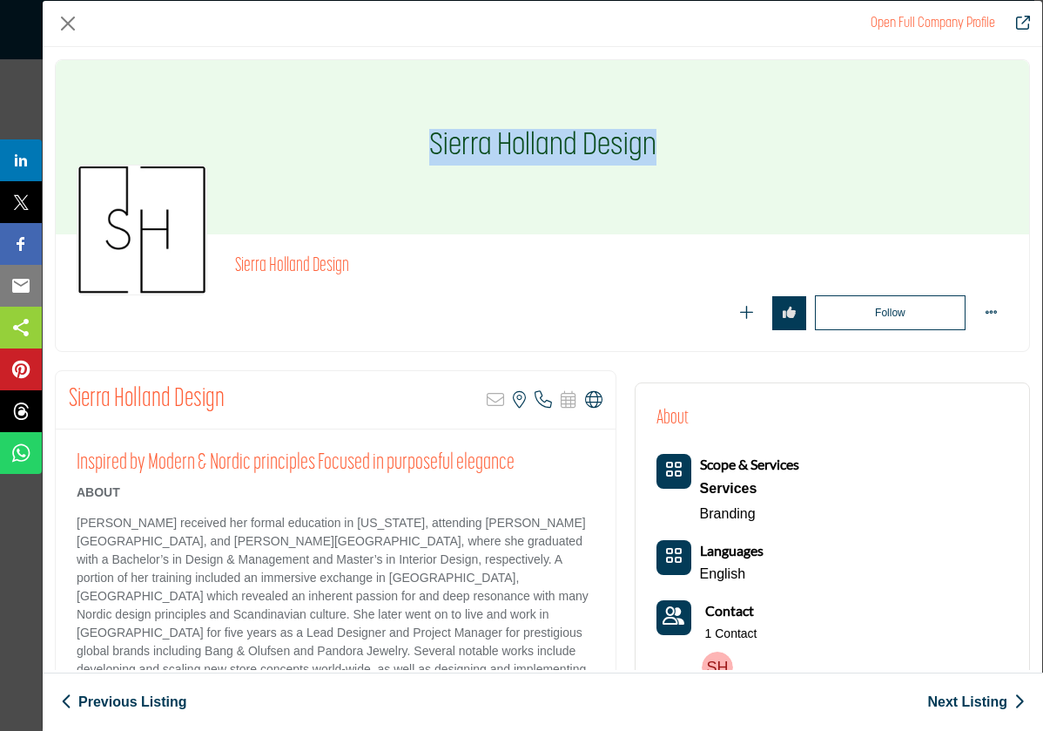
drag, startPoint x: 665, startPoint y: 155, endPoint x: 396, endPoint y: 144, distance: 268.5
click at [396, 144] on div "Sierra Holland Design" at bounding box center [543, 147] width 974 height 174
copy h1 "Sierra Holland Design"
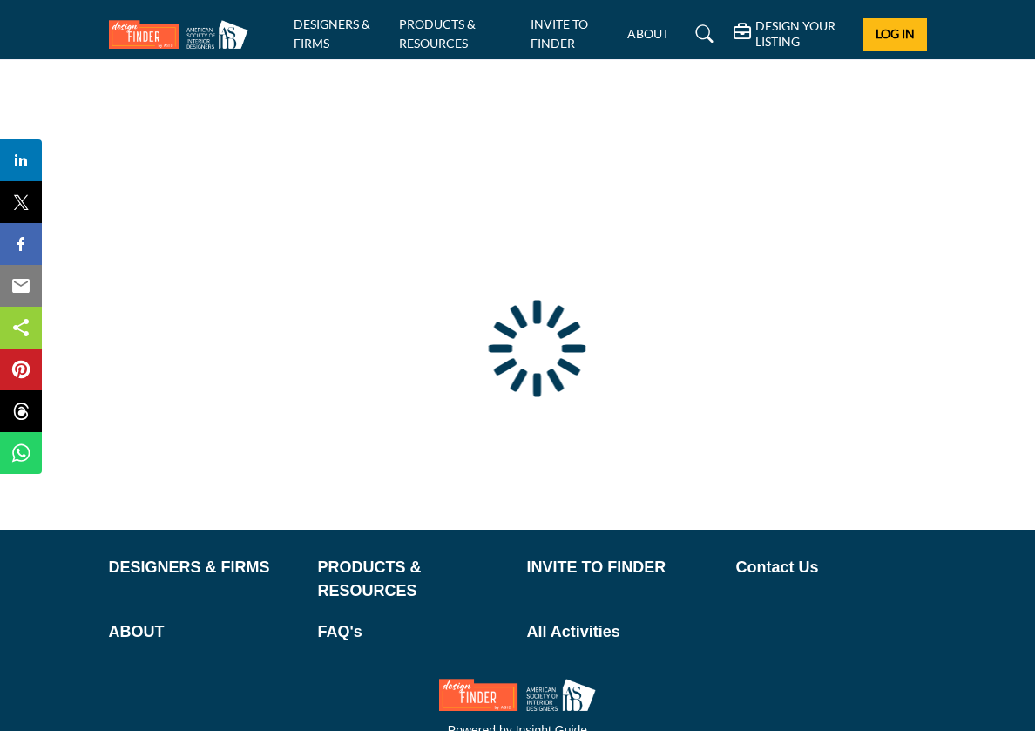
type input "**********"
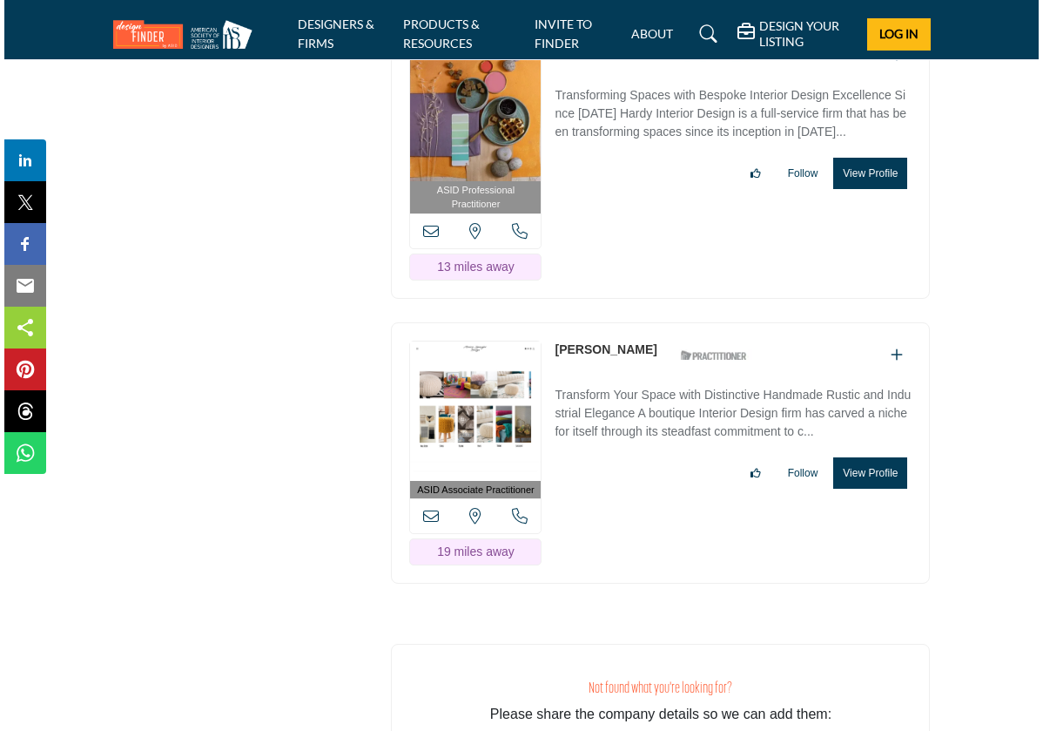
scroll to position [5124, 0]
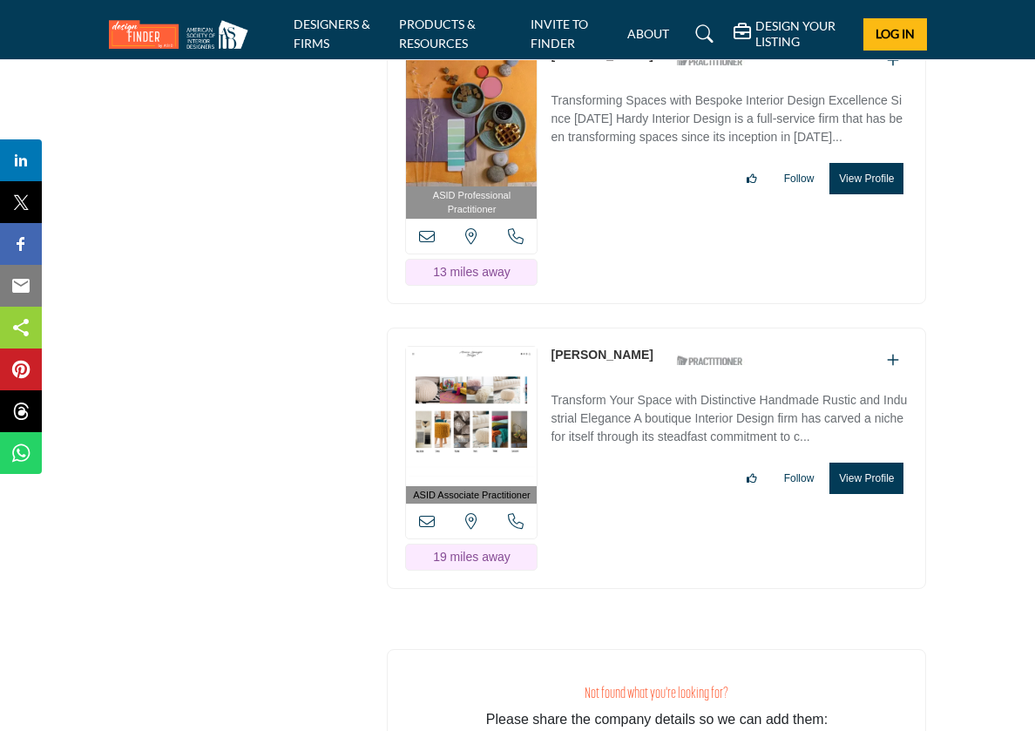
click at [866, 194] on button "View Profile" at bounding box center [866, 178] width 74 height 31
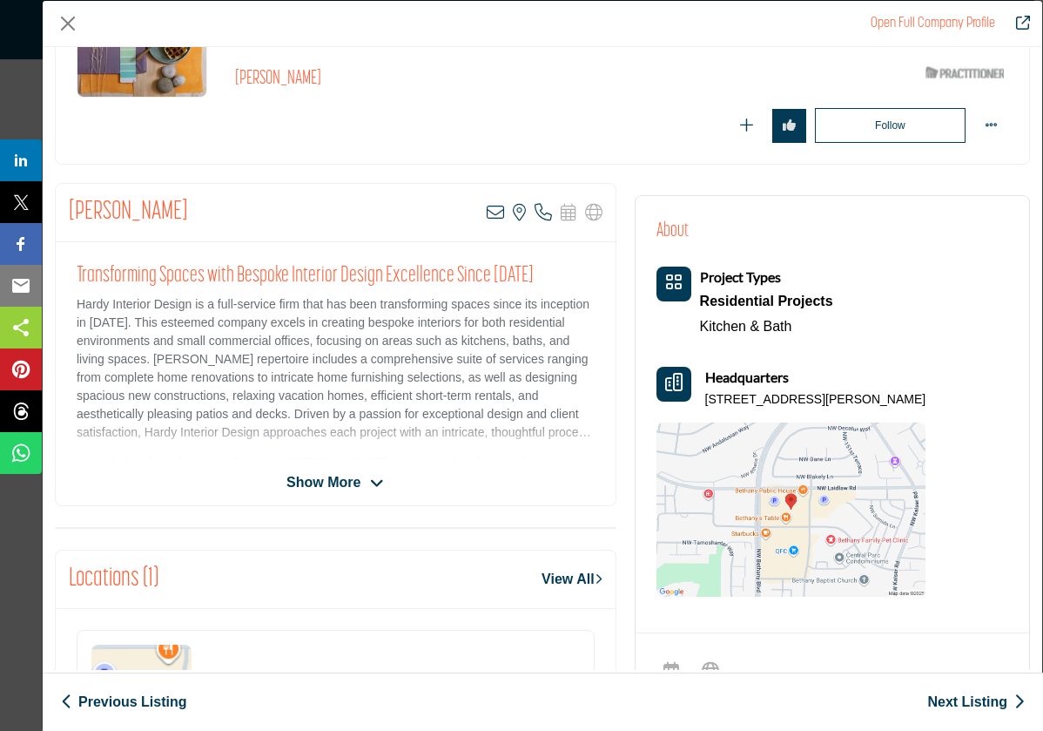
scroll to position [196, 0]
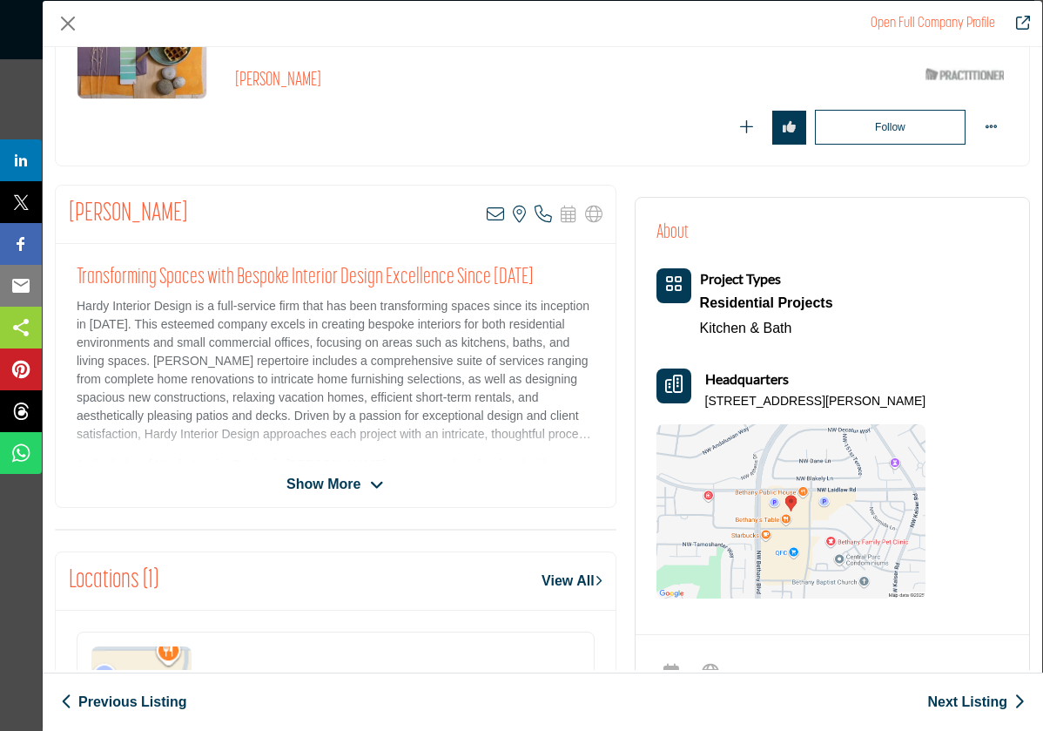
click at [760, 290] on div "Residential Projects" at bounding box center [766, 303] width 133 height 26
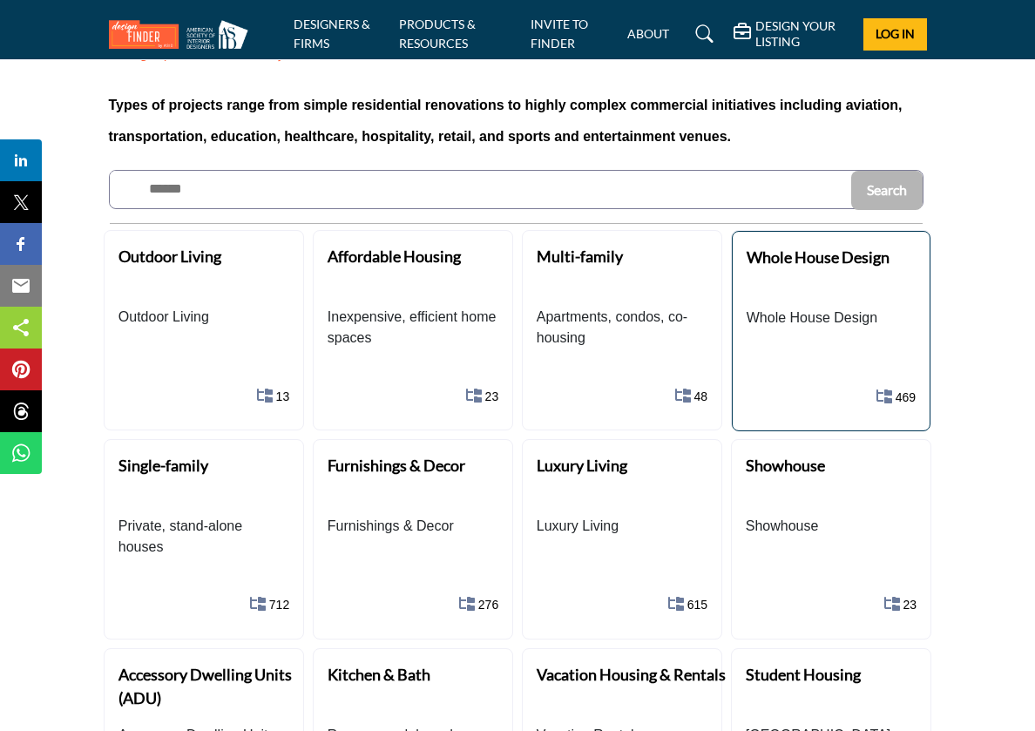
scroll to position [97, 0]
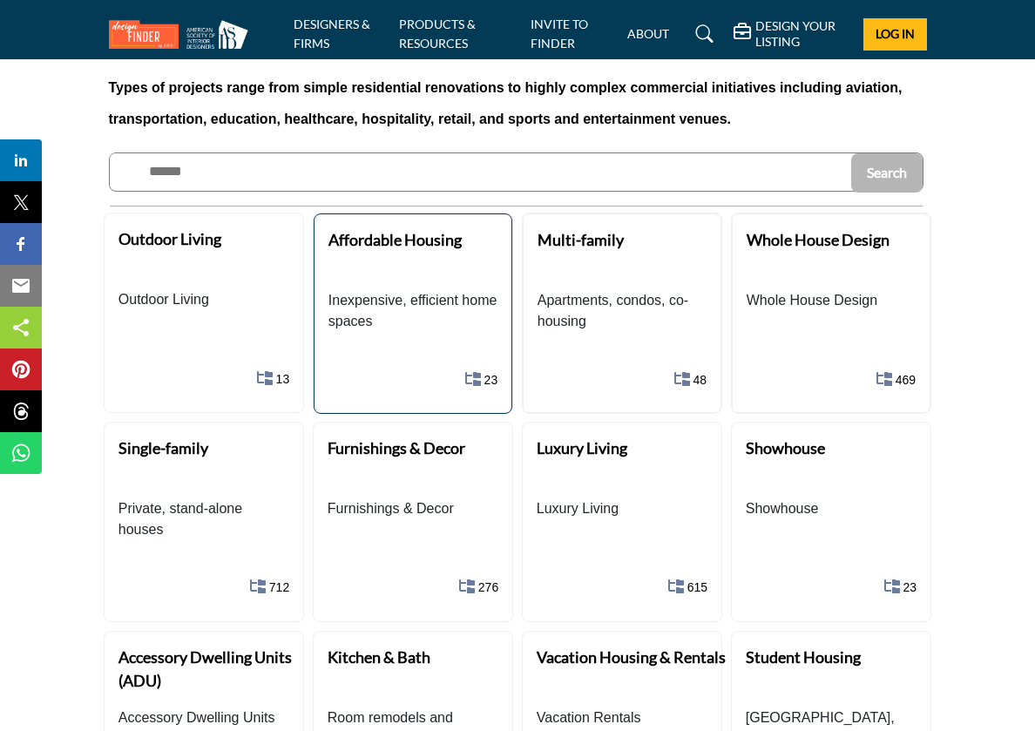
click at [372, 243] on b "Affordable Housing" at bounding box center [394, 239] width 133 height 19
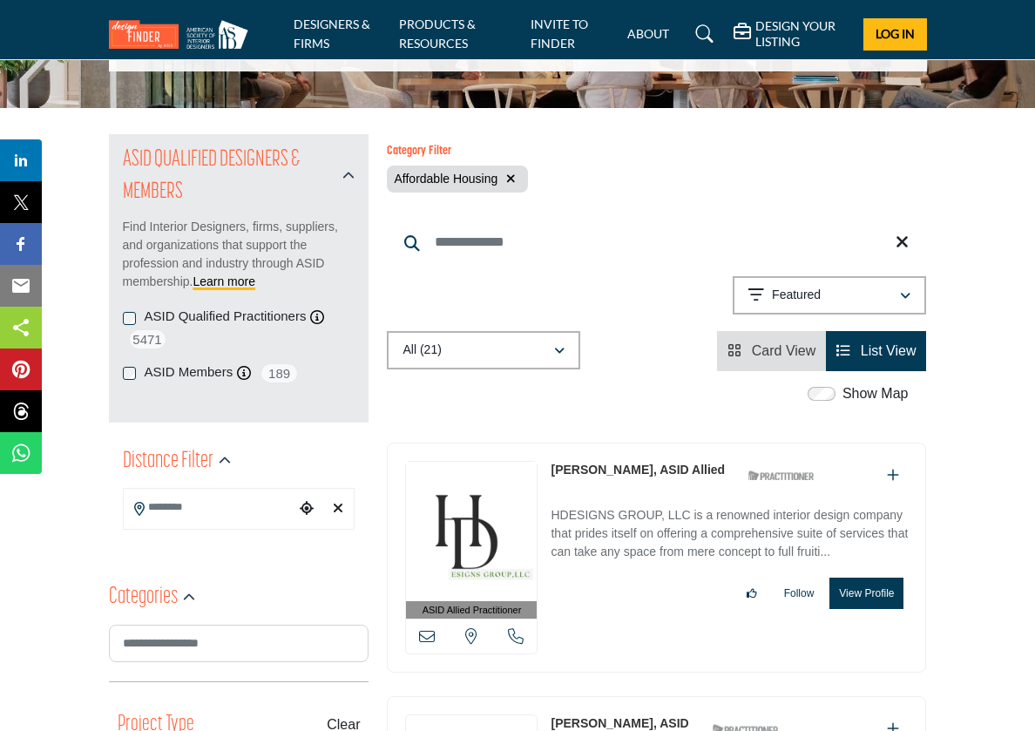
scroll to position [118, 0]
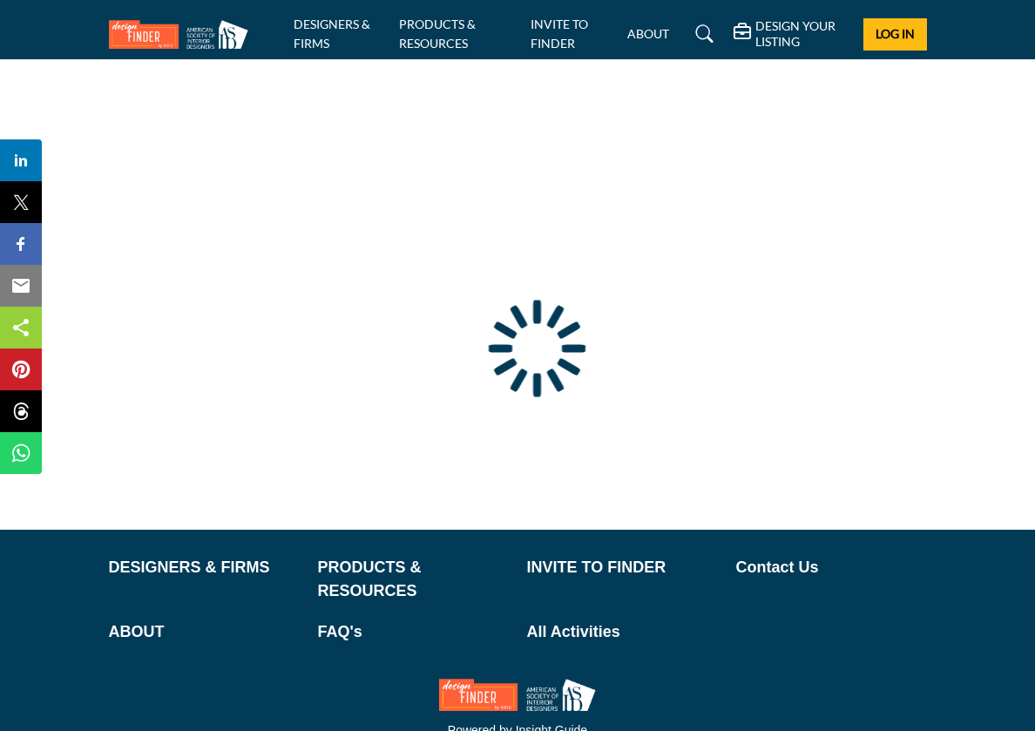
type input "**********"
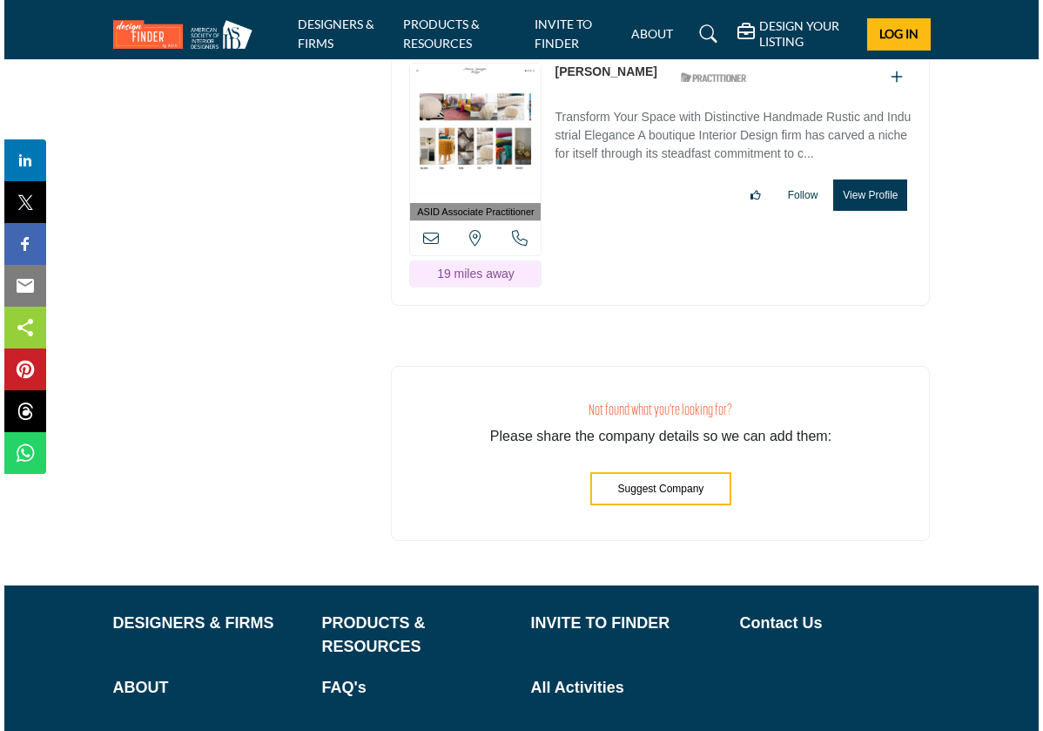
scroll to position [5405, 0]
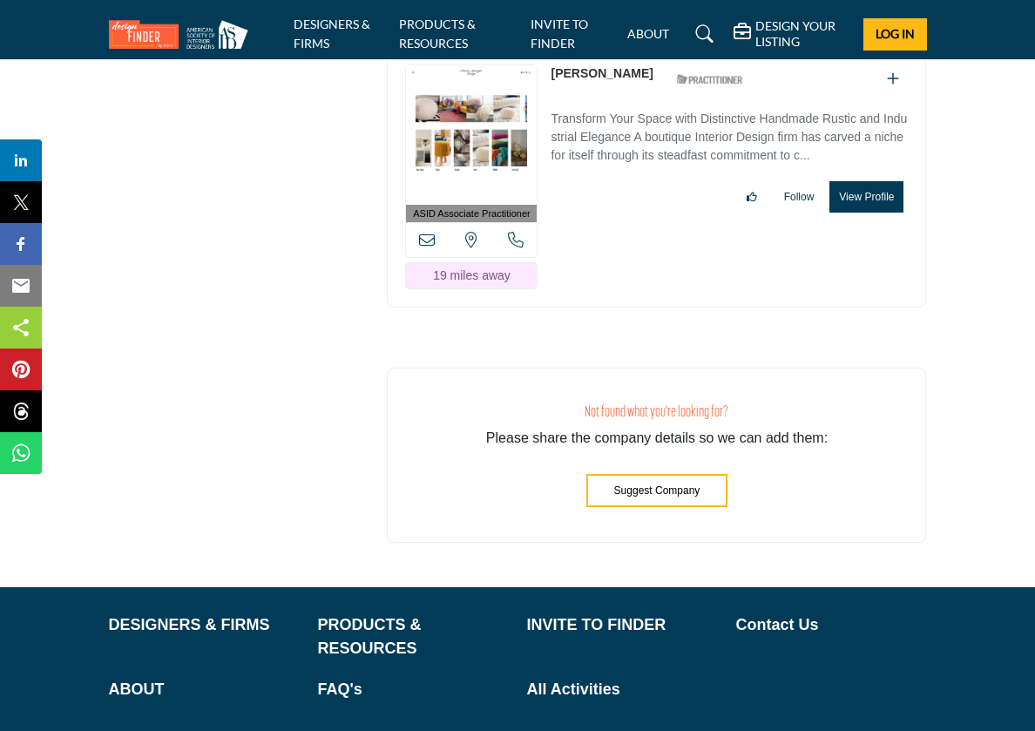
click at [860, 213] on button "View Profile" at bounding box center [866, 196] width 74 height 31
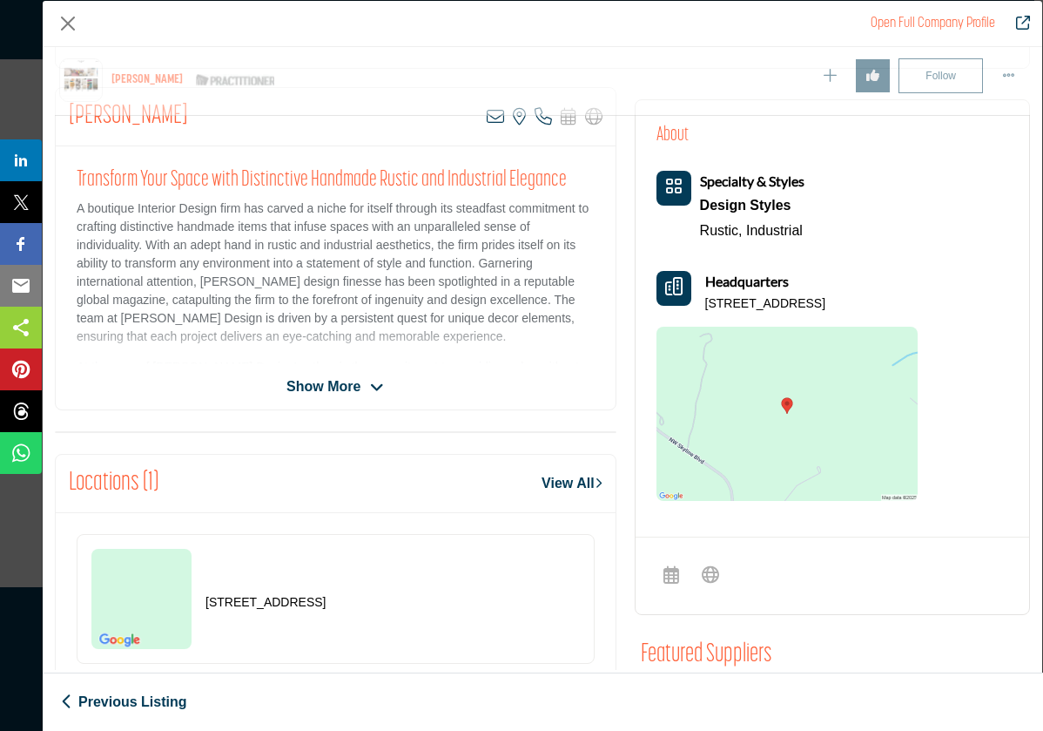
scroll to position [367, 0]
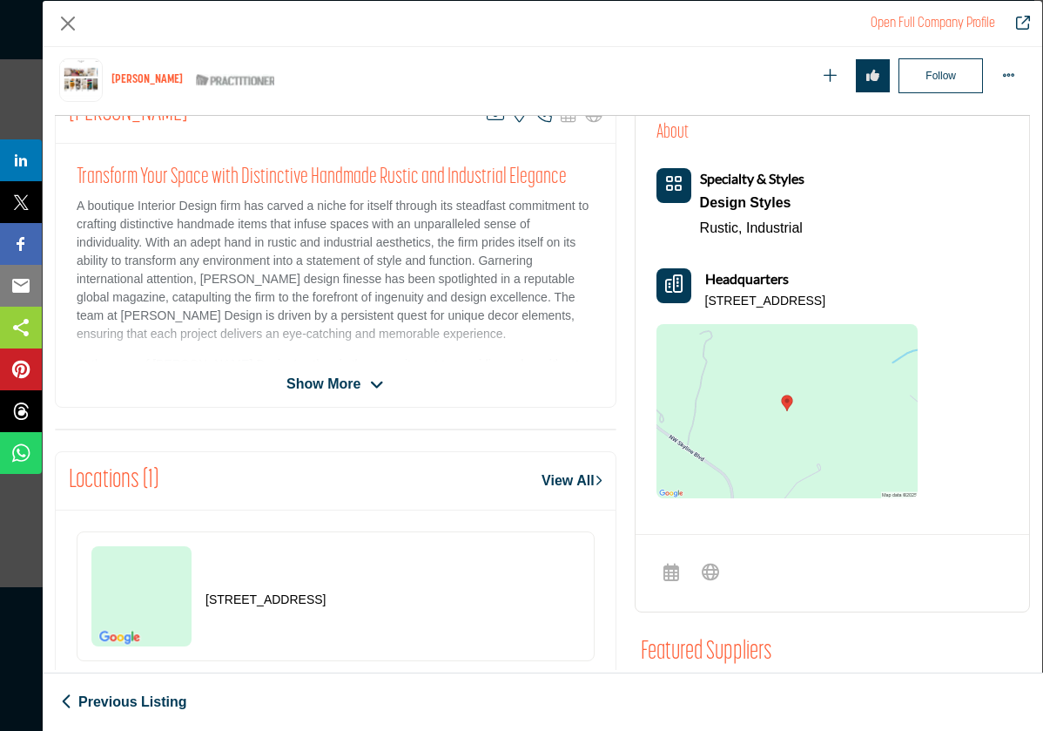
click at [343, 379] on span "Show More" at bounding box center [324, 384] width 74 height 21
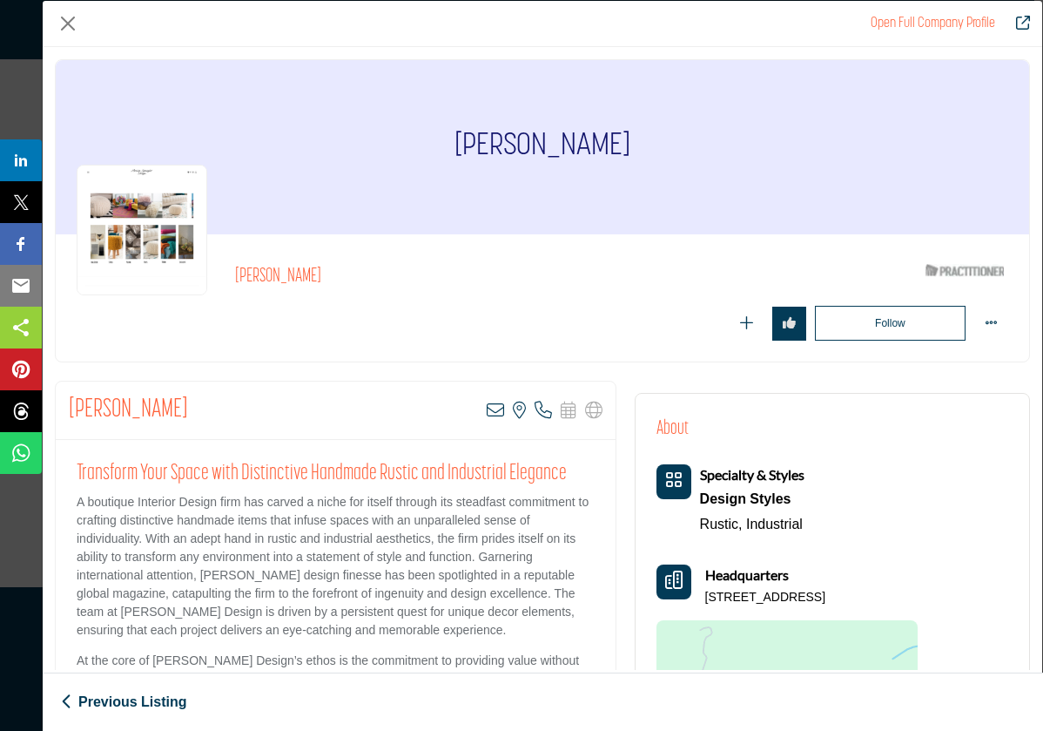
scroll to position [0, 0]
